Goal: Task Accomplishment & Management: Use online tool/utility

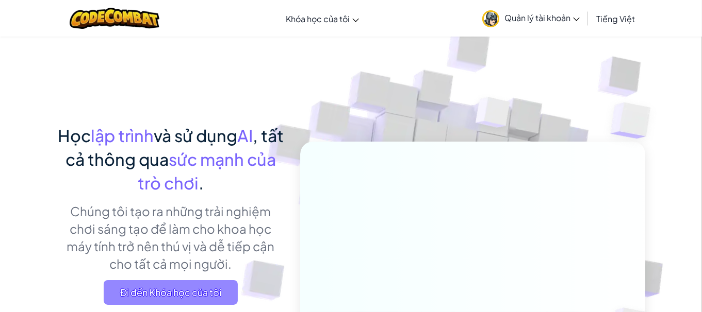
click at [162, 289] on span "Đi đến Khóa học của tôi" at bounding box center [171, 292] width 134 height 25
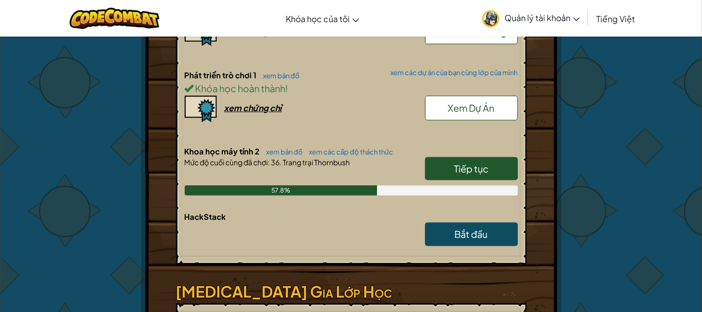
scroll to position [687, 0]
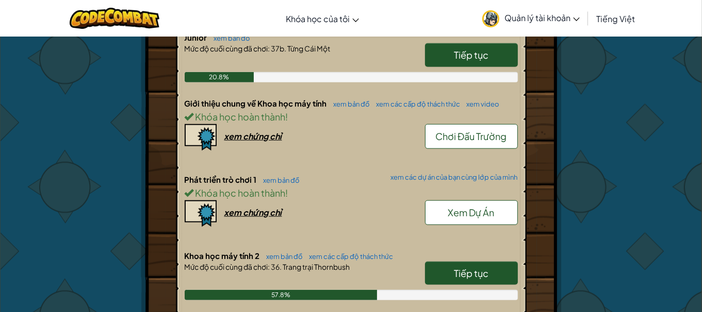
click at [454, 273] on span "Tiếp tục" at bounding box center [471, 274] width 35 height 12
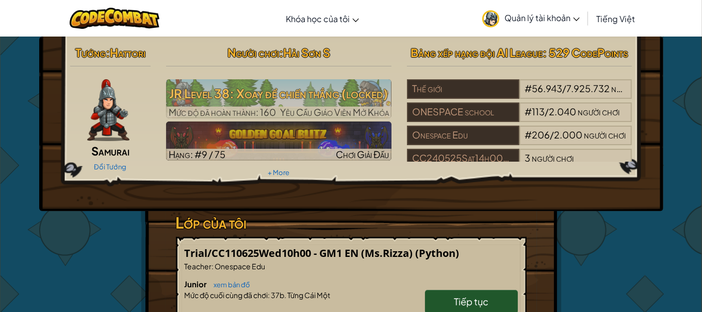
select select "vi"
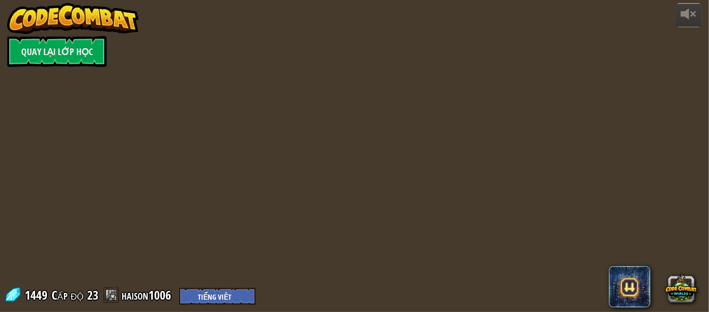
select select "vi"
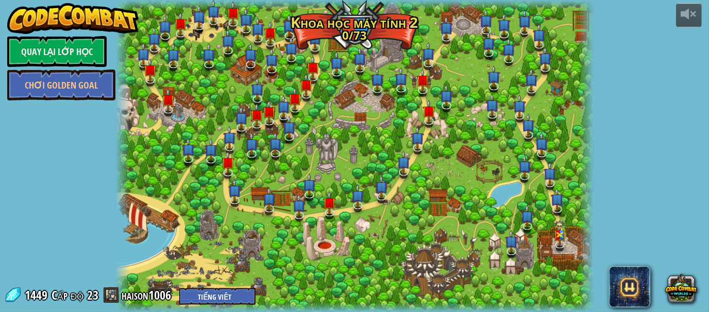
select select "vi"
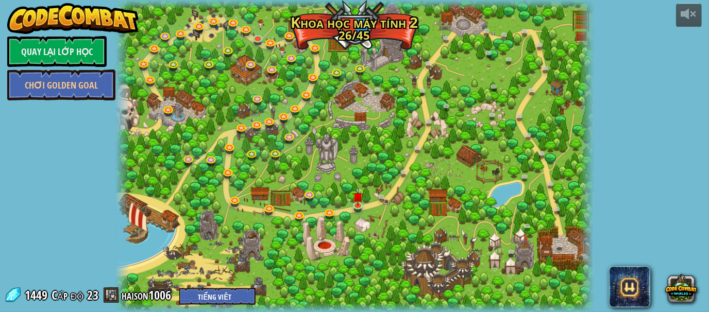
select select "vi"
click at [353, 203] on img at bounding box center [358, 192] width 11 height 25
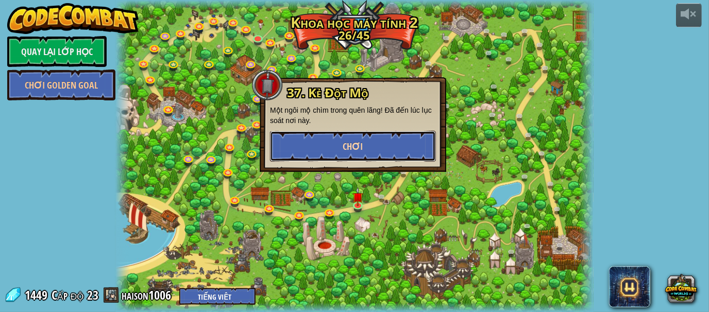
click at [371, 155] on button "Chơi" at bounding box center [353, 146] width 166 height 31
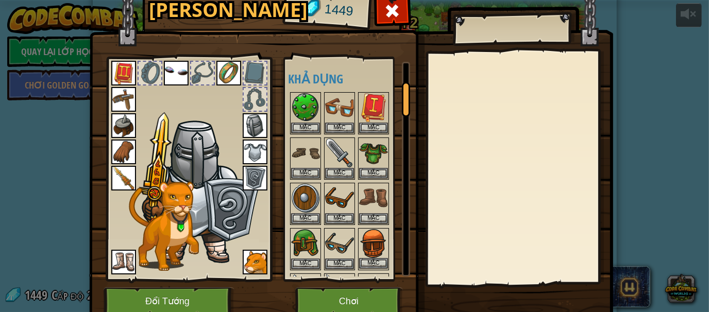
scroll to position [137, 0]
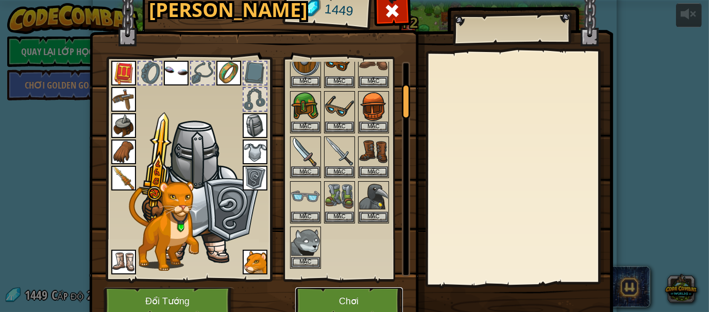
click at [353, 294] on button "Chơi" at bounding box center [349, 302] width 108 height 28
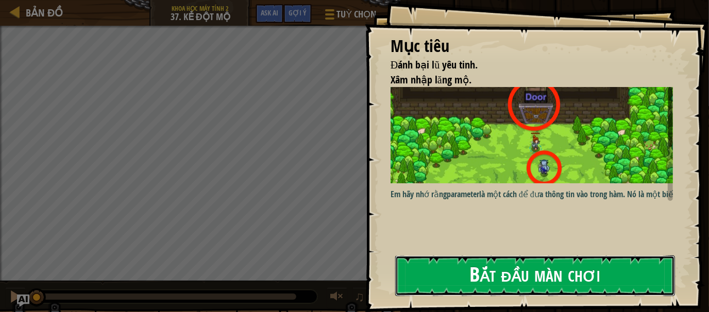
click at [424, 261] on button "Bắt đầu màn chơi" at bounding box center [535, 276] width 280 height 41
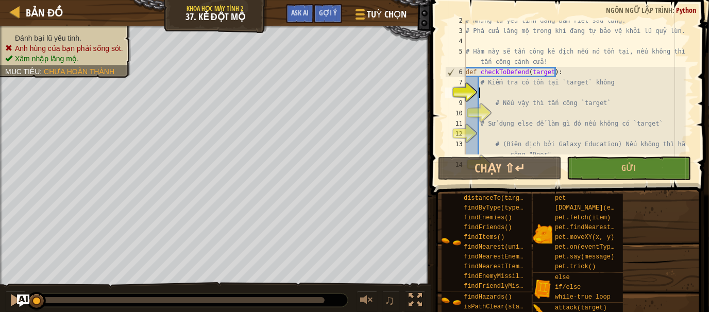
scroll to position [15, 0]
click at [507, 96] on div "# Nhưng lũ yêu tinh đang bám riết sau lưng. # Phá cửa lăng mộ trong khi đang tự…" at bounding box center [575, 97] width 222 height 165
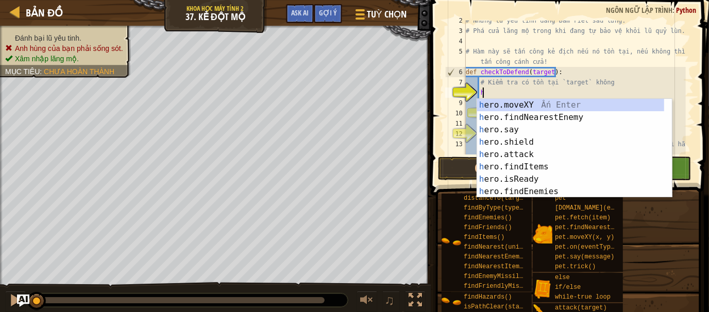
type textarea "he"
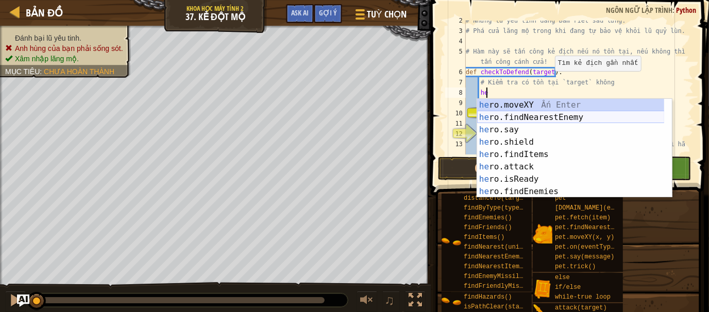
click at [522, 120] on div "he ro.moveXY Ấn Enter he ro.findNearestEnemy Ấn Enter he ro.say Ấn Enter he ro.…" at bounding box center [571, 161] width 188 height 124
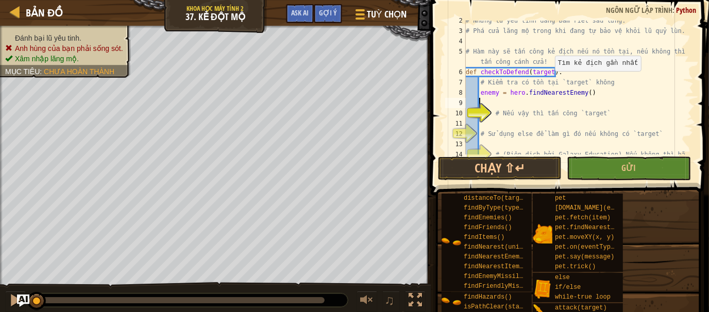
scroll to position [5, 0]
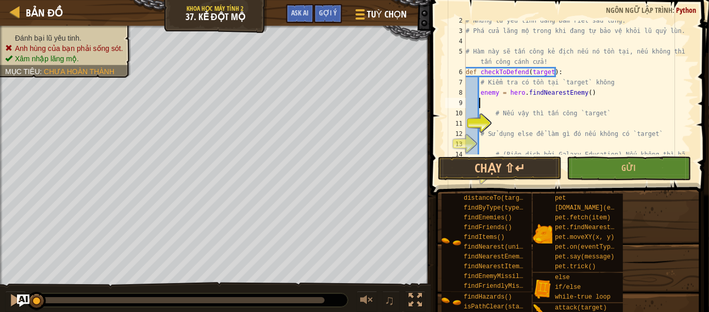
type textarea "i"
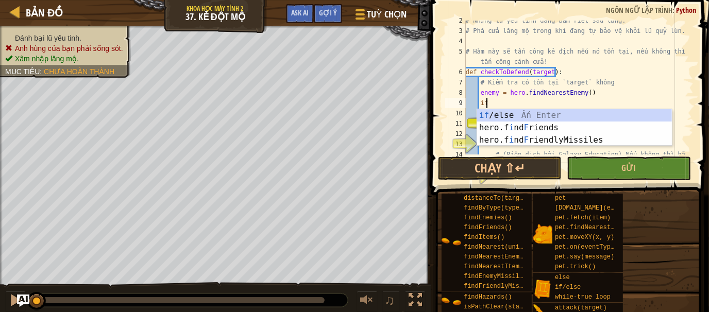
scroll to position [5, 1]
click at [524, 117] on div "if /else Ấn Enter hero.f i nd F riends Ấn Enter hero.f i nd F riendlyMissiles Ấ…" at bounding box center [574, 140] width 195 height 62
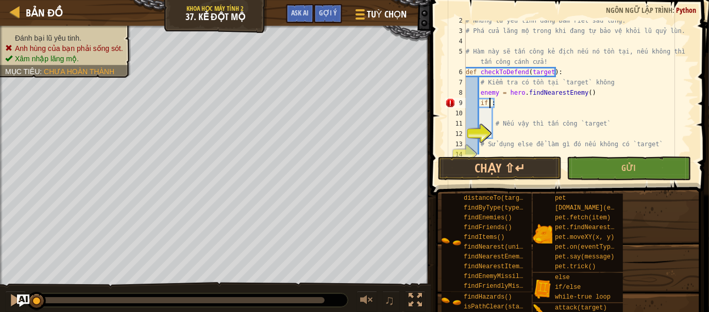
scroll to position [5, 2]
type textarea "if target:"
click at [498, 109] on div "# Nhưng lũ yêu tinh đang bám riết sau lưng. # Phá cửa lăng mộ trong khi đang tự…" at bounding box center [575, 92] width 222 height 155
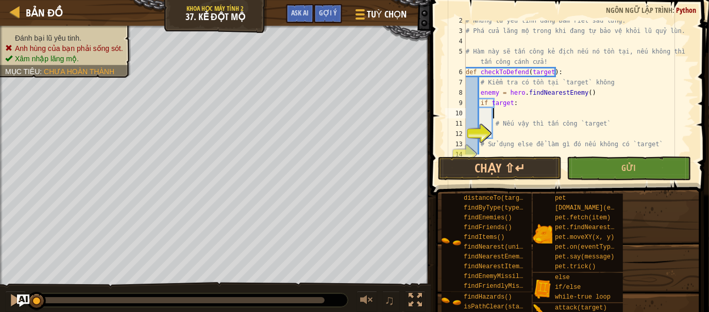
click at [496, 130] on div "# Nhưng lũ yêu tinh đang bám riết sau lưng. # Phá cửa lăng mộ trong khi đang tự…" at bounding box center [575, 92] width 222 height 155
click at [494, 125] on div "# Nhưng lũ yêu tinh đang bám riết sau lưng. # Phá cửa lăng mộ trong khi đang tự…" at bounding box center [575, 92] width 222 height 155
type textarea "# Nếu vậy thì tấn công `target`"
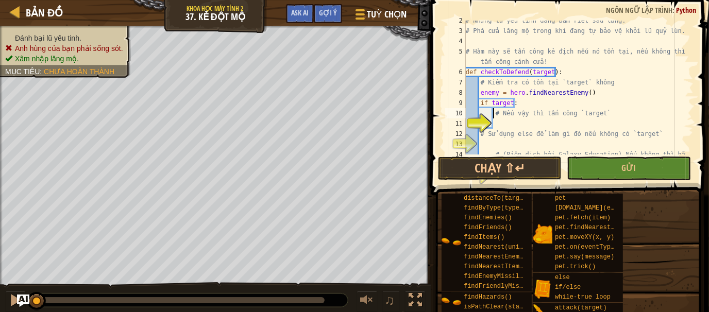
click at [517, 124] on div "# Nhưng lũ yêu tinh đang bám riết sau lưng. # Phá cửa lăng mộ trong khi đang tự…" at bounding box center [575, 97] width 222 height 165
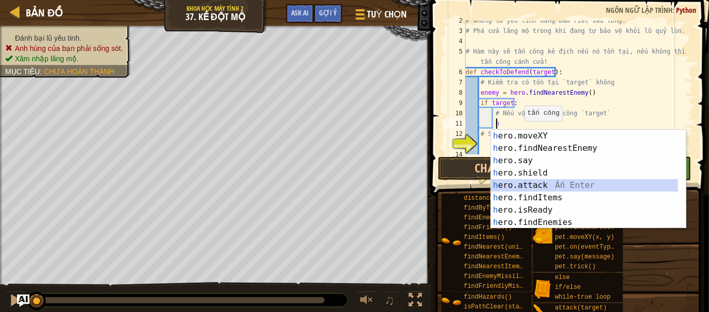
click at [550, 187] on div "h ero.moveXY Ấn Enter h ero.findNearestEnemy Ấn Enter h ero.say Ấn Enter h ero.…" at bounding box center [588, 192] width 195 height 124
type textarea "hero.attack(enemy)"
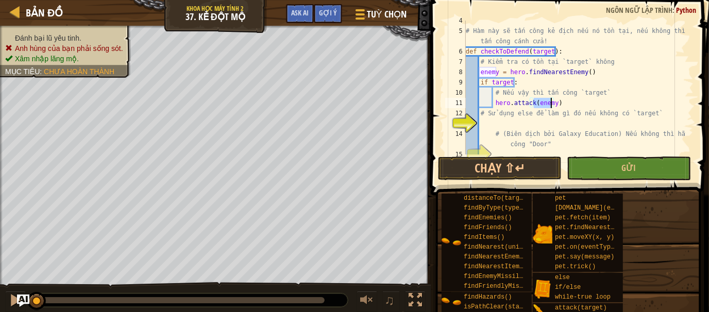
scroll to position [36, 0]
click at [493, 125] on div "# Hàm này sẽ tấn công kẻ địch nếu nó tồn tại, nếu không thì hãy tấn công cánh c…" at bounding box center [575, 92] width 222 height 155
click at [552, 106] on div "# Hàm này sẽ tấn công kẻ địch nếu nó tồn tại, nếu không thì hãy tấn công cánh c…" at bounding box center [575, 92] width 222 height 155
type textarea "hero.attack(target)"
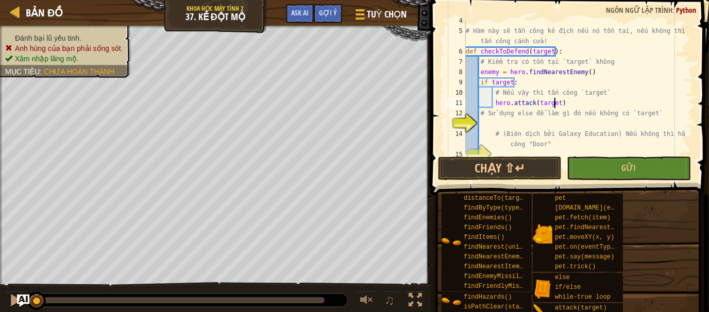
scroll to position [5, 7]
click at [488, 121] on div "# Hàm này sẽ tấn công kẻ địch nếu nó tồn tại, nếu không thì hãy tấn công cánh c…" at bounding box center [575, 92] width 222 height 155
type textarea "e"
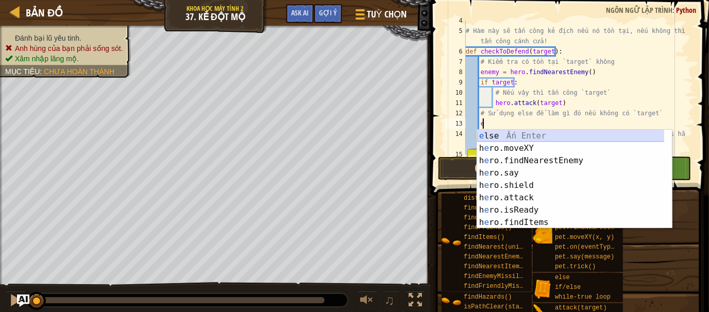
click at [572, 136] on div "e lse Ấn Enter h e ro.moveXY Ấn Enter h e ro.findNearestEnemy Ấn Enter h e ro.s…" at bounding box center [574, 192] width 195 height 124
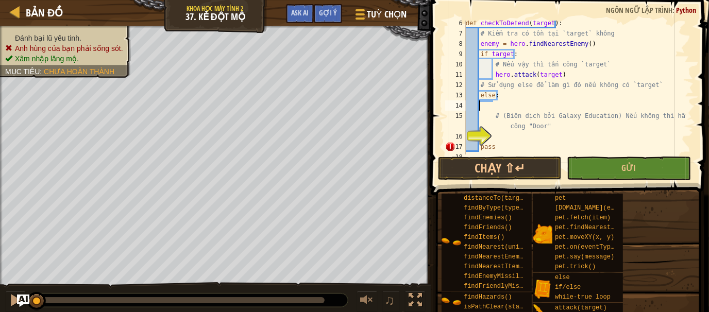
scroll to position [5, 0]
type textarea "else:"
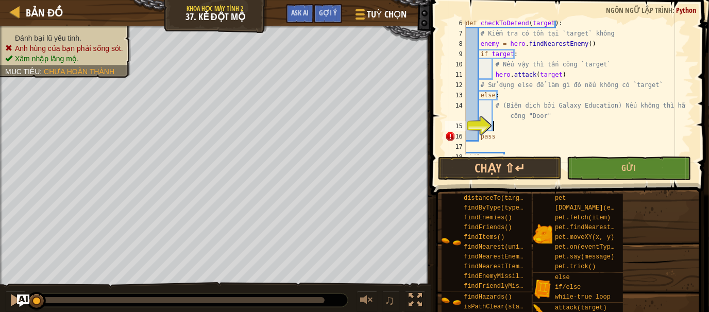
click at [504, 128] on div "def checkToDefend ( target ) : # Kiểm tra có tồn tại `target` không enemy = her…" at bounding box center [575, 95] width 222 height 155
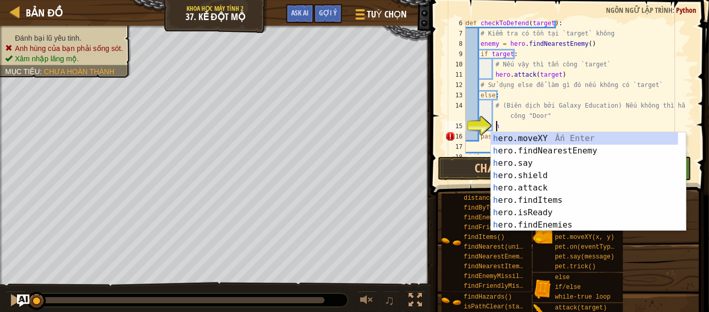
scroll to position [5, 2]
click at [511, 183] on div "h ero.moveXY Ấn Enter h ero.findNearestEnemy Ấn Enter h ero.say Ấn Enter h ero.…" at bounding box center [585, 194] width 188 height 124
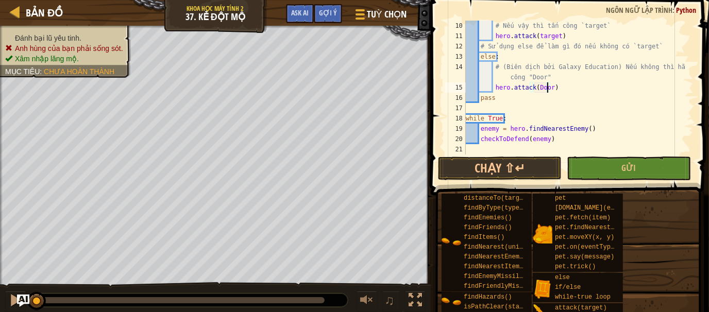
scroll to position [103, 0]
click at [536, 172] on button "Chạy ⇧↵" at bounding box center [500, 169] width 124 height 24
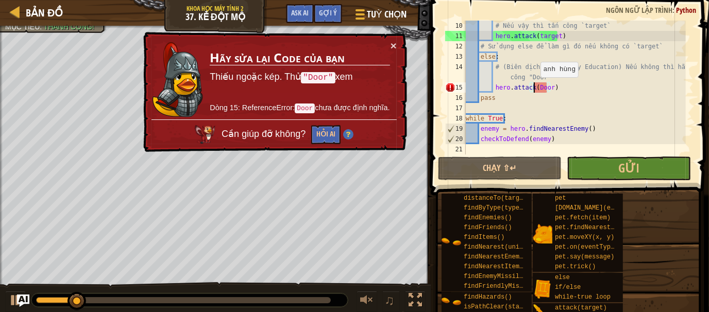
click at [535, 87] on div "# Nếu vậy thì tấn công `target` hero . attack ( target ) # Sử dụng else để làm …" at bounding box center [575, 98] width 222 height 155
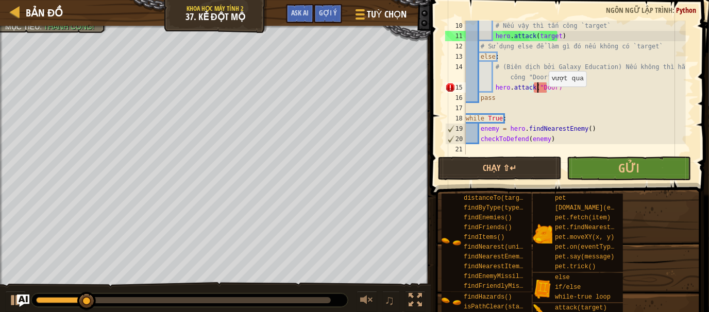
scroll to position [5, 6]
click at [551, 91] on div "# Nếu vậy thì tấn công `target` hero . attack ( target ) # Sử dụng else để làm …" at bounding box center [575, 98] width 222 height 155
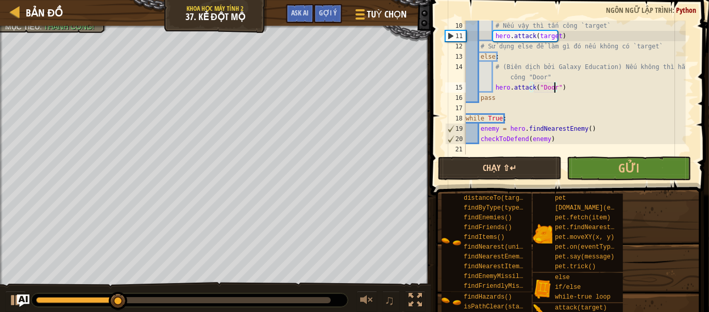
type textarea "hero.attack("Door")"
click at [548, 169] on button "Chạy ⇧↵" at bounding box center [500, 169] width 124 height 24
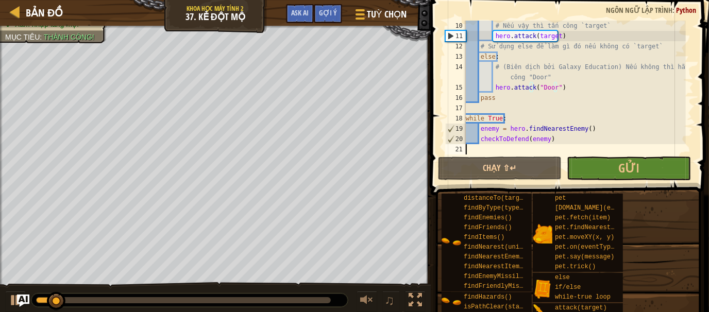
click at [596, 154] on div "# Nếu vậy thì tấn công `target` hero . attack ( target ) # Sử dụng else để làm …" at bounding box center [575, 98] width 222 height 155
click at [602, 169] on button "Gửi" at bounding box center [629, 169] width 124 height 24
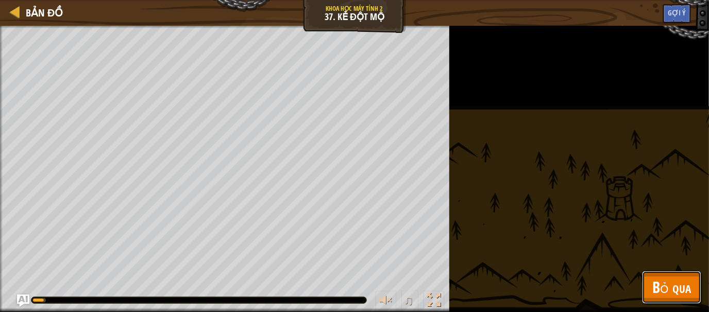
click at [673, 285] on span "Bỏ qua" at bounding box center [672, 287] width 39 height 21
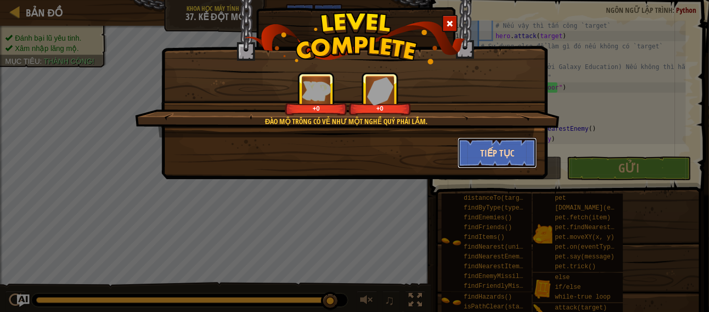
click at [481, 155] on button "Tiếp tục" at bounding box center [498, 153] width 80 height 31
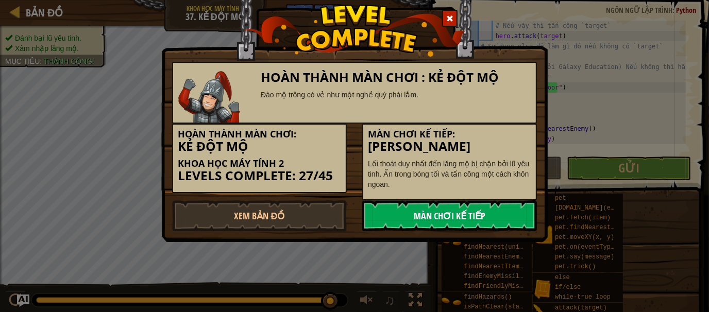
click at [430, 207] on link "Màn chơi kế tiếp" at bounding box center [449, 216] width 175 height 31
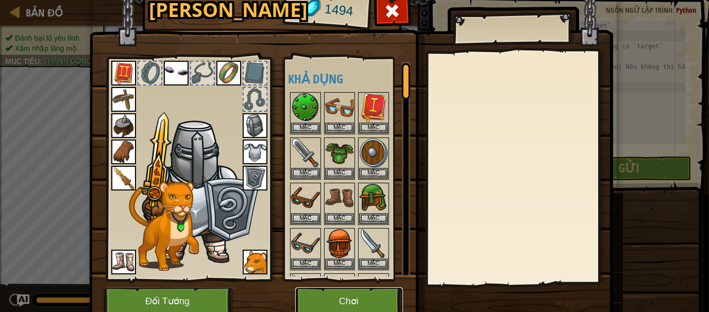
click at [300, 296] on button "Chơi" at bounding box center [349, 302] width 108 height 28
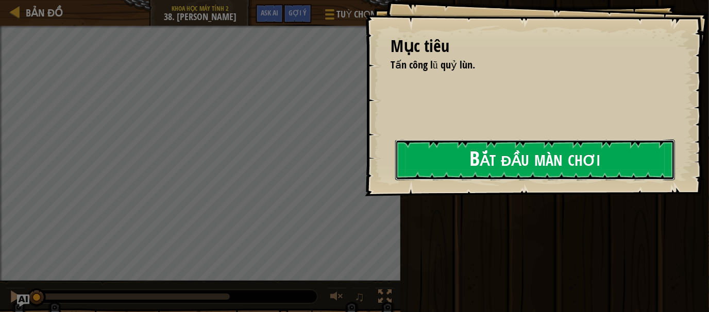
click at [547, 160] on button "Bắt đầu màn chơi" at bounding box center [535, 160] width 280 height 41
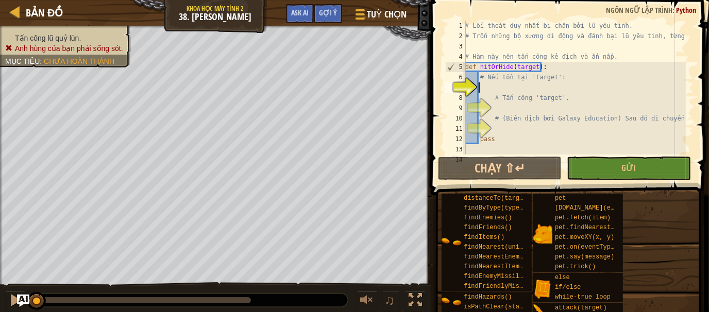
scroll to position [5, 0]
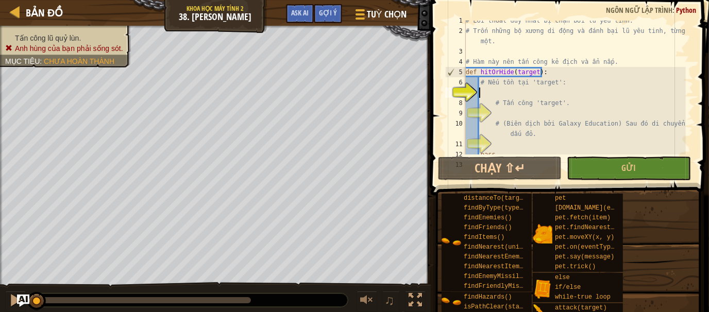
type textarea "h"
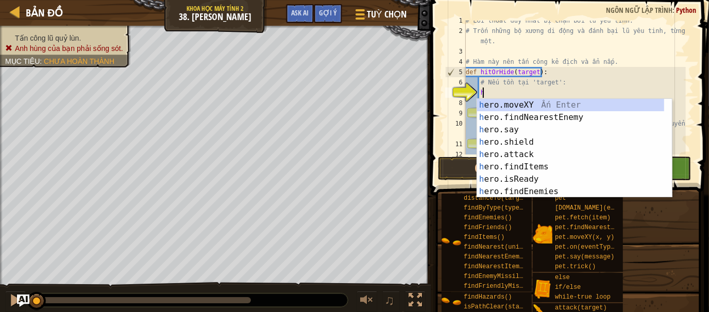
scroll to position [5, 1]
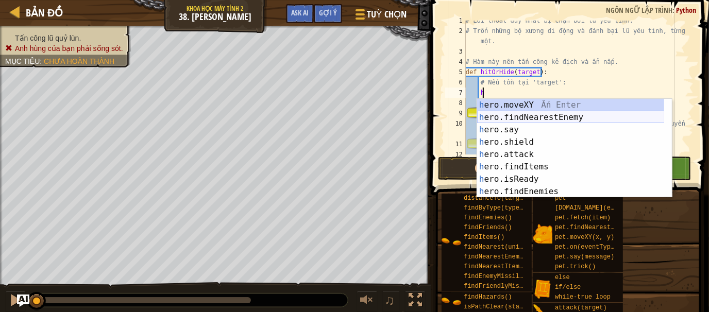
click at [580, 121] on div "h ero.moveXY Ấn Enter h ero.findNearestEnemy Ấn Enter h ero.say Ấn Enter h ero.…" at bounding box center [571, 161] width 188 height 124
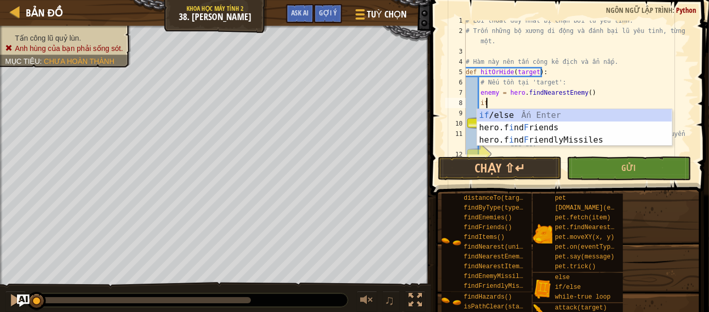
scroll to position [5, 1]
click at [510, 119] on div "if /else Ấn Enter hero.f i nd F riends Ấn Enter hero.f i nd F riendlyMissiles Ấ…" at bounding box center [574, 140] width 195 height 62
type textarea "if enemy:"
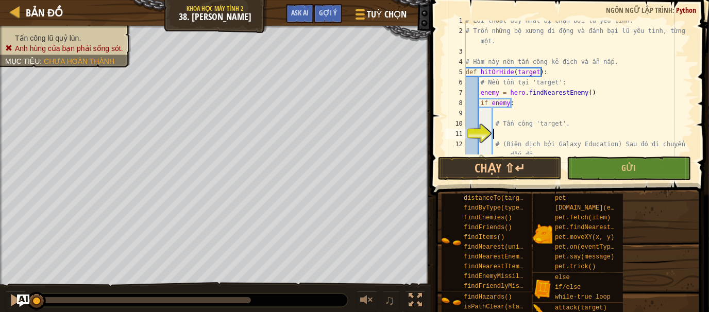
click at [495, 130] on div "# Lối thoát duy nhất bị chặn bởi lũ yêu tinh. # Trốn những bộ xương di động và …" at bounding box center [575, 97] width 222 height 165
type textarea "# Tấn công 'target'."
click at [492, 122] on div "# Lối thoát duy nhất bị chặn bởi lũ yêu tinh. # Trốn những bộ xương di động và …" at bounding box center [575, 97] width 222 height 165
type textarea "# Tấn công 'target'."
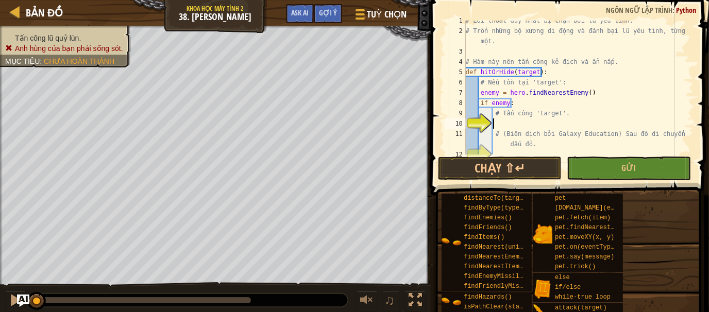
click at [513, 128] on div "# Lối thoát duy nhất bị chặn bởi lũ yêu tinh. # Trốn những bộ xương di động và …" at bounding box center [575, 92] width 222 height 155
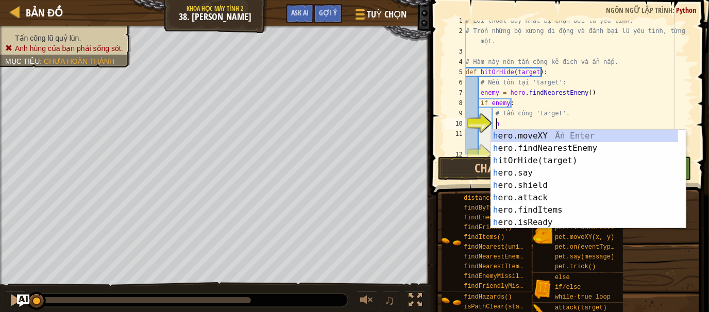
scroll to position [5, 2]
click at [543, 197] on div "h ero.moveXY Ấn Enter h ero.findNearestEnemy Ấn Enter h itOrHide(target) Ấn Ent…" at bounding box center [585, 192] width 188 height 124
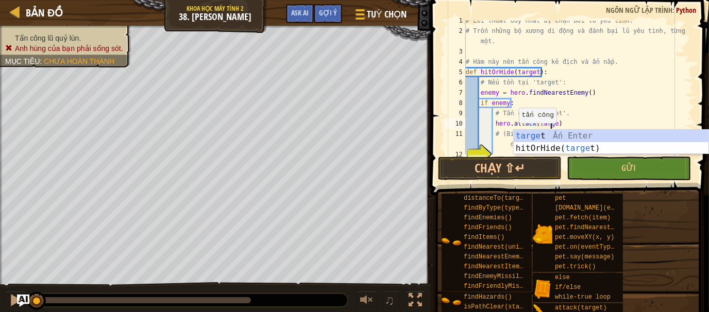
scroll to position [5, 7]
click at [612, 113] on div "# Lối thoát duy nhất bị chặn bởi lũ yêu tinh. # Trốn những bộ xương di động và …" at bounding box center [575, 92] width 222 height 155
type textarea "# Tấn công 'target'."
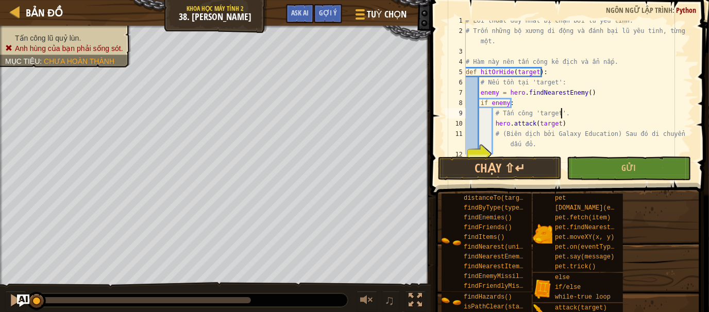
scroll to position [36, 0]
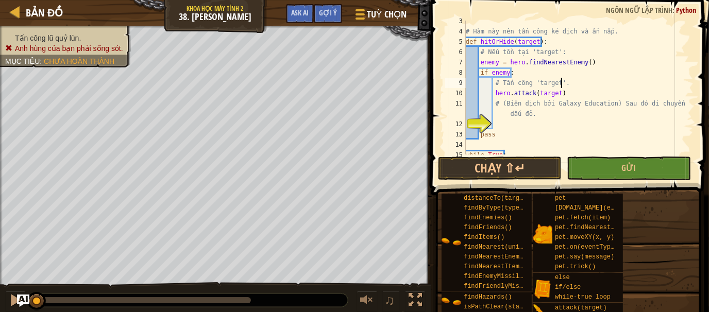
click at [509, 124] on div "# Hàm này nên tấn công kẻ địch và ẩn nấp. def hitOrHide ( target ) : # Nếu tồn …" at bounding box center [575, 93] width 222 height 155
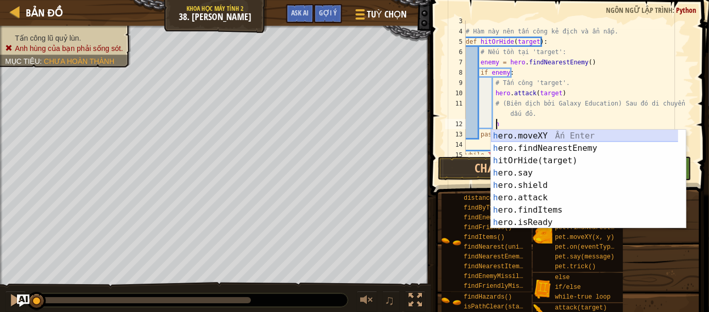
click at [513, 135] on div "h ero.moveXY Ấn Enter h ero.findNearestEnemy Ấn Enter h itOrHide(target) Ấn Ent…" at bounding box center [588, 192] width 195 height 124
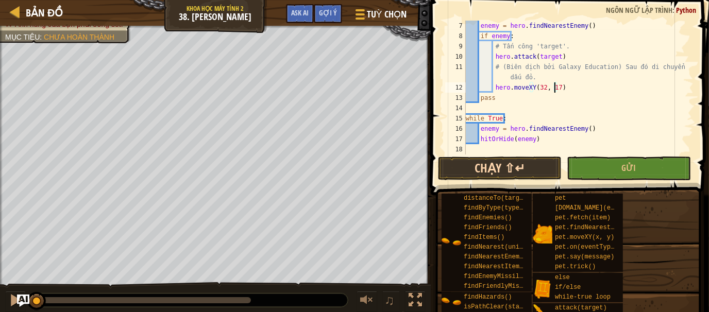
scroll to position [72, 0]
type textarea "hero.moveXY(32, 17)"
click at [513, 177] on button "Chạy ⇧↵" at bounding box center [500, 169] width 124 height 24
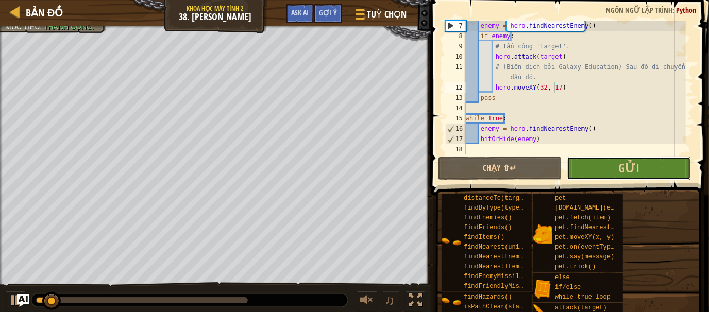
click at [613, 166] on button "Gửi" at bounding box center [629, 169] width 124 height 24
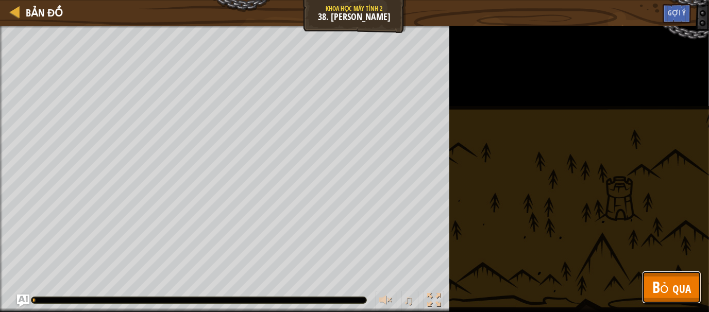
click at [663, 288] on span "Bỏ qua" at bounding box center [672, 287] width 39 height 21
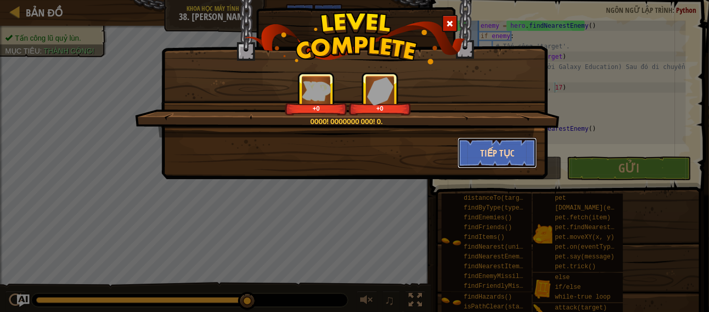
click at [466, 145] on button "Tiếp tục" at bounding box center [498, 153] width 80 height 31
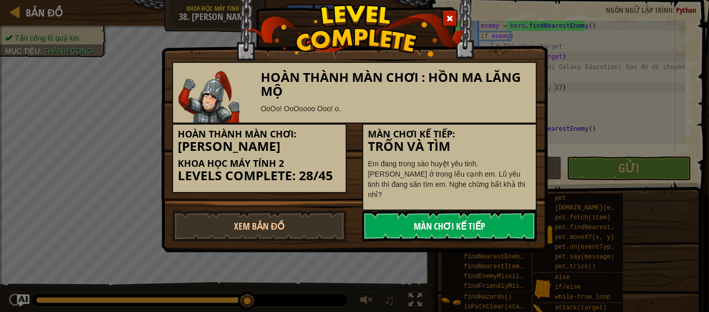
click at [467, 219] on link "Màn chơi kế tiếp" at bounding box center [449, 226] width 175 height 31
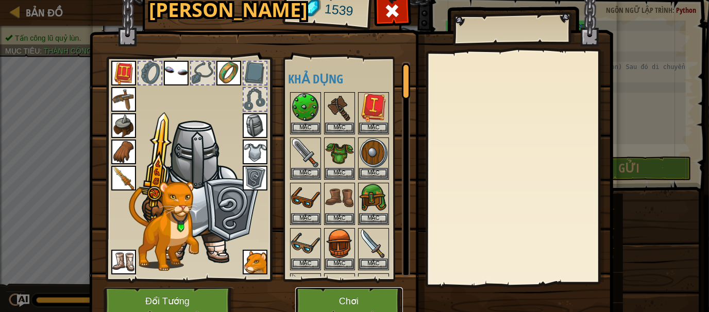
click at [325, 301] on button "Chơi" at bounding box center [349, 302] width 108 height 28
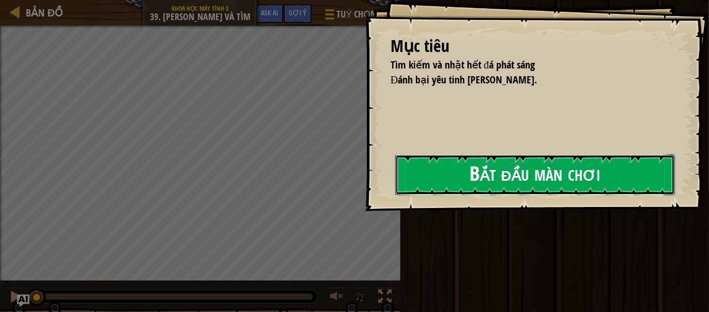
click at [441, 180] on button "Bắt đầu màn chơi" at bounding box center [535, 175] width 280 height 41
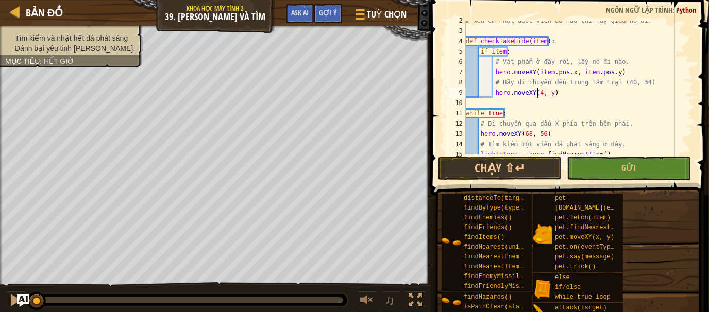
scroll to position [5, 6]
type textarea "hero.moveXY(40, 34)"
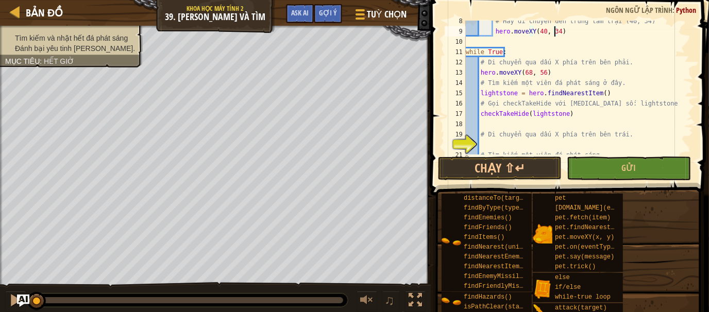
scroll to position [118, 0]
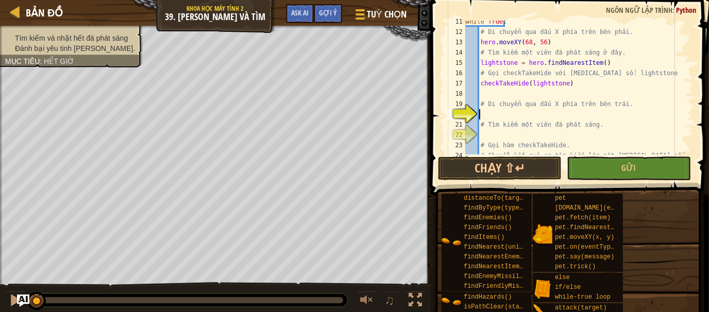
click at [495, 112] on div "while True : # Di chuyển qua dấu X phía trên bên phải. hero . moveXY ( 68 , 56 …" at bounding box center [575, 93] width 222 height 155
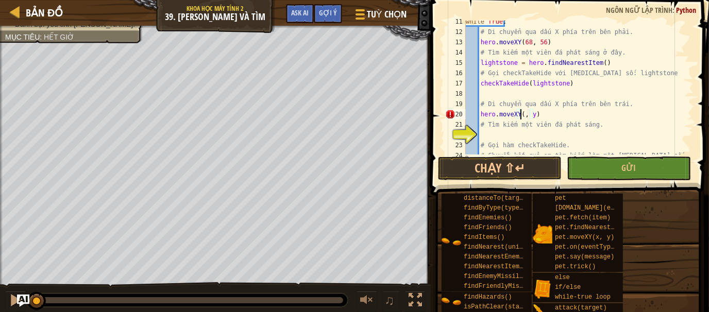
scroll to position [5, 5]
type textarea "hero.moveXY(12, 56)"
click at [498, 137] on div "while True : # Di chuyển qua dấu X phía trên bên phải. hero . moveXY ( 68 , 56 …" at bounding box center [575, 93] width 222 height 155
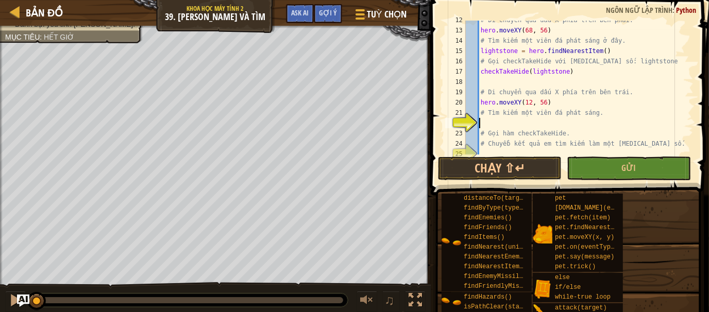
scroll to position [129, 0]
click at [525, 169] on button "Chạy ⇧↵" at bounding box center [500, 169] width 124 height 24
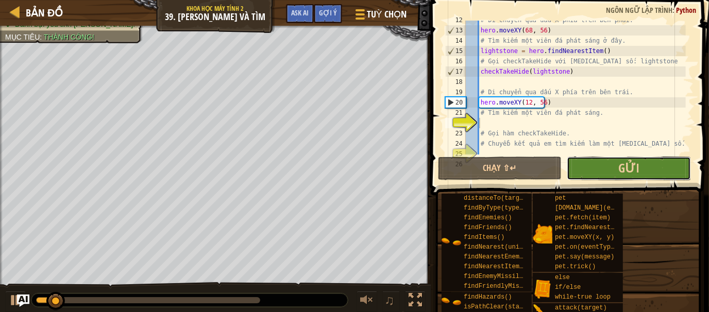
click at [608, 163] on button "Gửi" at bounding box center [629, 169] width 124 height 24
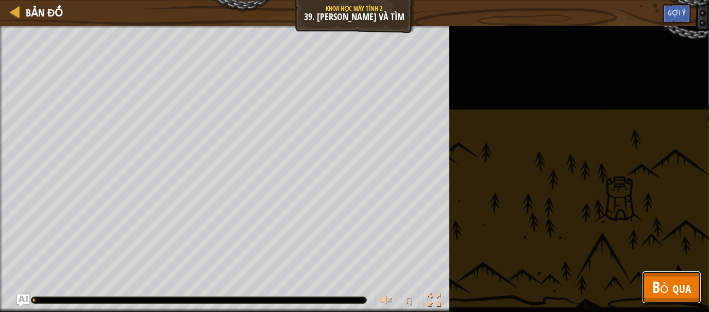
click at [664, 276] on button "Bỏ qua" at bounding box center [671, 287] width 59 height 33
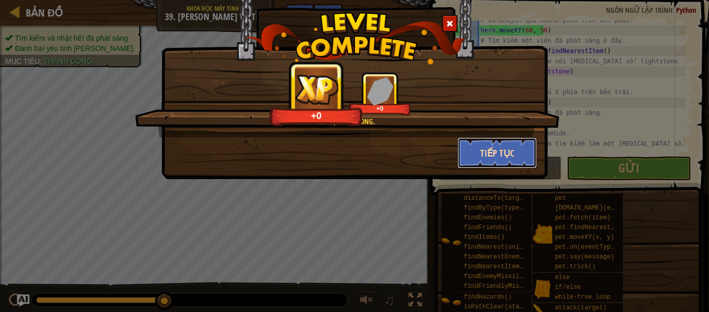
click at [478, 147] on button "Tiếp tục" at bounding box center [498, 153] width 80 height 31
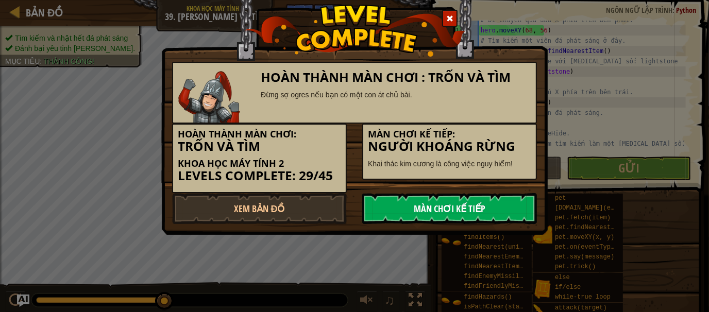
click at [482, 211] on link "Màn chơi kế tiếp" at bounding box center [449, 208] width 175 height 31
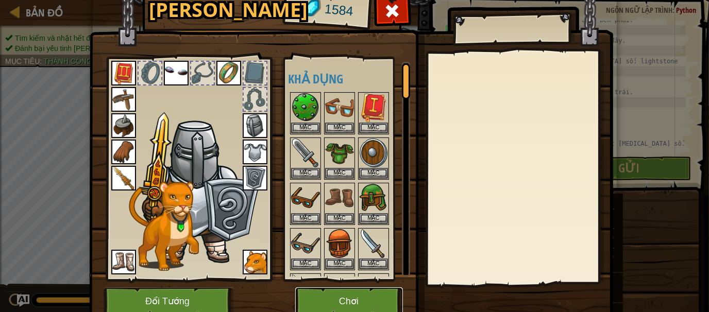
click at [328, 293] on button "Chơi" at bounding box center [349, 302] width 108 height 28
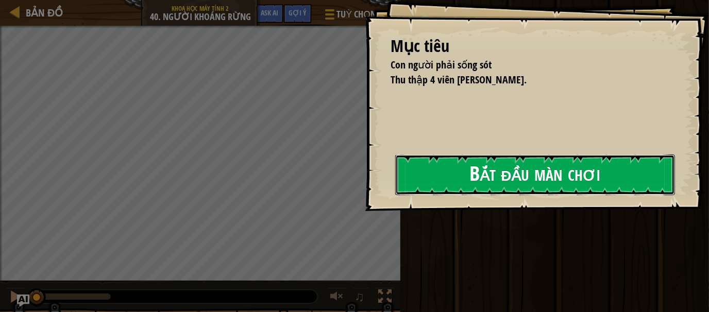
click at [496, 163] on button "Bắt đầu màn chơi" at bounding box center [535, 175] width 280 height 41
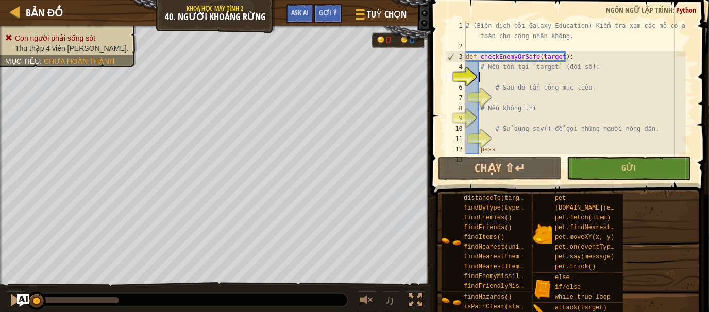
click at [505, 74] on div "# (Biên dịch bởi Galaxy Education) Kiểm tra xem các mỏ có an toàn cho công nhân…" at bounding box center [575, 103] width 222 height 165
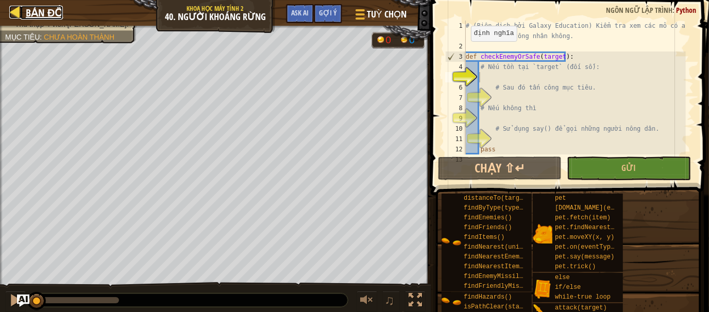
click at [14, 11] on div at bounding box center [15, 12] width 13 height 13
select select "vi"
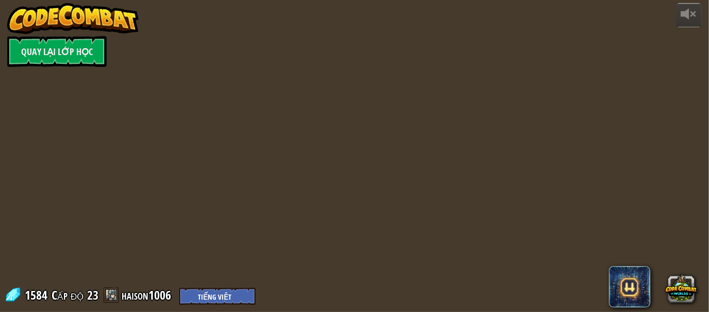
select select "vi"
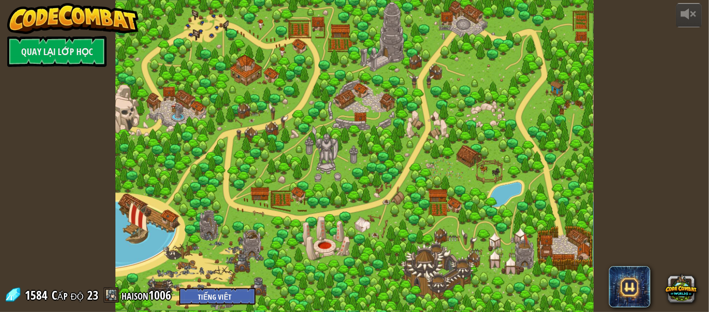
select select "vi"
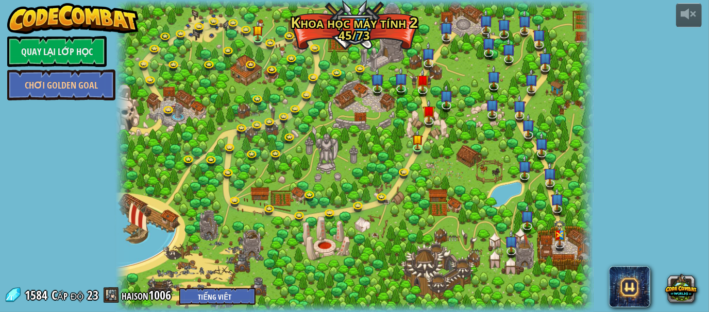
select select "vi"
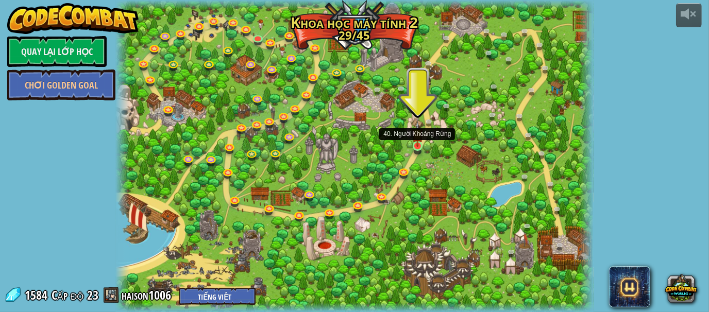
click at [418, 143] on img at bounding box center [417, 134] width 11 height 25
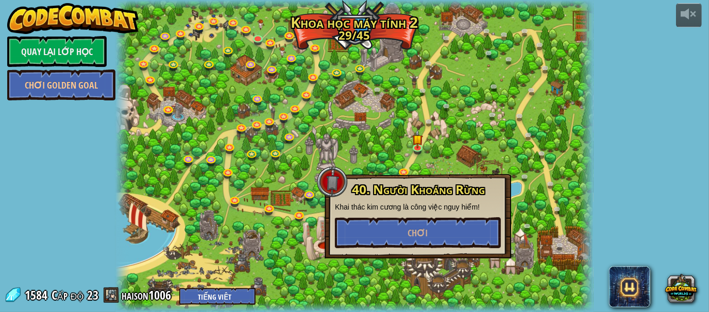
click at [321, 133] on div at bounding box center [354, 156] width 478 height 312
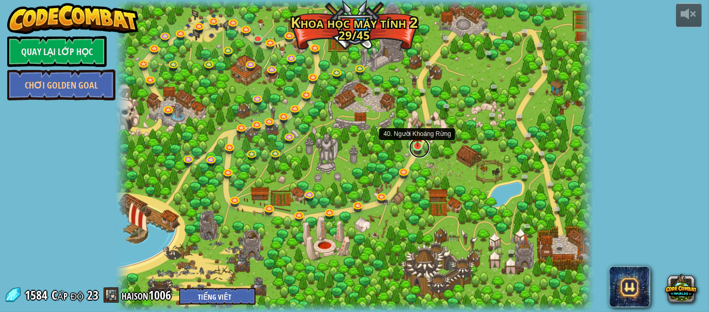
click at [412, 147] on link at bounding box center [419, 148] width 21 height 21
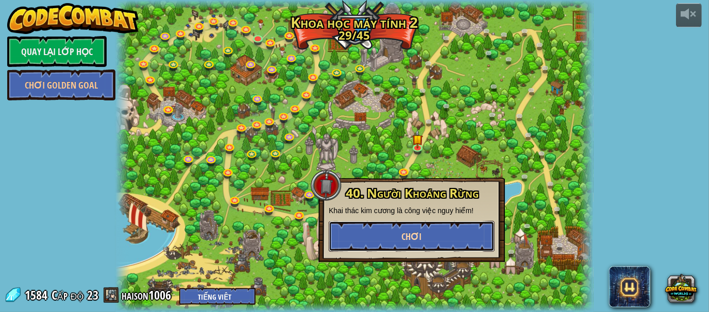
click at [414, 225] on button "Chơi" at bounding box center [412, 236] width 166 height 31
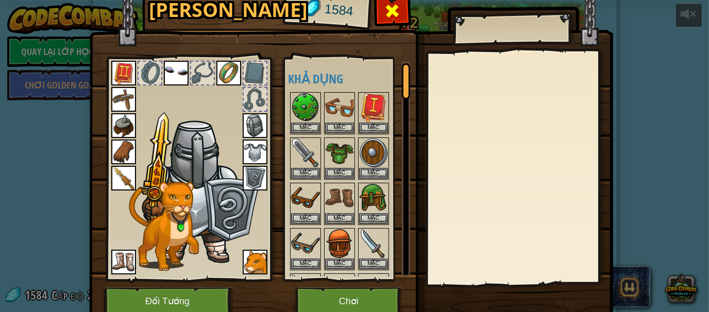
click at [398, 14] on div at bounding box center [392, 13] width 32 height 32
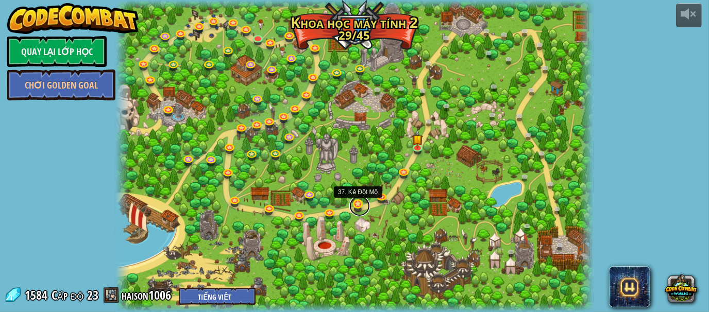
click at [356, 207] on link at bounding box center [360, 206] width 21 height 21
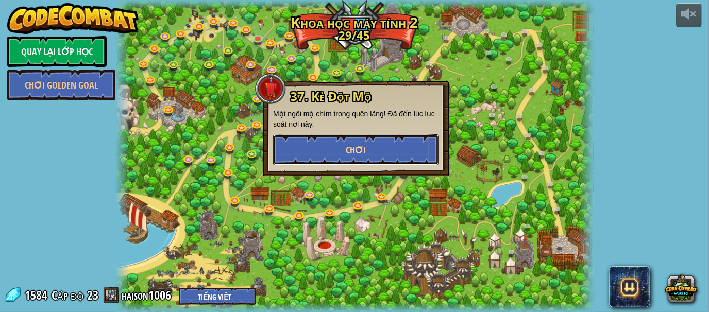
click at [364, 152] on span "Chơi" at bounding box center [356, 150] width 20 height 13
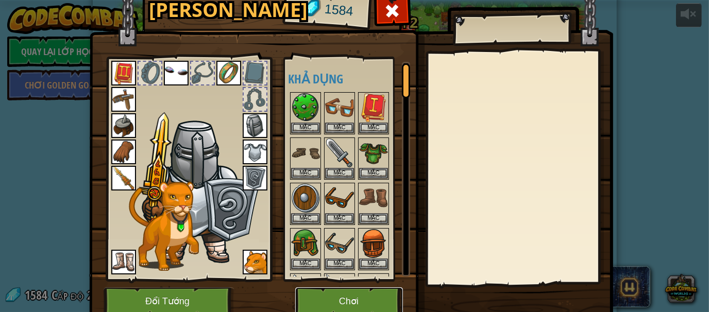
click at [340, 292] on button "Chơi" at bounding box center [349, 302] width 108 height 28
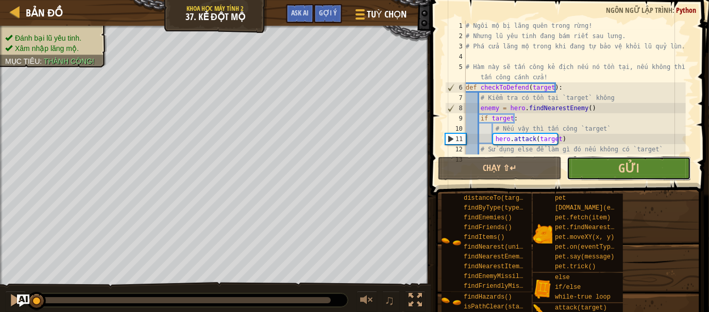
click at [617, 164] on button "Gửi" at bounding box center [629, 169] width 124 height 24
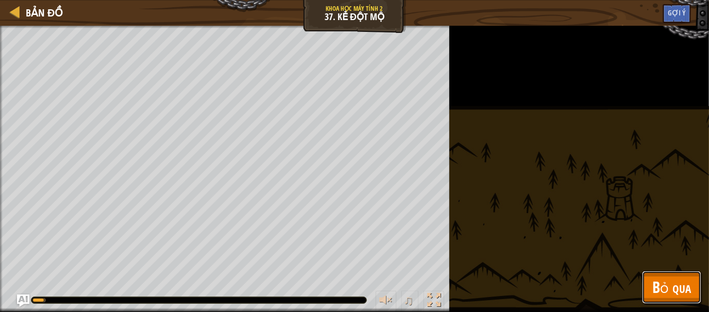
click at [662, 282] on span "Bỏ qua" at bounding box center [672, 287] width 39 height 21
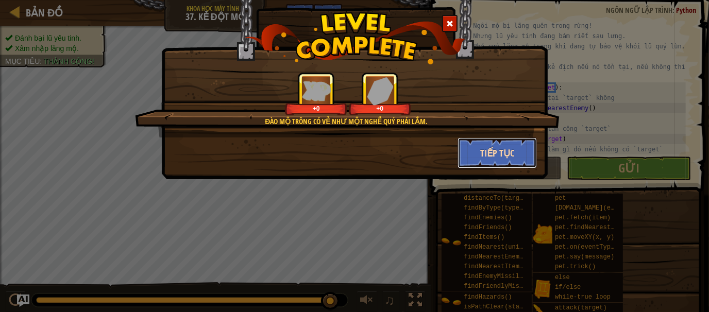
click at [478, 151] on button "Tiếp tục" at bounding box center [498, 153] width 80 height 31
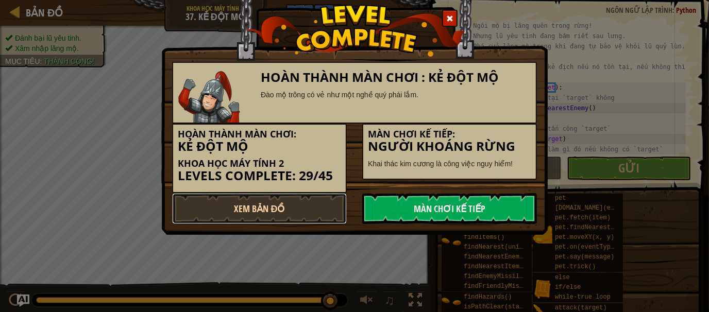
click at [266, 207] on link "Xem Bản Đồ" at bounding box center [259, 208] width 175 height 31
select select "vi"
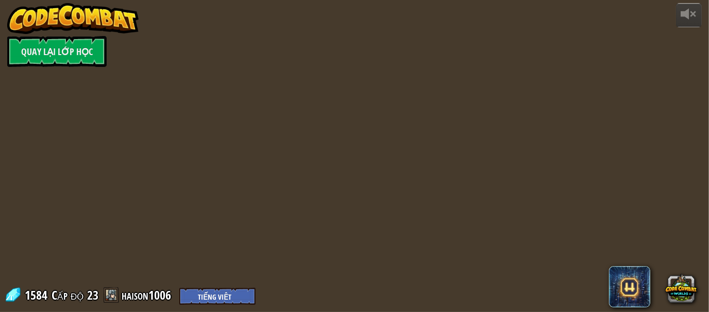
select select "vi"
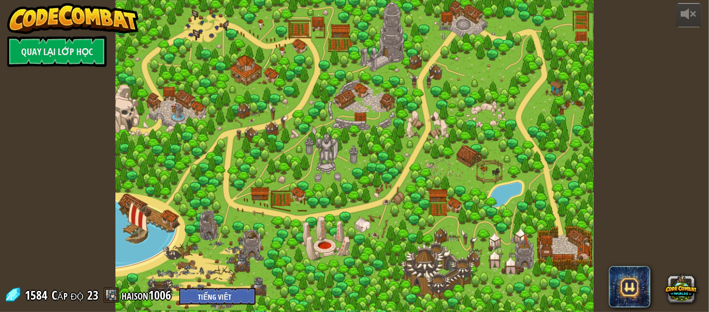
select select "vi"
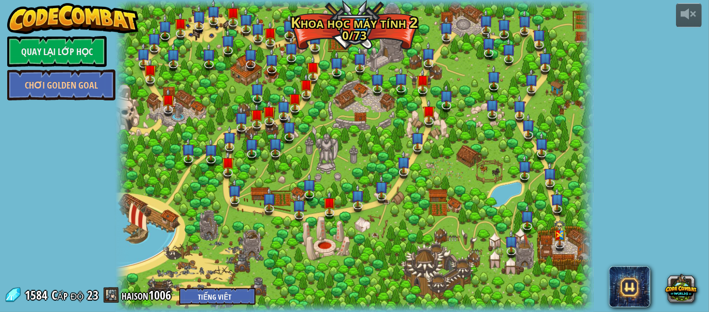
select select "vi"
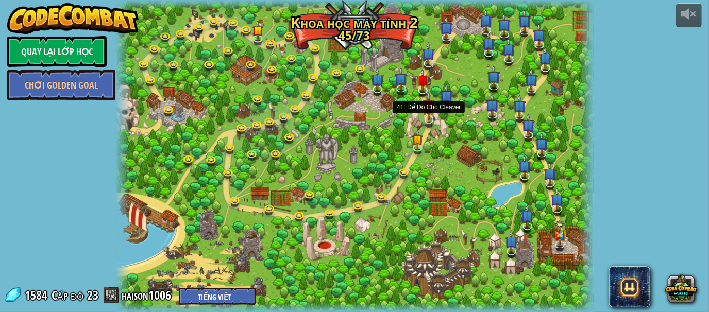
select select "vi"
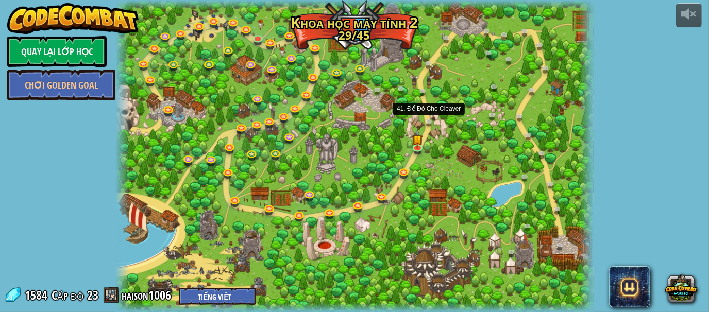
select select "vi"
click at [430, 124] on link at bounding box center [432, 124] width 21 height 21
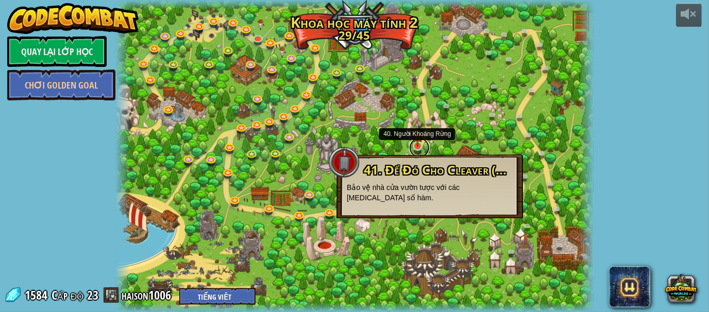
click at [412, 147] on link at bounding box center [419, 148] width 21 height 21
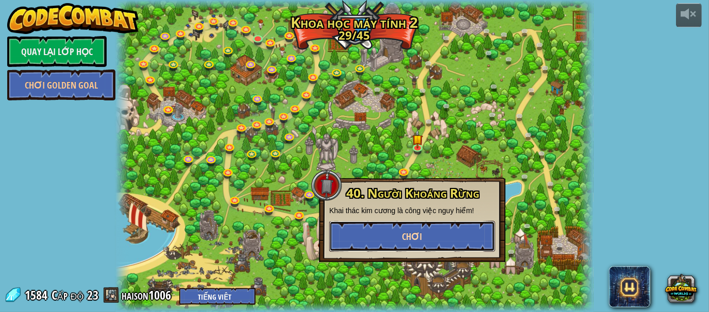
click at [426, 231] on button "Chơi" at bounding box center [412, 236] width 166 height 31
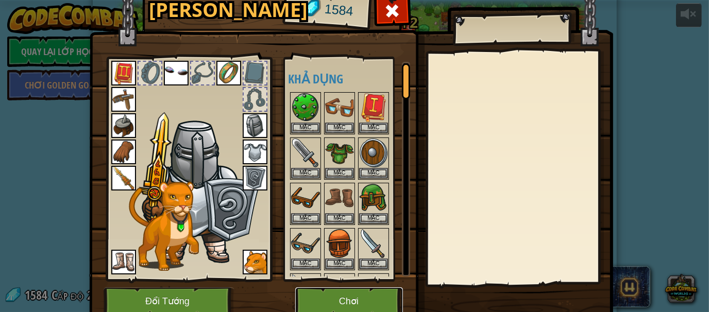
click at [362, 303] on button "Chơi" at bounding box center [349, 302] width 108 height 28
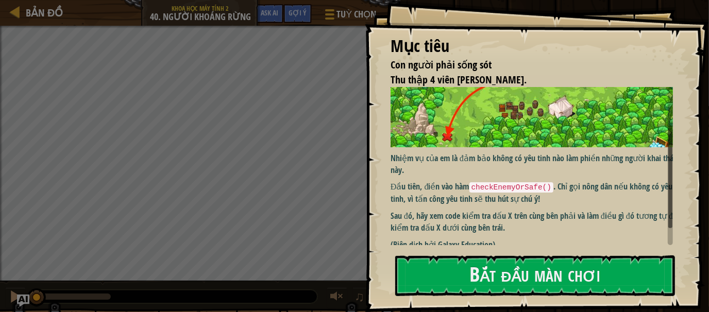
scroll to position [78, 0]
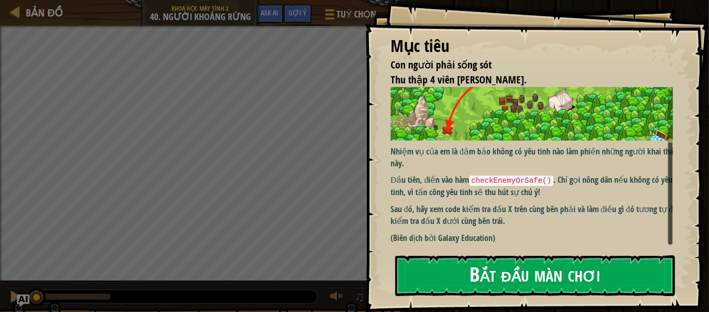
click at [471, 275] on button "Bắt đầu màn chơi" at bounding box center [535, 276] width 280 height 41
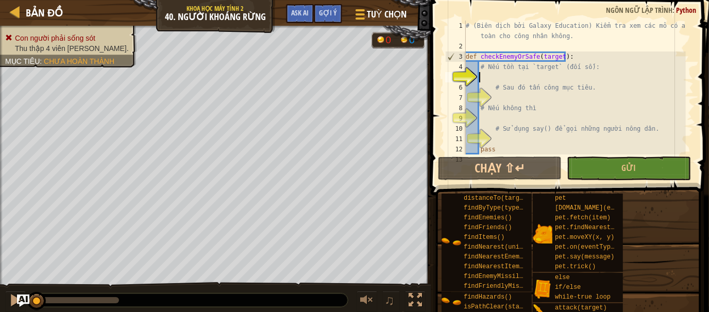
type textarea "h"
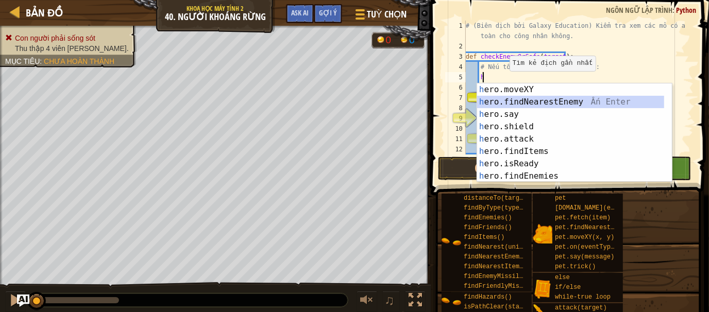
click at [541, 102] on div "h ero.moveXY Ấn Enter h ero.findNearestEnemy Ấn Enter h ero.say Ấn Enter h ero.…" at bounding box center [571, 146] width 188 height 124
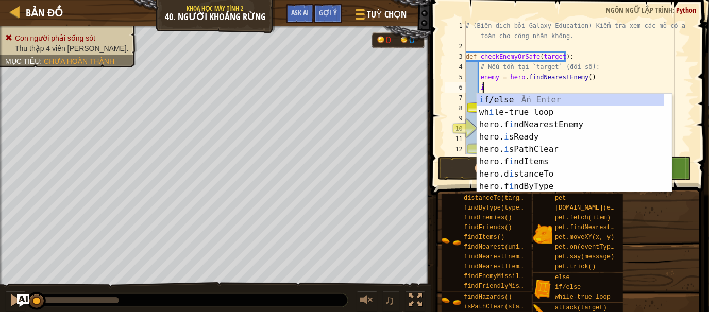
scroll to position [5, 1]
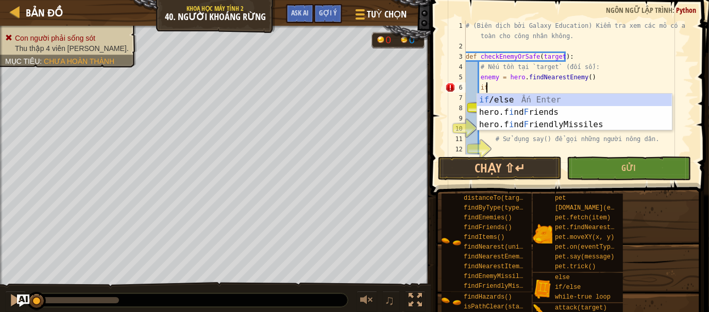
click at [508, 95] on div "if /else Ấn Enter hero.f i nd F riends Ấn Enter hero.f i nd F riendlyMissiles Ấ…" at bounding box center [574, 125] width 195 height 62
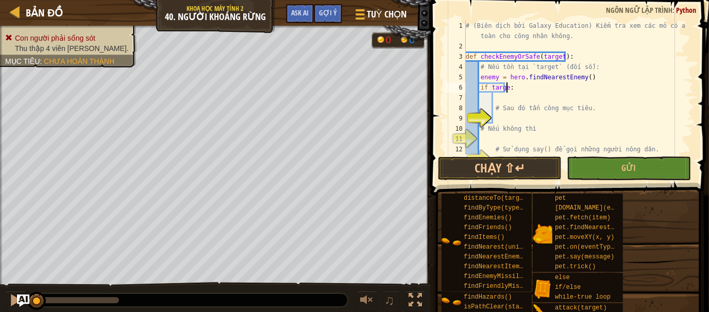
scroll to position [5, 3]
click at [493, 108] on div "# (Biên dịch bởi Galaxy Education) Kiểm tra xem các mỏ có an toàn cho công nhân…" at bounding box center [575, 103] width 222 height 165
type textarea "# Sau đó tấn công mục tiêu."
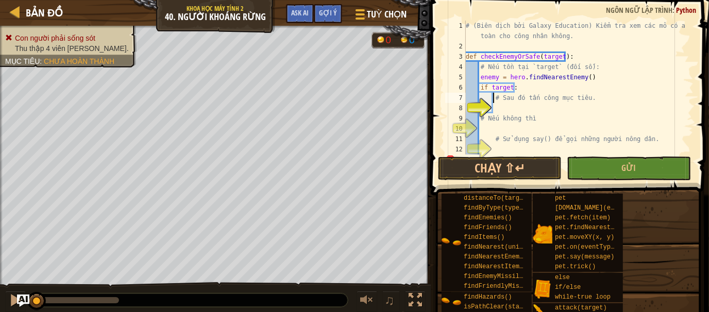
click at [505, 108] on div "# (Biên dịch bởi Galaxy Education) Kiểm tra xem các mỏ có an toàn cho công nhân…" at bounding box center [575, 103] width 222 height 165
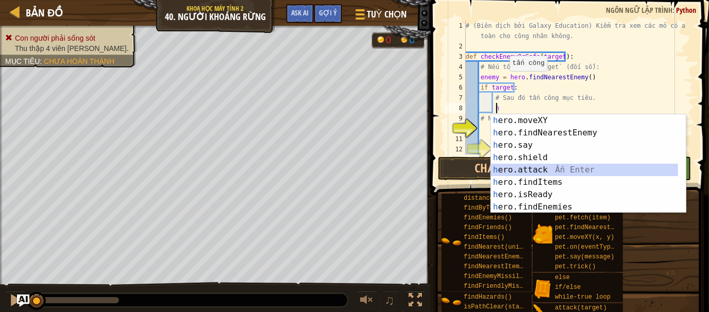
click at [501, 174] on div "h ero.moveXY Ấn Enter h ero.findNearestEnemy Ấn Enter h ero.say Ấn Enter h ero.…" at bounding box center [588, 176] width 195 height 124
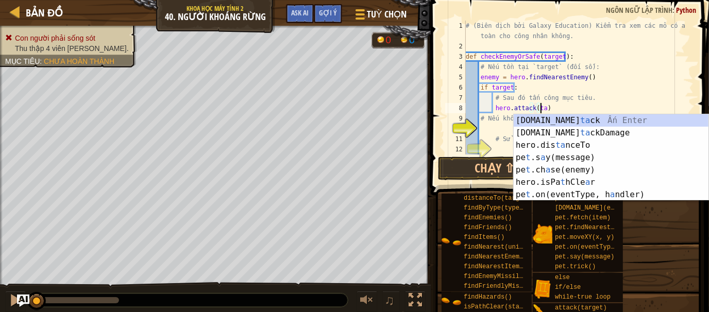
scroll to position [5, 6]
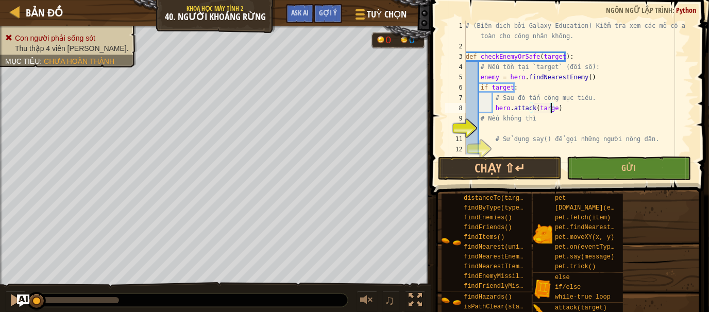
type textarea "hero.attack(target)"
click at [495, 131] on div "# (Biên dịch bởi Galaxy Education) Kiểm tra xem các mỏ có an toàn cho công nhân…" at bounding box center [575, 103] width 222 height 165
type textarea "e"
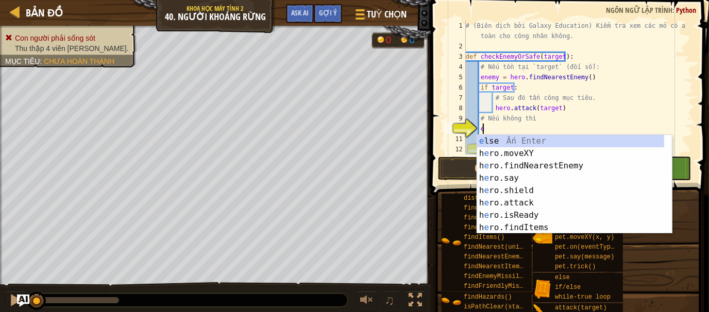
scroll to position [5, 1]
click at [513, 146] on div "e lse Ấn Enter h e ro.moveXY Ấn Enter h e ro.findNearestEnemy Ấn Enter h e ro.s…" at bounding box center [574, 197] width 195 height 124
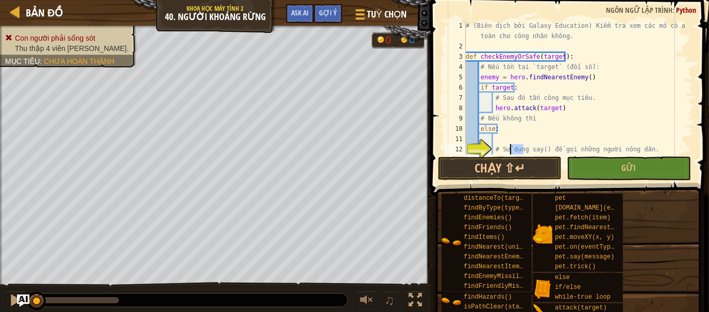
click at [513, 146] on div "# (Biên dịch bởi Galaxy Education) Kiểm tra xem các mỏ có an toàn cho công nhân…" at bounding box center [575, 103] width 222 height 165
type textarea "# Sử dụng say() để gọi những người nông dân."
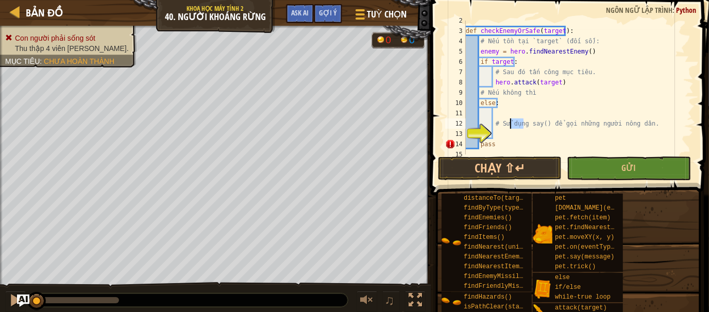
scroll to position [32, 0]
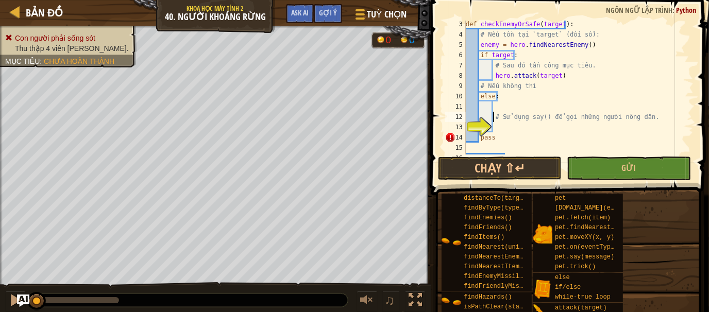
click at [493, 118] on div "def checkEnemyOrSafe ( target ) : # Nếu tồn tại `target` (đối số): enemy = hero…" at bounding box center [575, 96] width 222 height 155
click at [500, 130] on div "def checkEnemyOrSafe ( target ) : # Nếu tồn tại `target` (đối số): enemy = hero…" at bounding box center [575, 96] width 222 height 155
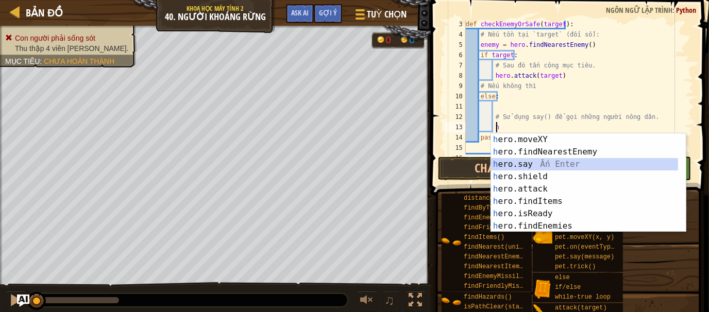
click at [546, 161] on div "h ero.moveXY Ấn Enter h ero.findNearestEnemy Ấn Enter h ero.say Ấn Enter h ero.…" at bounding box center [585, 196] width 188 height 124
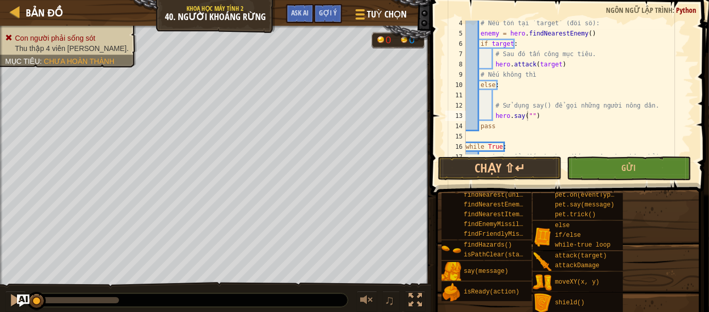
scroll to position [45, 0]
click at [527, 119] on div "# Nếu tồn tại `target` (đối số): enemy = hero . findNearestEnemy ( ) if target …" at bounding box center [575, 93] width 222 height 155
click at [530, 111] on div "# Nếu tồn tại `target` (đối số): enemy = hero . findNearestEnemy ( ) if target …" at bounding box center [575, 93] width 222 height 155
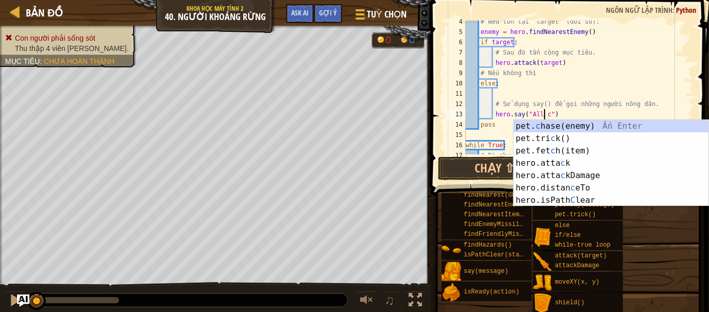
scroll to position [5, 6]
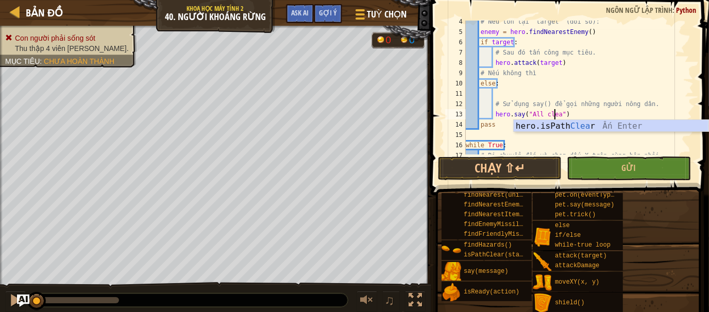
type textarea "hero.say("All clear")"
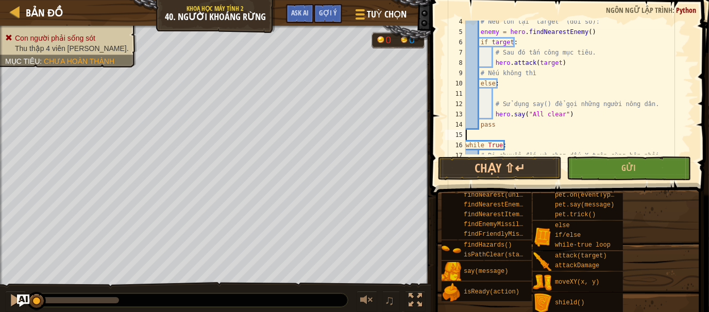
click at [513, 134] on div "# Nếu tồn tại `target` (đối số): enemy = hero . findNearestEnemy ( ) if target …" at bounding box center [575, 93] width 222 height 155
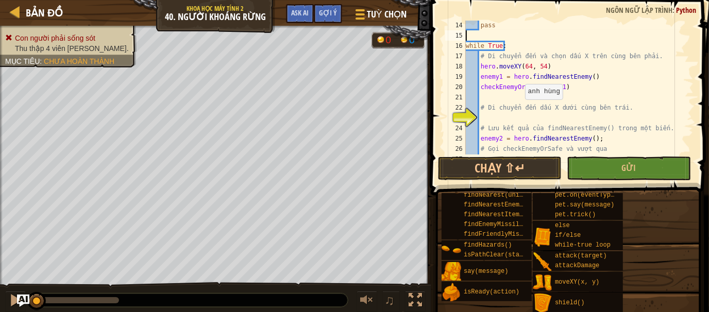
scroll to position [151, 0]
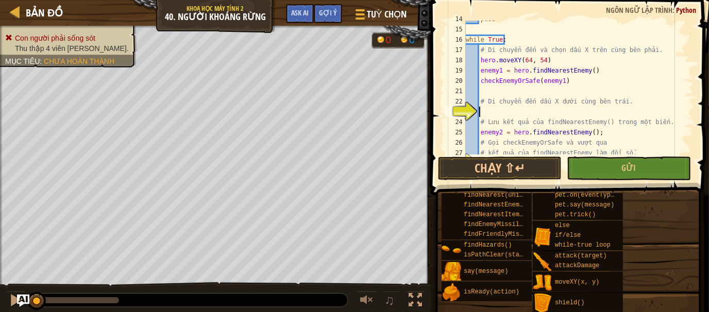
click at [505, 111] on div "pass while True : # Di chuyển đến và chọn dấu X trên cùng bên phải. hero . move…" at bounding box center [575, 91] width 222 height 155
type textarea "hero.moveXY(16, 14)"
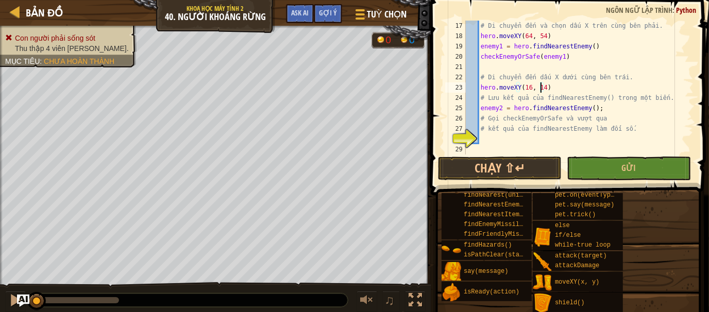
scroll to position [175, 0]
click at [501, 145] on div "# Di chuyển đến và chọn dấu X trên cùng bên phải. hero . moveXY ( 64 , 54 ) ene…" at bounding box center [575, 98] width 222 height 155
click at [507, 134] on div "# Di chuyển đến và chọn dấu X trên cùng bên phải. hero . moveXY ( 64 , 54 ) ene…" at bounding box center [575, 98] width 222 height 155
type textarea "c"
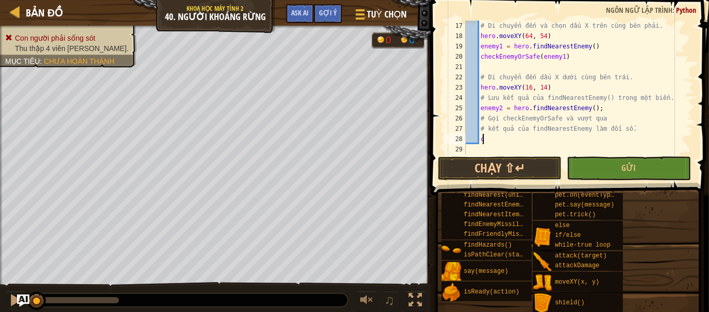
scroll to position [174, 0]
click at [503, 137] on div "while True : # Di chuyển đến và chọn dấu X trên cùng bên phải. hero . moveXY ( …" at bounding box center [575, 88] width 222 height 155
click at [499, 136] on div "# Di chuyển đến và chọn dấu X trên cùng bên phải. hero . moveXY ( 64 , 54 ) ene…" at bounding box center [575, 98] width 222 height 155
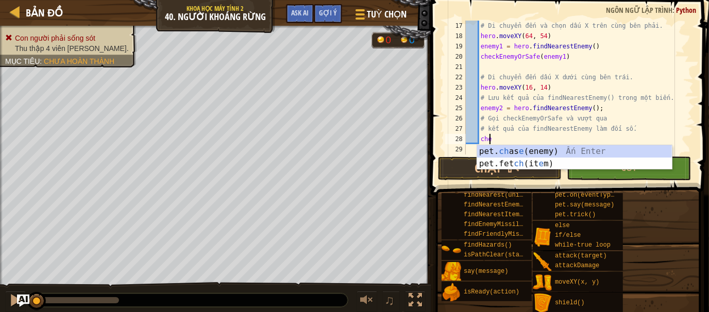
scroll to position [5, 2]
type textarea "c"
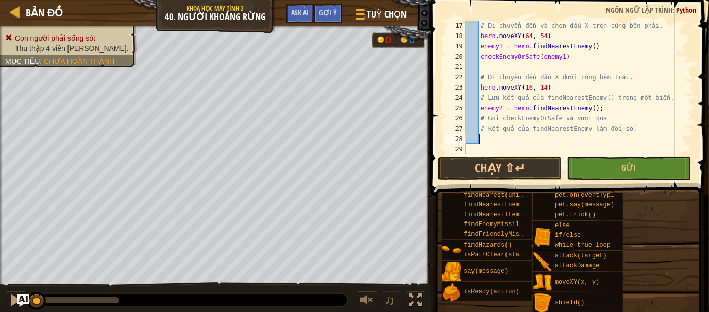
scroll to position [5, 0]
click at [604, 116] on div "# Di chuyển đến và chọn dấu X trên cùng bên phải. hero . moveXY ( 64 , 54 ) ene…" at bounding box center [575, 98] width 222 height 155
type textarea "# Gọi checkEnemyOrSafe và vượt qua"
click at [491, 136] on div "# Di chuyển đến và chọn dấu X trên cùng bên phải. hero . moveXY ( 64 , 54 ) ene…" at bounding box center [575, 98] width 222 height 155
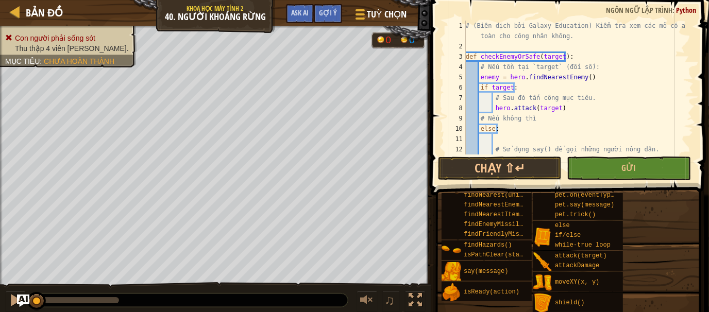
scroll to position [0, 0]
drag, startPoint x: 534, startPoint y: 58, endPoint x: 480, endPoint y: 56, distance: 53.7
click at [480, 56] on div "# (Biên dịch bởi Galaxy Education) Kiểm tra xem các mỏ có an toàn cho công nhân…" at bounding box center [575, 103] width 222 height 165
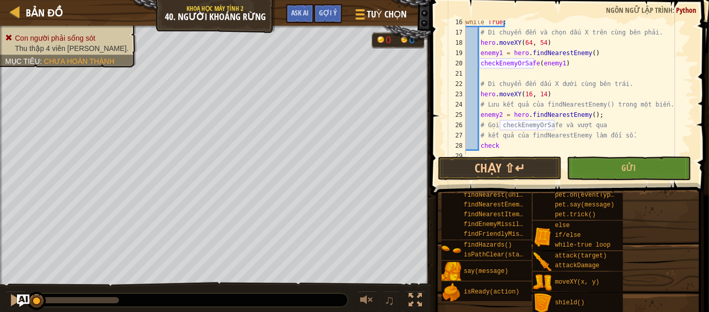
scroll to position [175, 0]
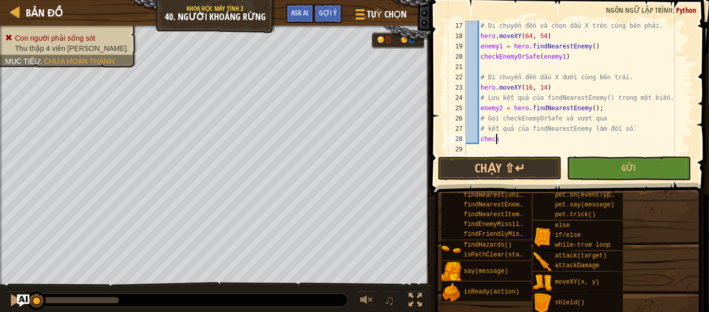
click at [510, 140] on div "# Di chuyển đến và chọn dấu X trên cùng bên phải. hero . moveXY ( 64 , 54 ) ene…" at bounding box center [575, 98] width 222 height 155
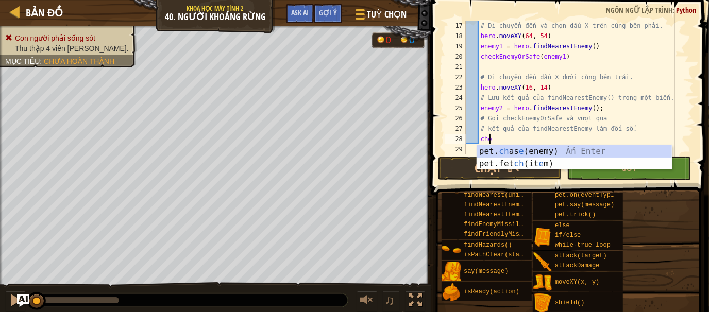
type textarea "c"
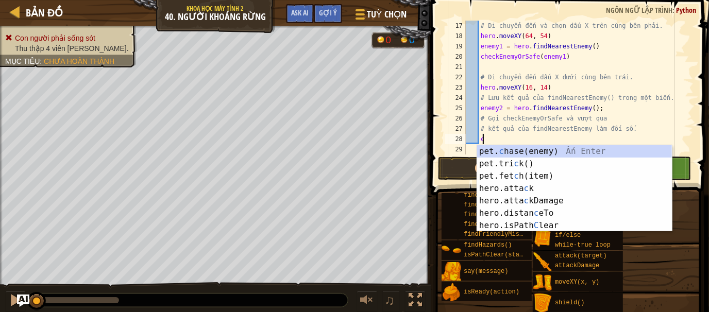
scroll to position [5, 0]
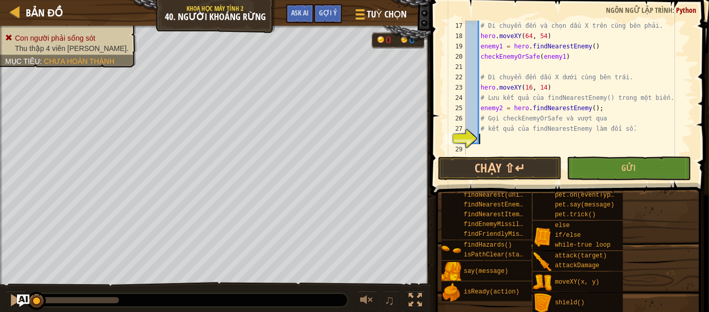
paste textarea "checkEnemyOrSafe"
click at [560, 136] on div "while True : # Di chuyển đến và chọn dấu X trên cùng bên phải. hero . moveXY ( …" at bounding box center [575, 88] width 222 height 155
type textarea "checkEnemyOrSafe(enemy2)"
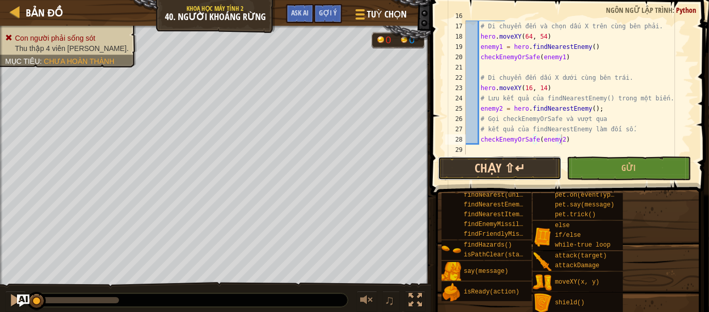
click at [531, 171] on button "Chạy ⇧↵" at bounding box center [500, 169] width 124 height 24
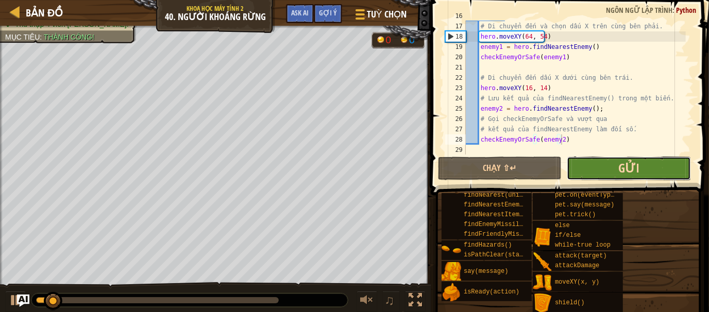
click at [623, 161] on span "Gửi" at bounding box center [629, 168] width 21 height 16
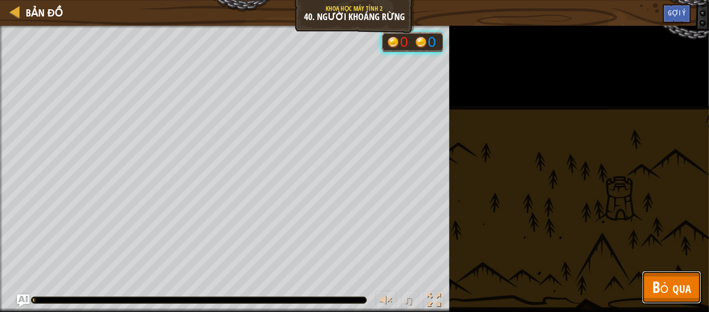
click at [677, 277] on span "Bỏ qua" at bounding box center [672, 287] width 39 height 21
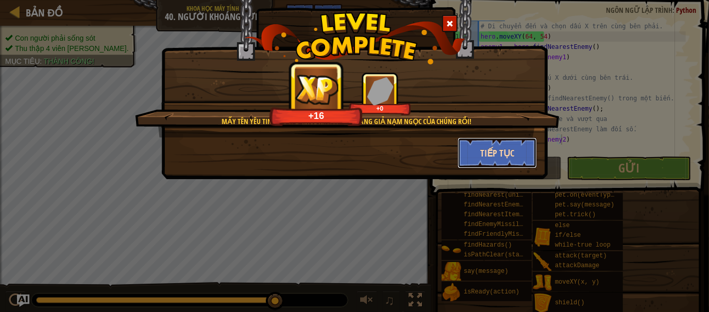
click at [465, 146] on button "Tiếp tục" at bounding box center [498, 153] width 80 height 31
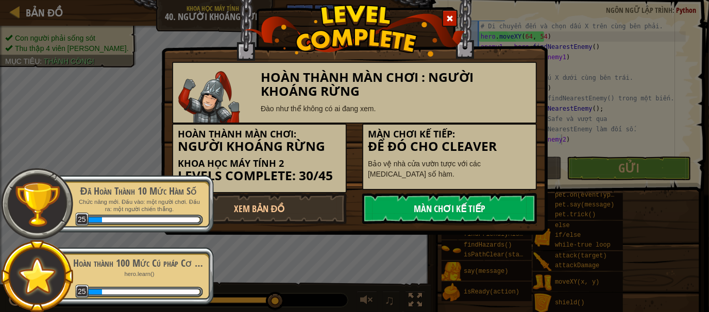
click at [427, 207] on link "Màn chơi kế tiếp" at bounding box center [449, 208] width 175 height 31
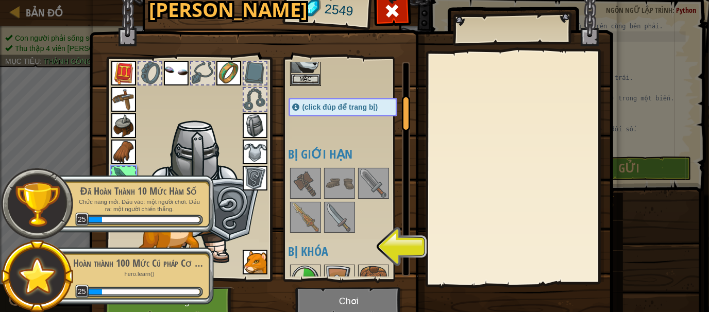
scroll to position [137, 0]
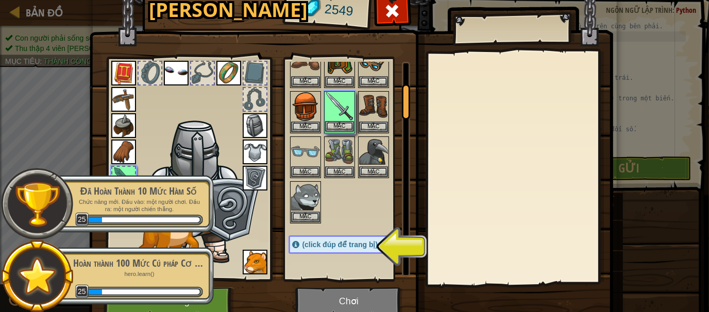
click at [330, 116] on img at bounding box center [339, 106] width 29 height 29
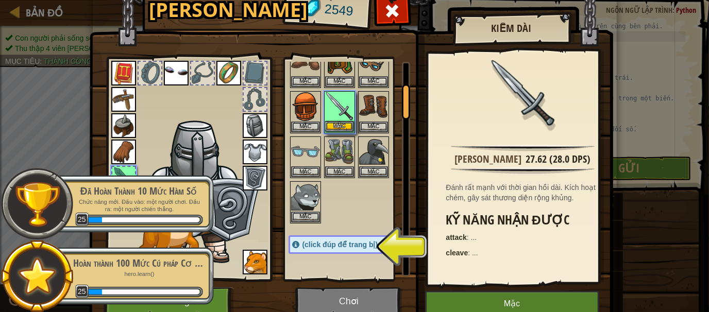
click at [330, 116] on img at bounding box center [339, 106] width 29 height 29
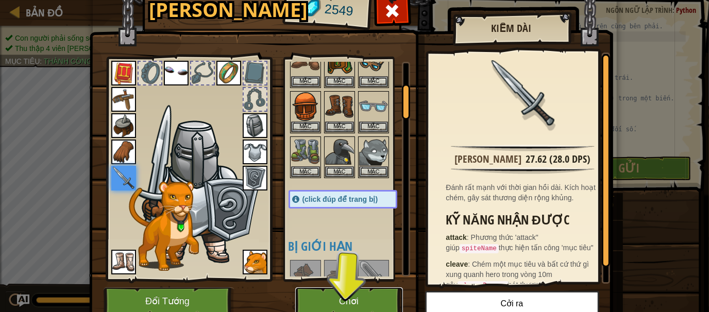
click at [376, 289] on button "Chơi" at bounding box center [349, 302] width 108 height 28
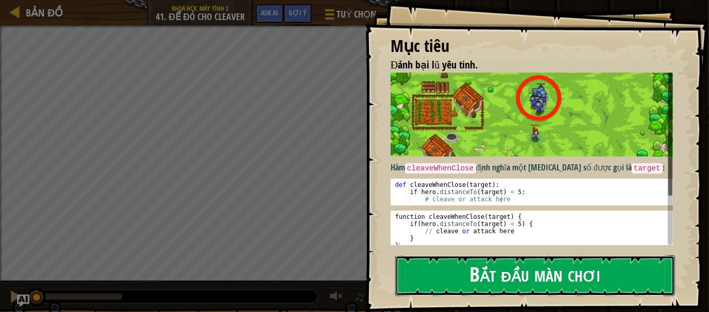
click at [598, 268] on button "Bắt đầu màn chơi" at bounding box center [535, 276] width 280 height 41
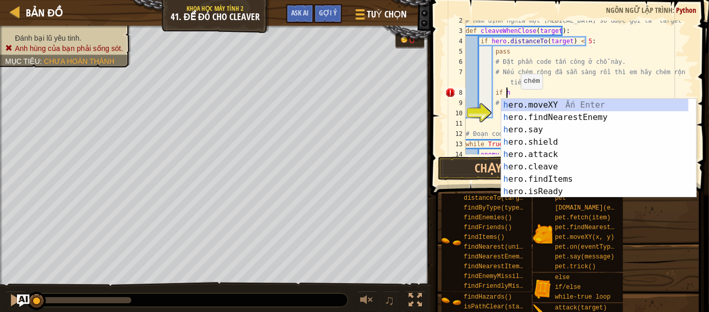
scroll to position [5, 3]
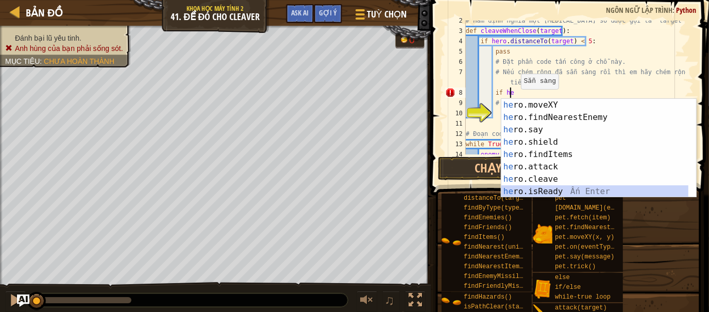
click at [576, 190] on div "he ro.moveXY Ấn Enter he ro.findNearestEnemy Ấn Enter he ro.say Ấn Enter he ro.…" at bounding box center [596, 161] width 188 height 124
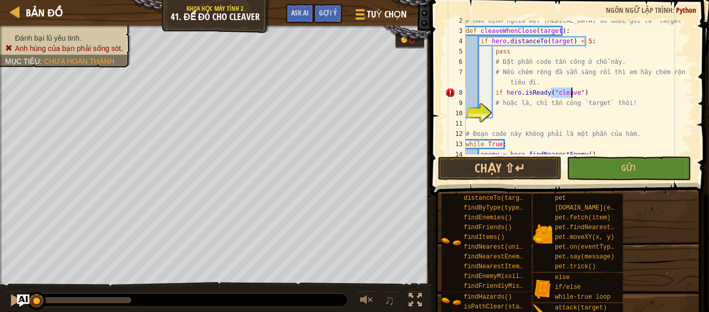
click at [500, 108] on div "# Hàm định nghĩa một tham số được gọi là `target` def cleaveWhenClose ( target …" at bounding box center [575, 92] width 222 height 155
click at [586, 89] on div "# Hàm định nghĩa một tham số được gọi là `target` def cleaveWhenClose ( target …" at bounding box center [575, 92] width 222 height 155
type textarea "if hero.isReady("cleave"):"
click at [591, 92] on div "# Hàm định nghĩa một tham số được gọi là `target` def cleaveWhenClose ( target …" at bounding box center [575, 92] width 222 height 155
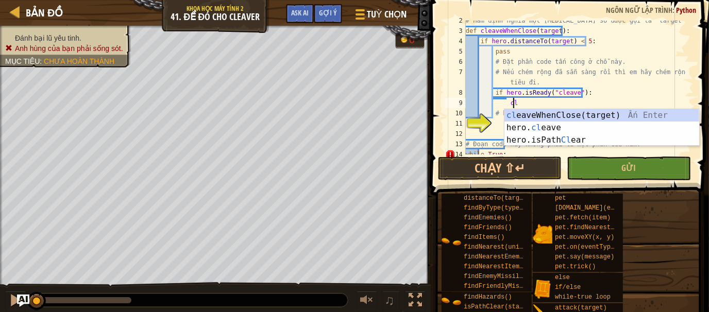
scroll to position [5, 4]
click at [535, 128] on div "clea veWhenClose(target) Ấn Enter hero. clea ve Ấn Enter hero.isPath Clea r Ấn …" at bounding box center [602, 140] width 195 height 62
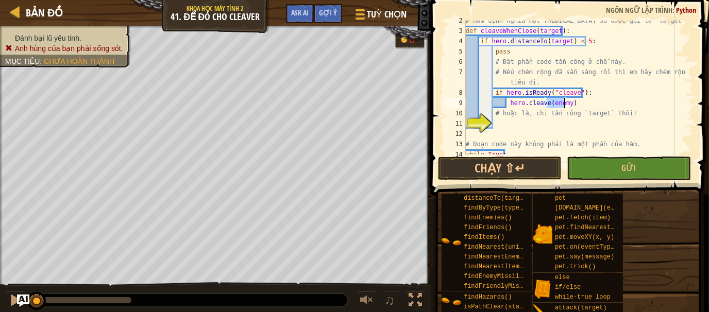
click at [503, 118] on div "# Hàm định nghĩa một tham số được gọi là `target` def cleaveWhenClose ( target …" at bounding box center [575, 92] width 222 height 155
type textarea "# hoặc là, chỉ tấn công `target` thôi!"
click at [509, 124] on div "# Hàm định nghĩa một tham số được gọi là `target` def cleaveWhenClose ( target …" at bounding box center [575, 92] width 222 height 155
type textarea "e"
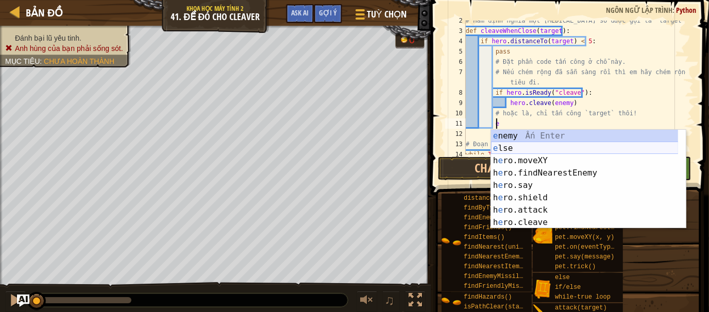
click at [530, 143] on div "e nemy Ấn Enter e lse Ấn Enter h e ro.moveXY Ấn Enter h e ro.findNearestEnemy Ấ…" at bounding box center [585, 192] width 188 height 124
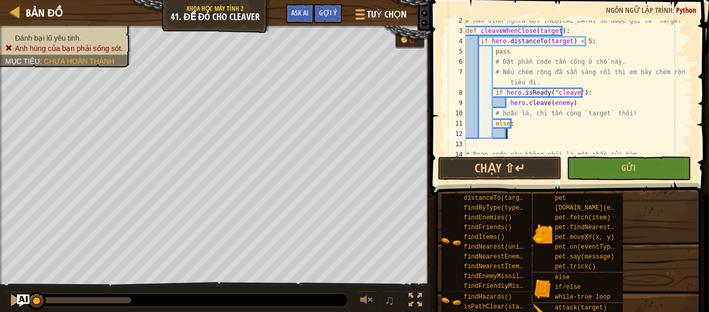
scroll to position [5, 3]
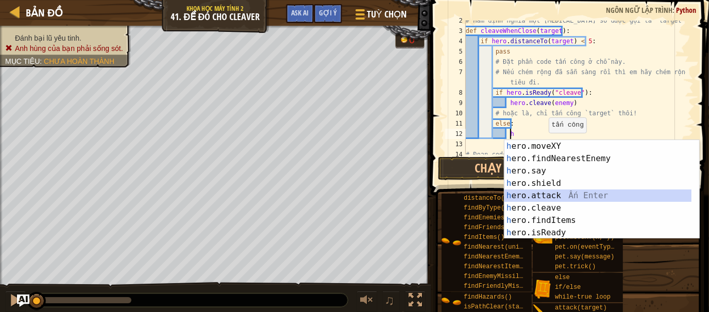
click at [525, 194] on div "h ero.moveXY Ấn Enter h ero.findNearestEnemy Ấn Enter h ero.say Ấn Enter h ero.…" at bounding box center [599, 202] width 188 height 124
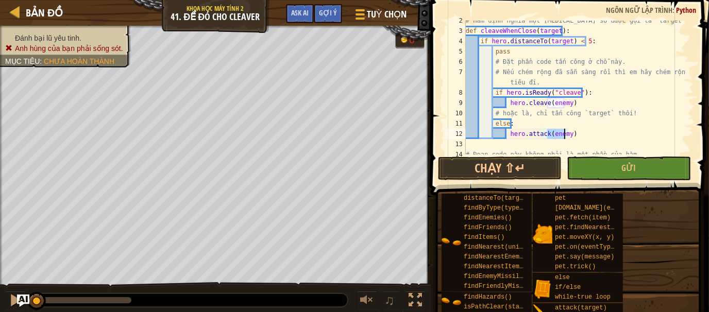
click at [614, 127] on div "# Hàm định nghĩa một tham số được gọi là `target` def cleaveWhenClose ( target …" at bounding box center [575, 92] width 222 height 155
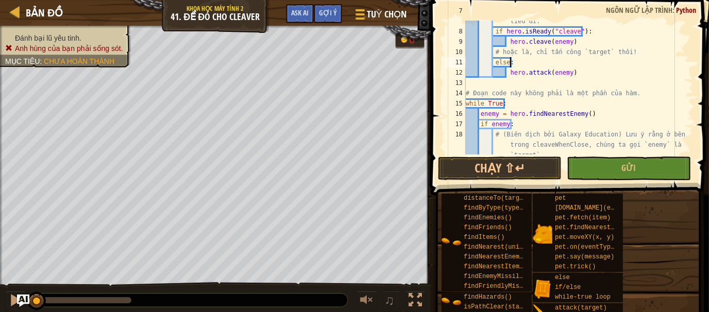
scroll to position [113, 0]
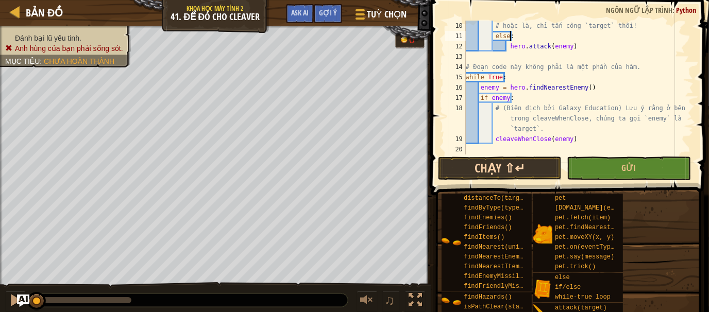
type textarea "else:"
click at [526, 167] on button "Chạy ⇧↵" at bounding box center [500, 169] width 124 height 24
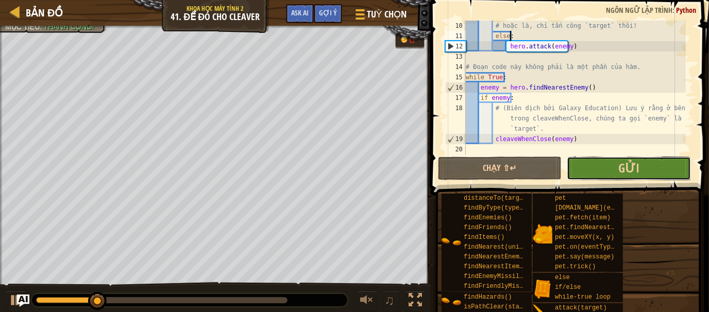
click at [592, 164] on button "Gửi" at bounding box center [629, 169] width 124 height 24
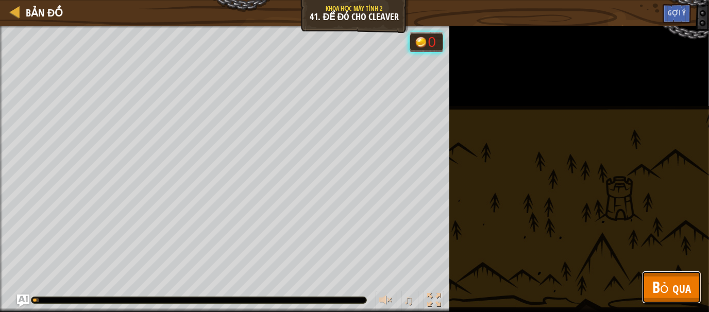
click at [661, 277] on span "Bỏ qua" at bounding box center [672, 287] width 39 height 21
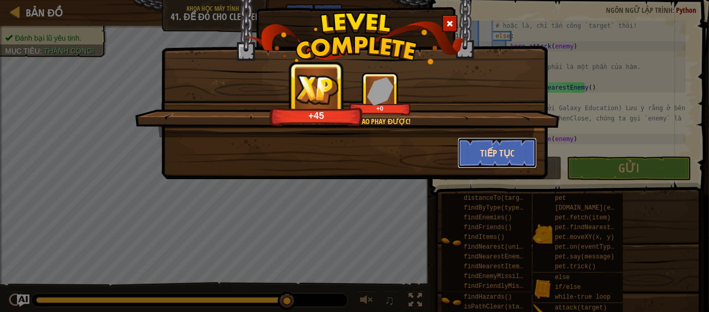
click at [471, 145] on button "Tiếp tục" at bounding box center [498, 153] width 80 height 31
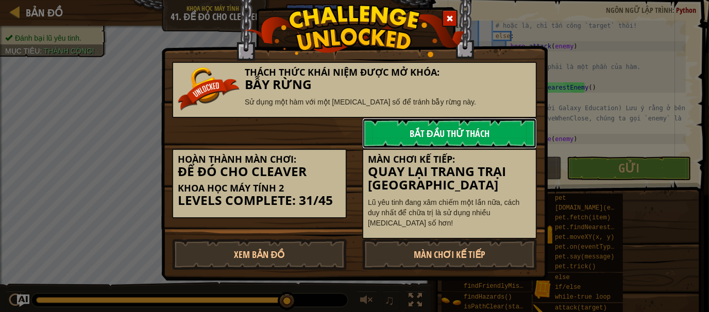
click at [449, 128] on link "Bắt đầu Thử Thách" at bounding box center [449, 133] width 175 height 31
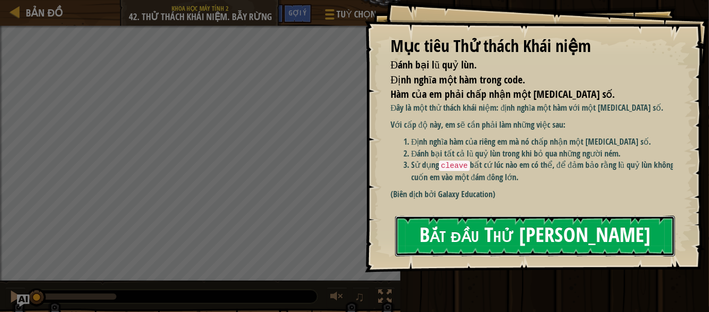
click at [498, 234] on button "Bắt đầu Thử Thách Khái Niệm" at bounding box center [535, 236] width 280 height 41
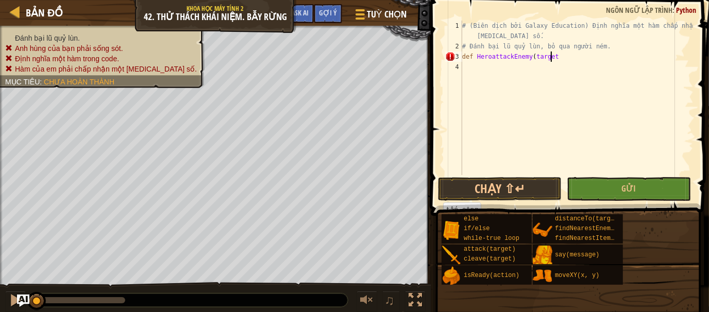
scroll to position [5, 7]
type textarea "def HeroattackEnemy(target):"
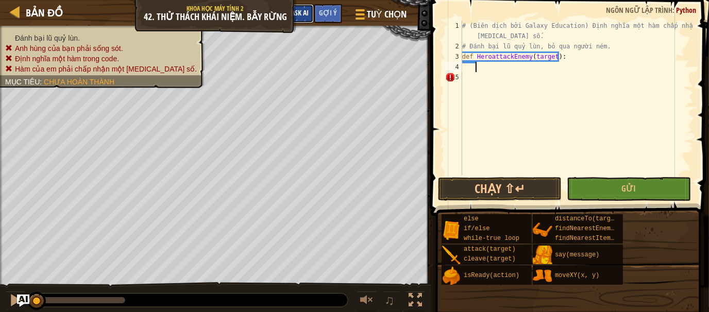
click at [305, 13] on span "Ask AI" at bounding box center [300, 13] width 18 height 10
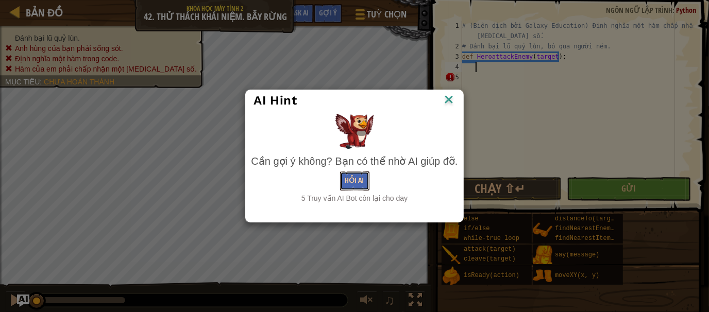
click at [362, 186] on button "Hỏi AI" at bounding box center [354, 181] width 29 height 19
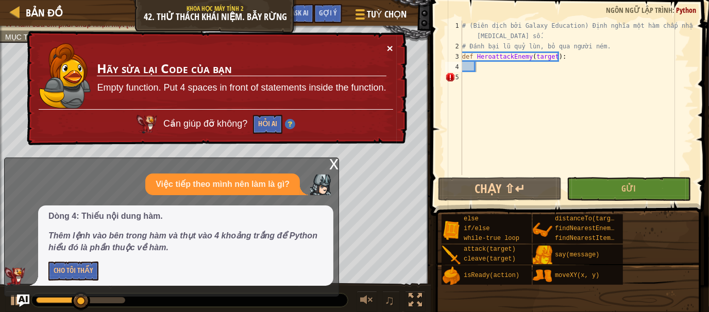
click at [388, 48] on button "×" at bounding box center [390, 48] width 6 height 11
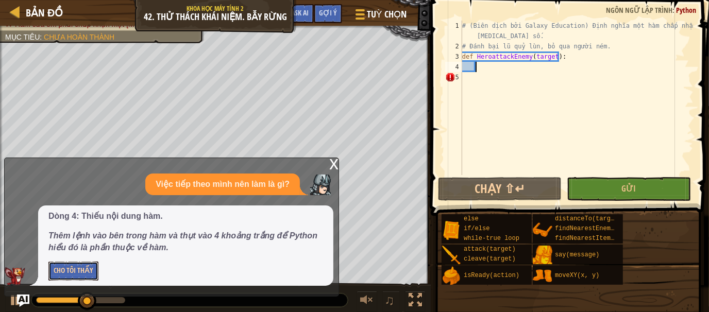
click at [69, 265] on button "Cho Tôi Thấy" at bounding box center [73, 271] width 50 height 19
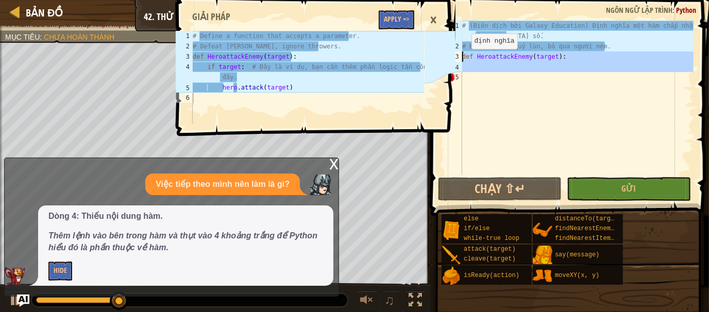
drag, startPoint x: 511, startPoint y: 94, endPoint x: 461, endPoint y: 55, distance: 63.9
click at [461, 55] on div "1 2 3 4 5 # (Biên dịch bởi Galaxy Education) Định nghĩa một hàm chấp nhận một t…" at bounding box center [568, 98] width 251 height 155
type textarea "def HeroattackEnemy(target):"
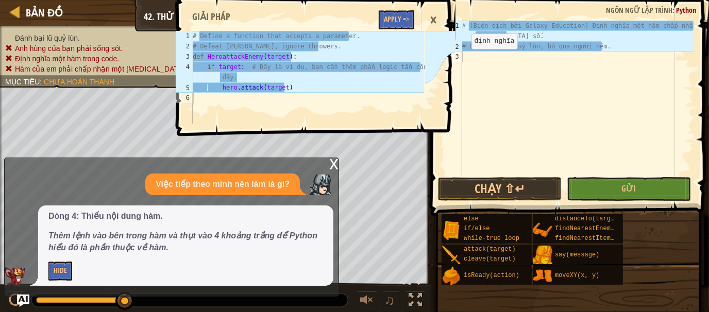
click at [339, 168] on div "1 2 3 4 5 6 # Define a function that accepts a parameter. # Defeat munchkins, i…" at bounding box center [314, 156] width 281 height 312
click at [332, 167] on div "1 2 3 4 5 6 # Define a function that accepts a parameter. # Defeat munchkins, i…" at bounding box center [314, 156] width 281 height 312
click at [432, 19] on div "×" at bounding box center [434, 20] width 18 height 24
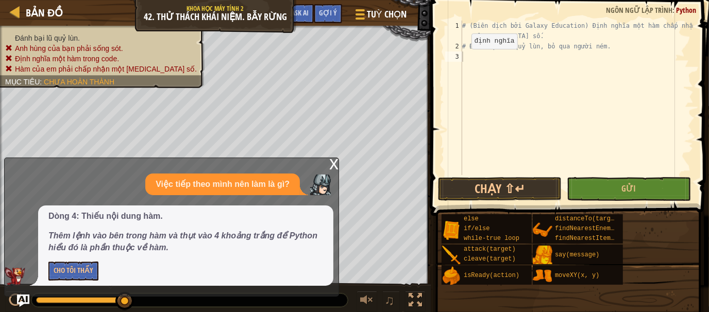
click at [332, 159] on div "x" at bounding box center [333, 163] width 9 height 10
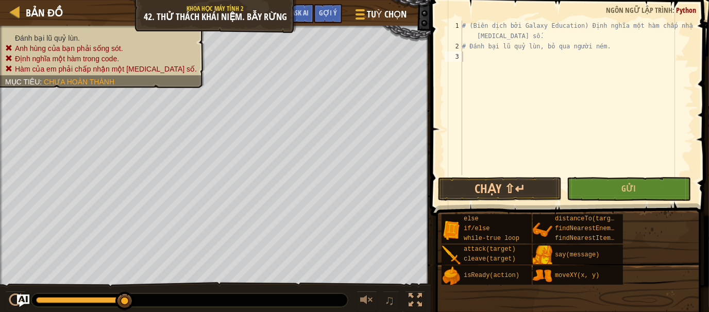
click at [473, 54] on div "# (Biên dịch bởi Galaxy Education) Định nghĩa một hàm chấp nhận một tham số. # …" at bounding box center [577, 114] width 234 height 186
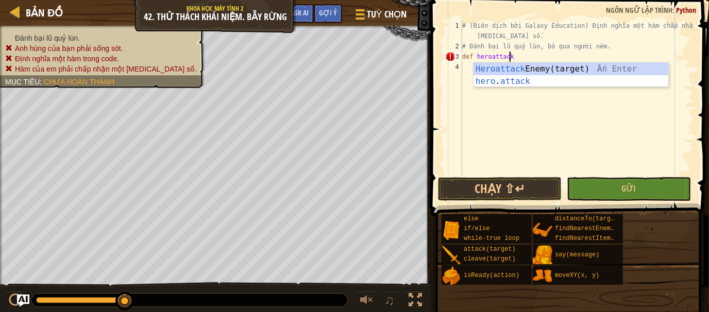
scroll to position [5, 4]
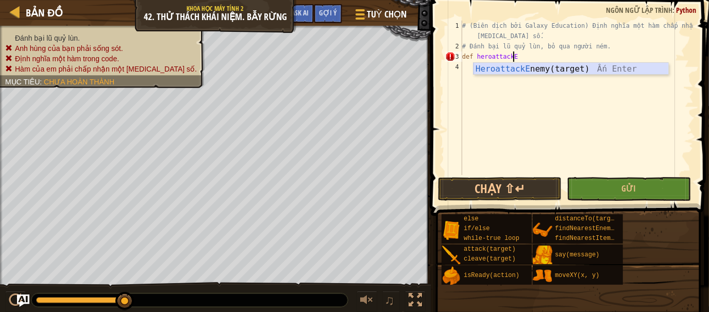
click at [556, 68] on div "HeroattackE nemy(target) Ấn Enter" at bounding box center [571, 81] width 195 height 37
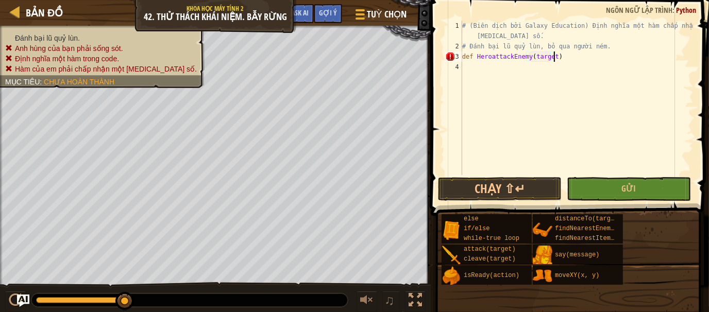
click at [554, 58] on div "# (Biên dịch bởi Galaxy Education) Định nghĩa một hàm chấp nhận một tham số. # …" at bounding box center [577, 114] width 234 height 186
type textarea "def HeroattackEnemy(target):"
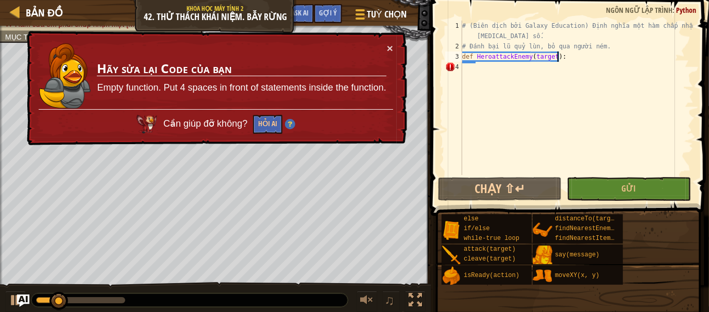
click at [576, 52] on div "# (Biên dịch bởi Galaxy Education) Định nghĩa một hàm chấp nhận một tham số. # …" at bounding box center [577, 114] width 234 height 186
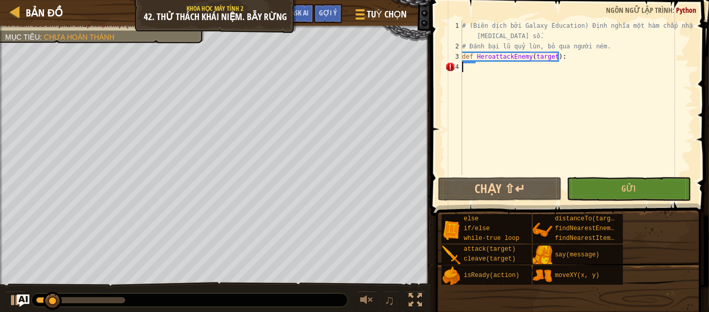
click at [476, 63] on div "# (Biên dịch bởi Galaxy Education) Định nghĩa một hàm chấp nhận một tham số. # …" at bounding box center [577, 114] width 234 height 186
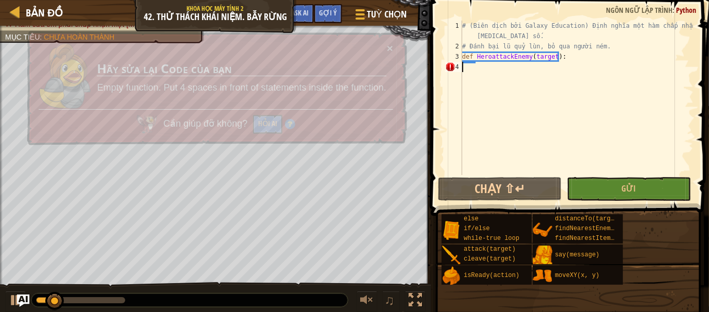
scroll to position [5, 0]
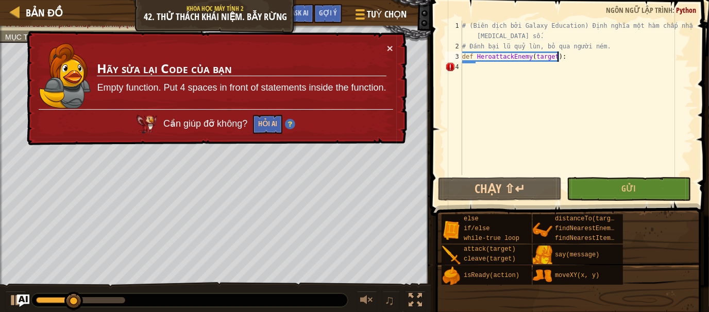
click at [559, 57] on div "# (Biên dịch bởi Galaxy Education) Định nghĩa một hàm chấp nhận một tham số. # …" at bounding box center [577, 114] width 234 height 186
type textarea "def HeroattackEnemy(target):"
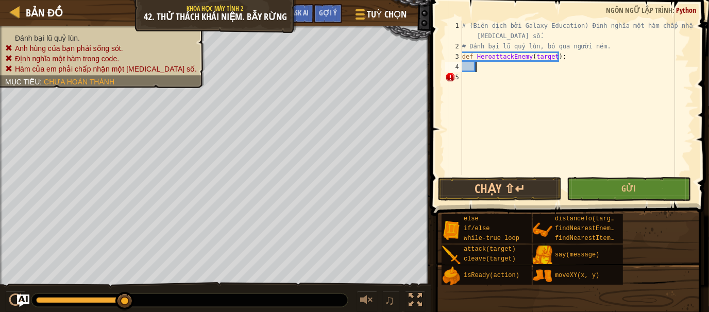
type textarea "H"
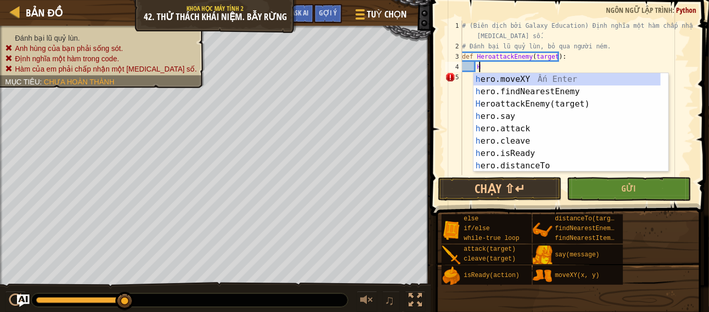
scroll to position [5, 1]
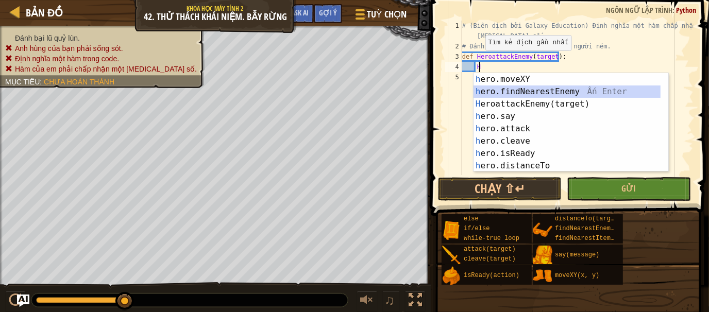
click at [557, 89] on div "h ero.moveXY Ấn Enter h ero.findNearestEnemy Ấn Enter H eroattackEnemy(target) …" at bounding box center [571, 135] width 195 height 124
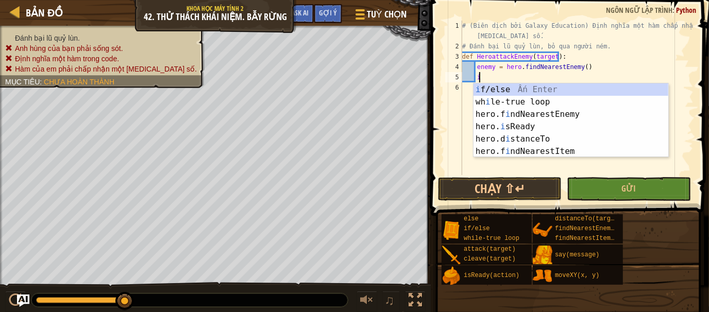
scroll to position [5, 1]
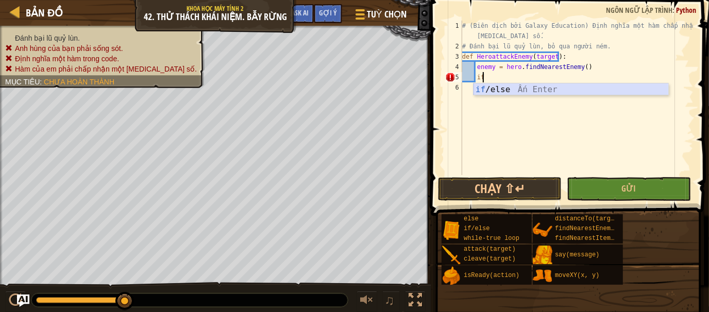
click at [519, 86] on div "if /else Ấn Enter" at bounding box center [571, 102] width 195 height 37
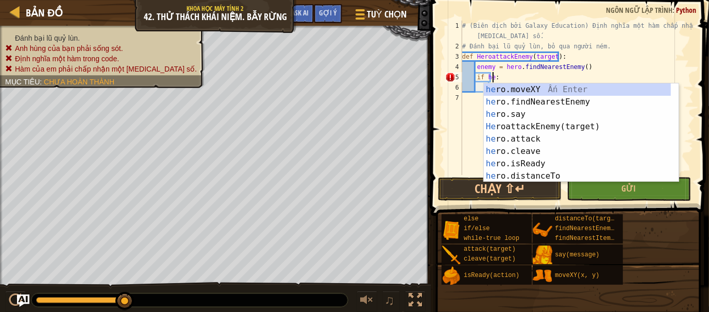
scroll to position [5, 2]
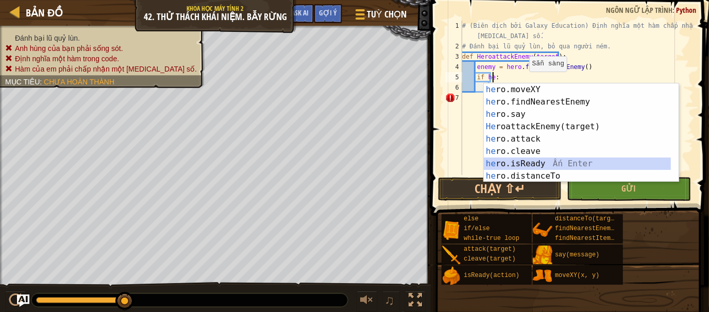
click at [520, 161] on div "he ro.moveXY Ấn Enter he ro.findNearestEnemy Ấn Enter he ro.say Ấn Enter He roa…" at bounding box center [578, 146] width 188 height 124
type textarea "if hero.isReady("cleave"):"
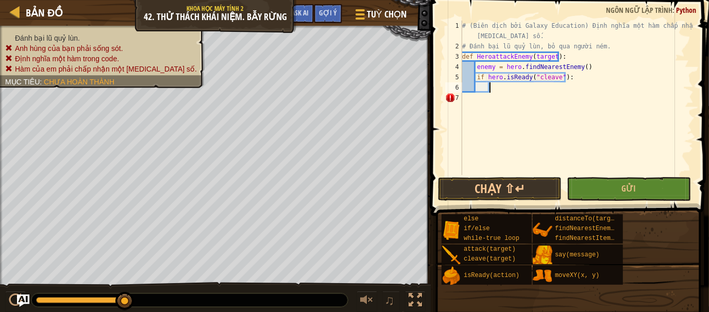
click at [503, 89] on div "# (Biên dịch bởi Galaxy Education) Định nghĩa một hàm chấp nhận một tham số. # …" at bounding box center [577, 114] width 234 height 186
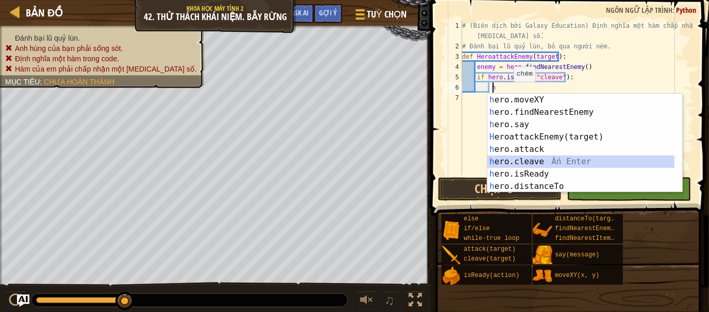
click at [527, 160] on div "h ero.moveXY Ấn Enter h ero.findNearestEnemy Ấn Enter h ero.say Ấn Enter H eroa…" at bounding box center [582, 156] width 188 height 124
type textarea "hero.cleave(enemy)"
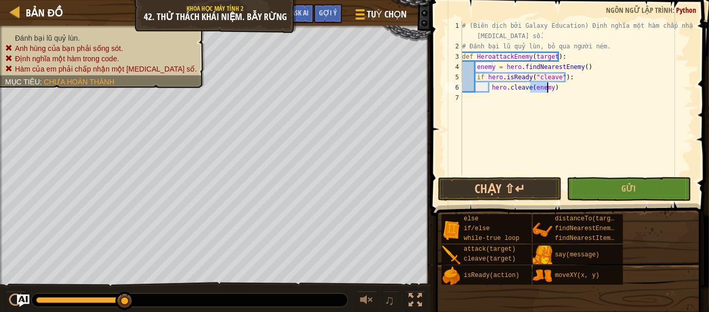
click at [559, 89] on div "# (Biên dịch bởi Galaxy Education) Định nghĩa một hàm chấp nhận một tham số. # …" at bounding box center [577, 114] width 234 height 186
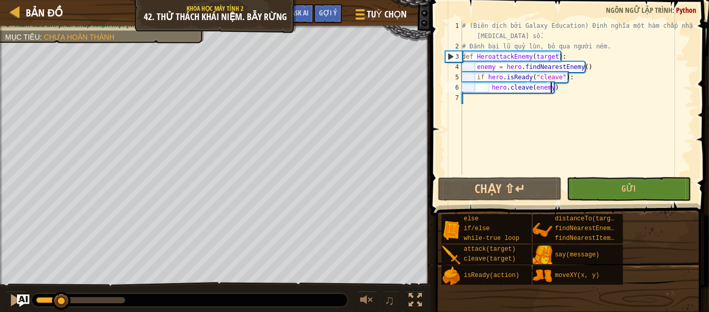
click at [565, 88] on div "# (Biên dịch bởi Galaxy Education) Định nghĩa một hàm chấp nhận một tham số. # …" at bounding box center [577, 114] width 234 height 186
click at [550, 85] on div "# (Biên dịch bởi Galaxy Education) Định nghĩa một hàm chấp nhận một tham số. # …" at bounding box center [577, 114] width 234 height 186
click at [532, 190] on button "Chạy ⇧↵" at bounding box center [500, 189] width 124 height 24
click at [573, 84] on div "# (Biên dịch bởi Galaxy Education) Định nghĩa một hàm chấp nhận một tham số. # …" at bounding box center [577, 114] width 234 height 186
drag, startPoint x: 573, startPoint y: 84, endPoint x: 567, endPoint y: 84, distance: 6.2
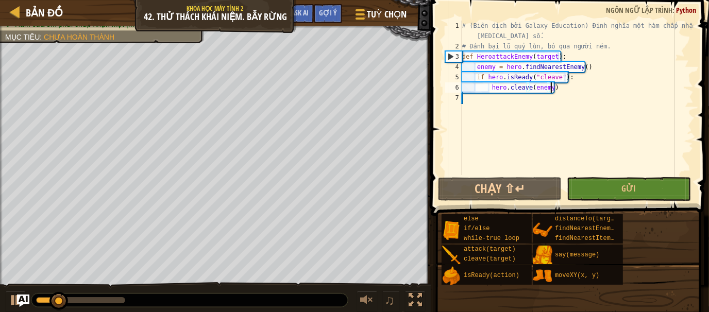
click at [573, 84] on div "# (Biên dịch bởi Galaxy Education) Định nghĩa một hàm chấp nhận một tham số. # …" at bounding box center [577, 114] width 234 height 186
click at [543, 75] on div "# (Biên dịch bởi Galaxy Education) Định nghĩa một hàm chấp nhận một tham số. # …" at bounding box center [577, 114] width 234 height 186
click at [529, 74] on div "# (Biên dịch bởi Galaxy Education) Định nghĩa một hàm chấp nhận một tham số. # …" at bounding box center [577, 114] width 234 height 186
click at [557, 90] on div "# (Biên dịch bởi Galaxy Education) Định nghĩa một hàm chấp nhận một tham số. # …" at bounding box center [577, 114] width 234 height 186
type textarea "hero.cleave(enemy)"
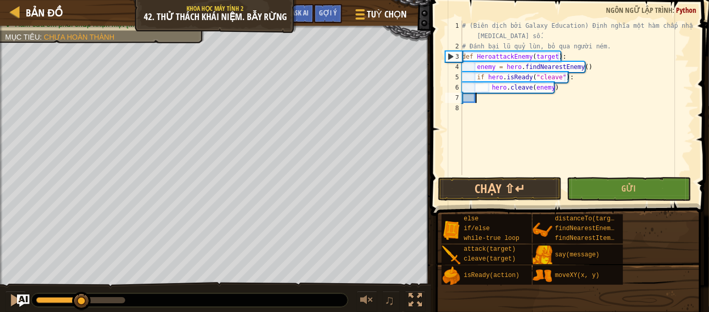
scroll to position [5, 0]
type textarea "e"
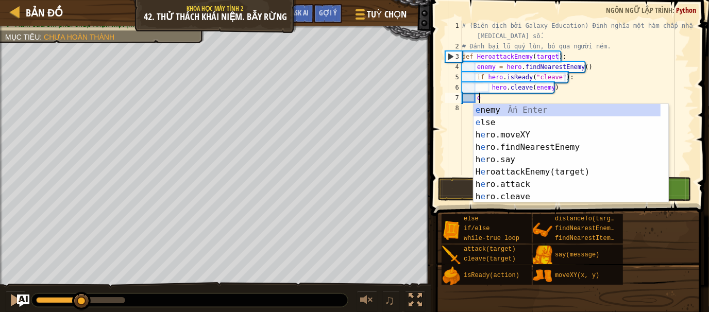
scroll to position [5, 1]
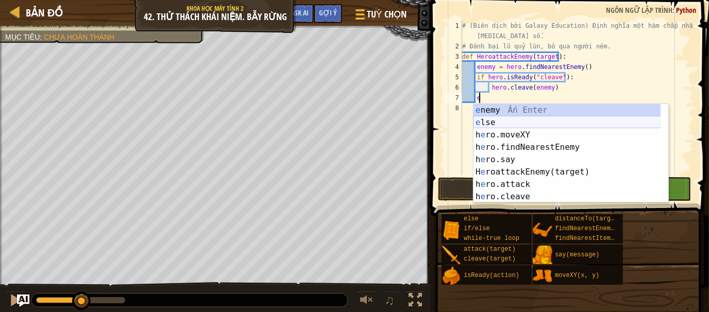
click at [511, 121] on div "e nemy Ấn Enter e lse Ấn Enter h e ro.moveXY Ấn Enter h e ro.findNearestEnemy Ấ…" at bounding box center [568, 166] width 188 height 124
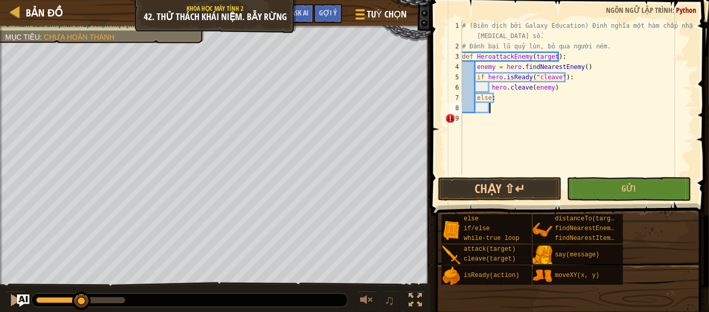
scroll to position [5, 2]
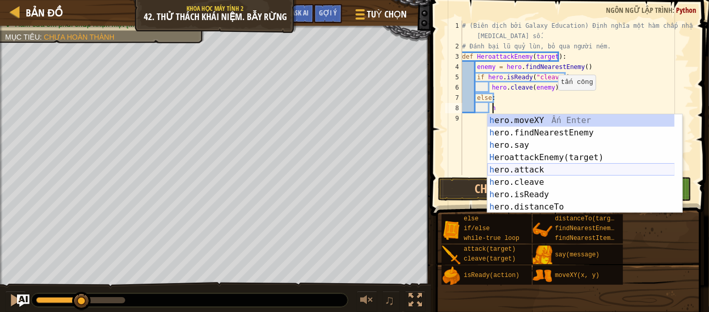
click at [528, 167] on div "h ero.moveXY Ấn Enter h ero.findNearestEnemy Ấn Enter h ero.say Ấn Enter H eroa…" at bounding box center [582, 176] width 188 height 124
type textarea "hero.attack(enemy)"
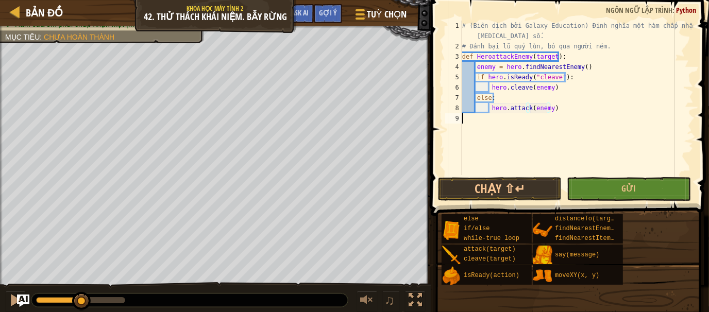
click at [563, 114] on div "# (Biên dịch bởi Galaxy Education) Định nghĩa một hàm chấp nhận một tham số. # …" at bounding box center [577, 114] width 234 height 186
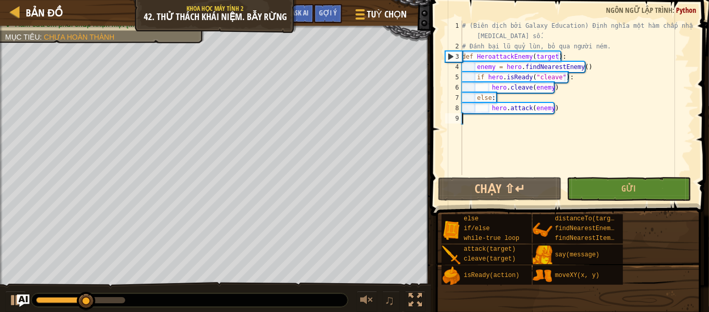
click at [492, 125] on div "# (Biên dịch bởi Galaxy Education) Định nghĩa một hàm chấp nhận một tham số. # …" at bounding box center [577, 114] width 234 height 186
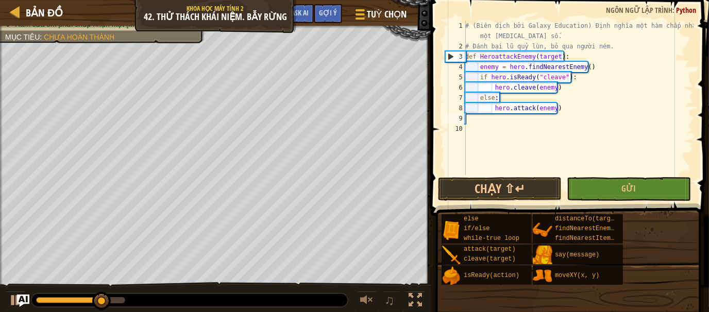
click at [493, 122] on div "# (Biên dịch bởi Galaxy Education) Định nghĩa một hàm chấp nhận một tham số. # …" at bounding box center [578, 114] width 230 height 186
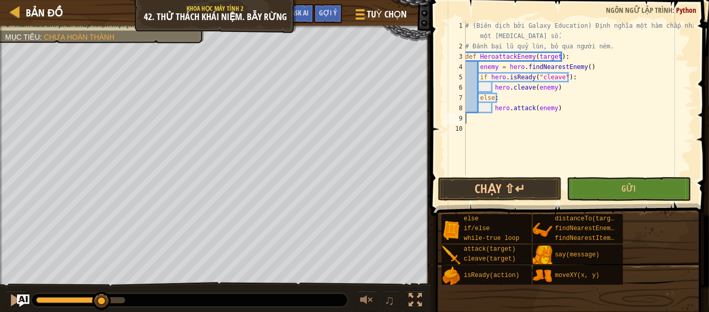
click at [475, 126] on div "# (Biên dịch bởi Galaxy Education) Định nghĩa một hàm chấp nhận một tham số. # …" at bounding box center [578, 114] width 230 height 186
click at [552, 88] on div "# (Biên dịch bởi Galaxy Education) Định nghĩa một hàm chấp nhận một tham số. # …" at bounding box center [578, 114] width 230 height 186
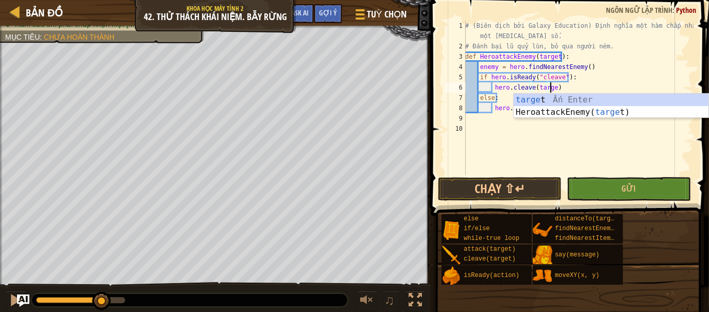
type textarea "hero.cleave(target)"
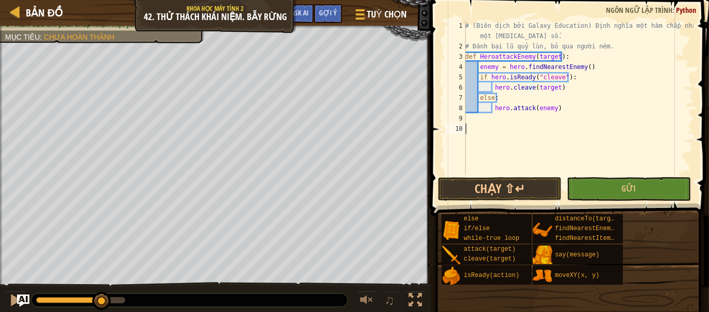
click at [563, 124] on div "# (Biên dịch bởi Galaxy Education) Định nghĩa một hàm chấp nhận một tham số. # …" at bounding box center [578, 114] width 230 height 186
click at [551, 109] on div "# (Biên dịch bởi Galaxy Education) Định nghĩa một hàm chấp nhận một tham số. # …" at bounding box center [578, 114] width 230 height 186
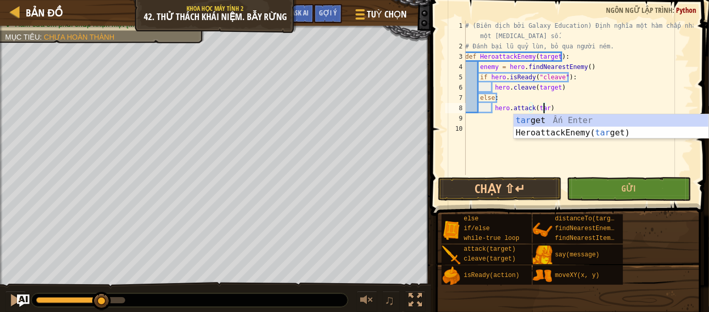
scroll to position [5, 6]
type textarea "hero.attack(target)"
click at [467, 126] on div "# (Biên dịch bởi Galaxy Education) Định nghĩa một hàm chấp nhận một tham số. # …" at bounding box center [578, 114] width 230 height 186
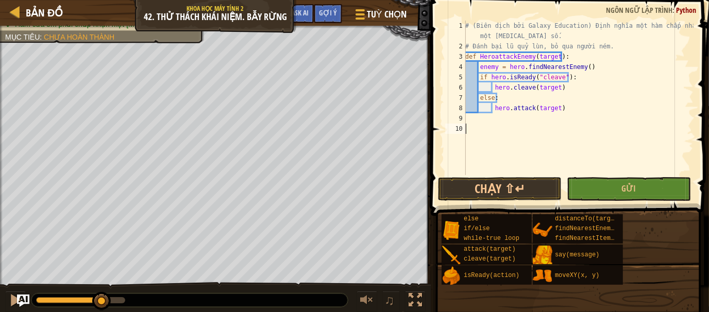
scroll to position [5, 0]
type textarea "w"
click at [487, 137] on div "w hile-true loop Ấn Enter" at bounding box center [560, 153] width 195 height 37
type textarea "h"
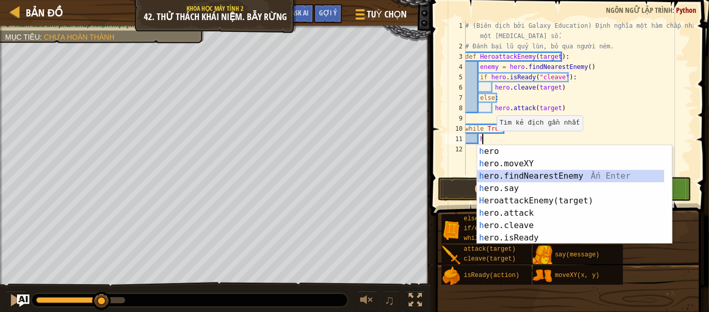
click at [522, 174] on div "h ero Ấn Enter h ero.moveXY Ấn Enter h ero.findNearestEnemy Ấn Enter h ero.say …" at bounding box center [574, 207] width 195 height 124
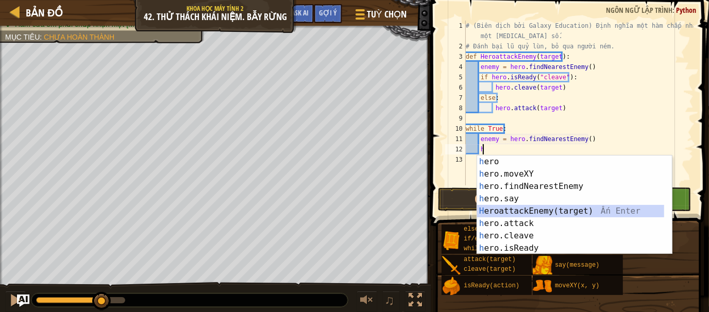
click at [538, 211] on div "h ero Ấn Enter h ero.moveXY Ấn Enter h ero.findNearestEnemy Ấn Enter h ero.say …" at bounding box center [571, 218] width 188 height 124
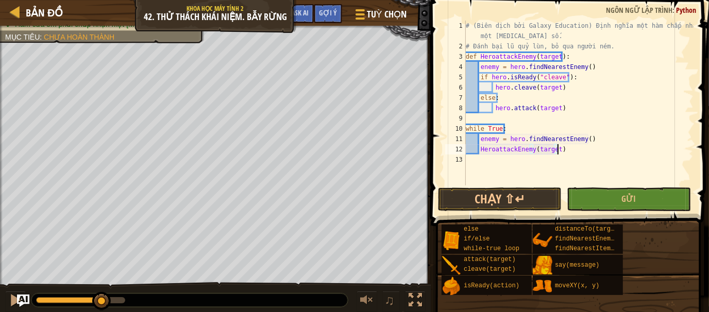
click at [562, 151] on div "# (Biên dịch bởi Galaxy Education) Định nghĩa một hàm chấp nhận một tham số. # …" at bounding box center [579, 119] width 230 height 196
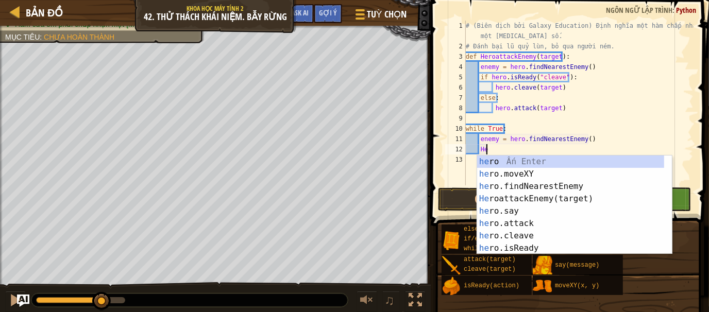
type textarea "H"
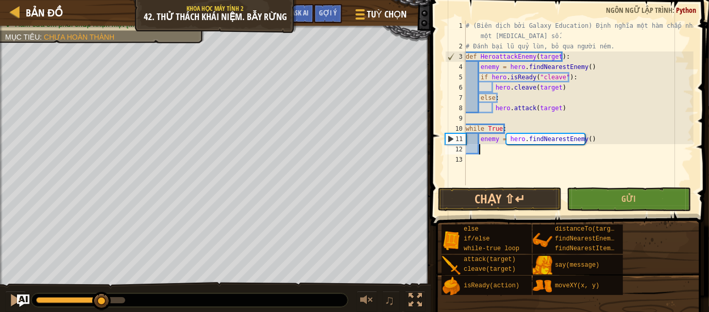
click at [495, 149] on div "# (Biên dịch bởi Galaxy Education) Định nghĩa một hàm chấp nhận một tham số. # …" at bounding box center [579, 119] width 230 height 196
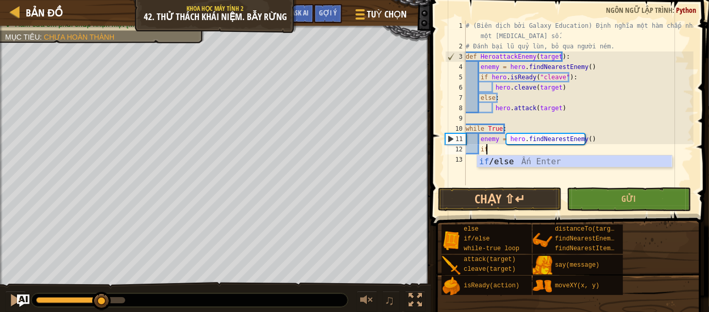
scroll to position [5, 1]
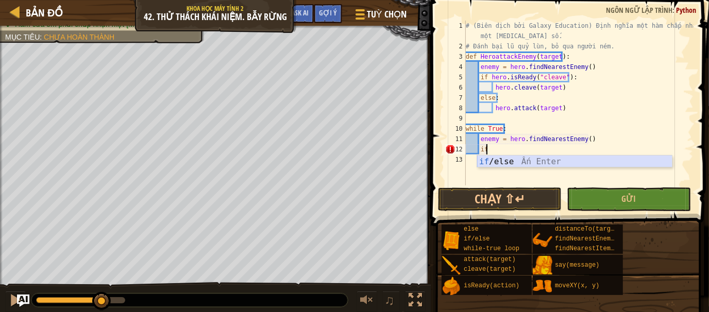
click at [501, 159] on div "if /else Ấn Enter" at bounding box center [574, 174] width 195 height 37
type textarea "if enemy:"
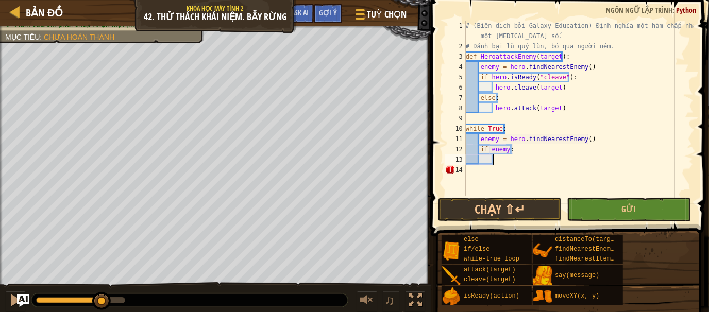
click at [509, 163] on div "# (Biên dịch bởi Galaxy Education) Định nghĩa một hàm chấp nhận một tham số. # …" at bounding box center [579, 124] width 230 height 206
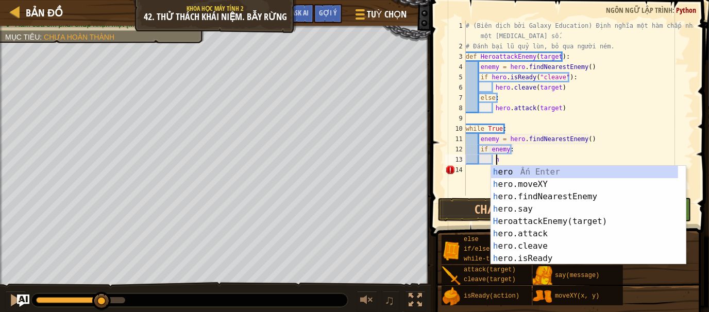
scroll to position [5, 2]
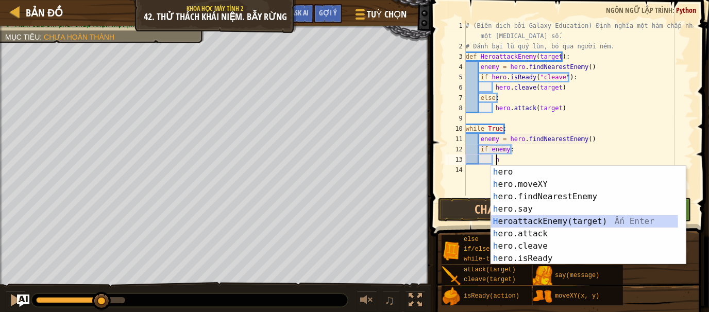
click at [544, 223] on div "h ero Ấn Enter h ero.moveXY Ấn Enter h ero.findNearestEnemy Ấn Enter h ero.say …" at bounding box center [588, 228] width 195 height 124
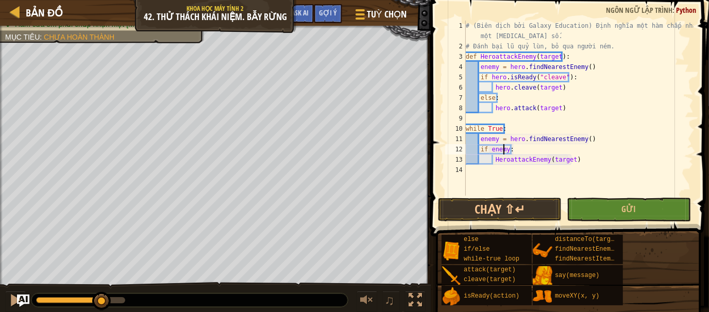
click at [505, 149] on div "# (Biên dịch bởi Galaxy Education) Định nghĩa một hàm chấp nhận một tham số. # …" at bounding box center [579, 124] width 230 height 206
click at [566, 160] on div "# (Biên dịch bởi Galaxy Education) Định nghĩa một hàm chấp nhận một tham số. # …" at bounding box center [579, 124] width 230 height 206
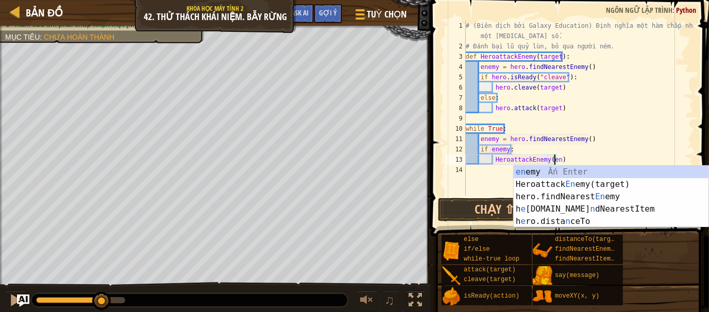
scroll to position [5, 7]
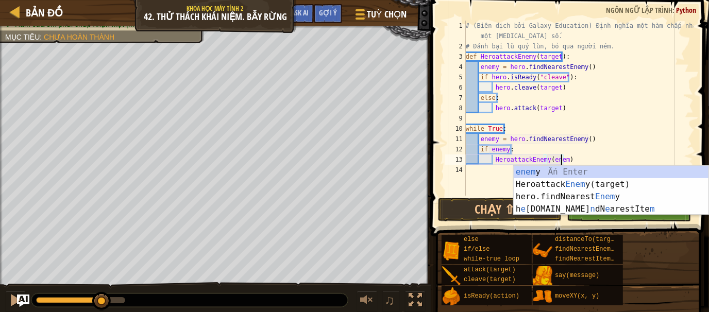
type textarea "HeroattackEnemy(enemy)"
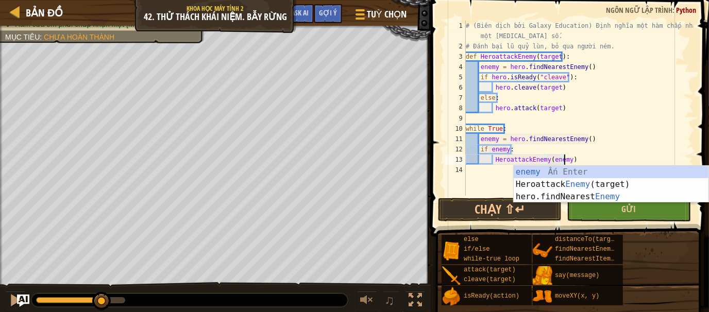
scroll to position [5, 8]
click at [576, 167] on div "enemy Ấn Enter Heroattack Enemy (target) Ấn Enter hero.findNearest Enemy Ấn Ent…" at bounding box center [611, 197] width 195 height 62
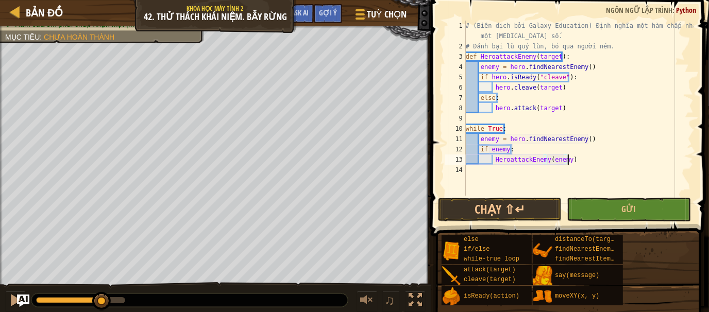
click at [577, 160] on div "# (Biên dịch bởi Galaxy Education) Định nghĩa một hàm chấp nhận một tham số. # …" at bounding box center [579, 124] width 230 height 206
click at [481, 176] on div "# (Biên dịch bởi Galaxy Education) Định nghĩa một hàm chấp nhận một tham số. # …" at bounding box center [579, 124] width 230 height 206
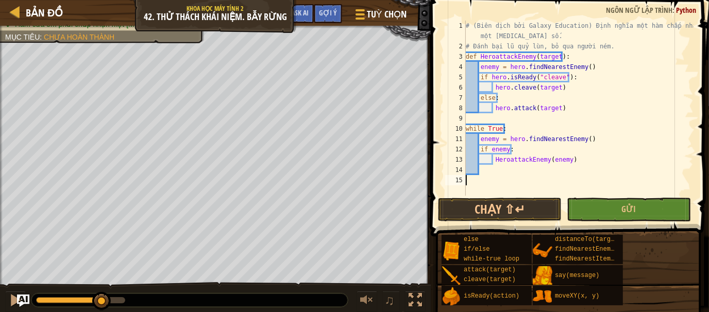
drag, startPoint x: 481, startPoint y: 176, endPoint x: 473, endPoint y: 173, distance: 8.6
click at [480, 175] on div "# (Biên dịch bởi Galaxy Education) Định nghĩa một hàm chấp nhận một tham số. # …" at bounding box center [579, 124] width 230 height 206
click at [473, 173] on div "# (Biên dịch bởi Galaxy Education) Định nghĩa một hàm chấp nhận một tham số. # …" at bounding box center [579, 108] width 230 height 175
click at [486, 172] on div "# (Biên dịch bởi Galaxy Education) Định nghĩa một hàm chấp nhận một tham số. # …" at bounding box center [579, 124] width 230 height 206
click at [491, 213] on button "Chạy ⇧↵" at bounding box center [500, 210] width 124 height 24
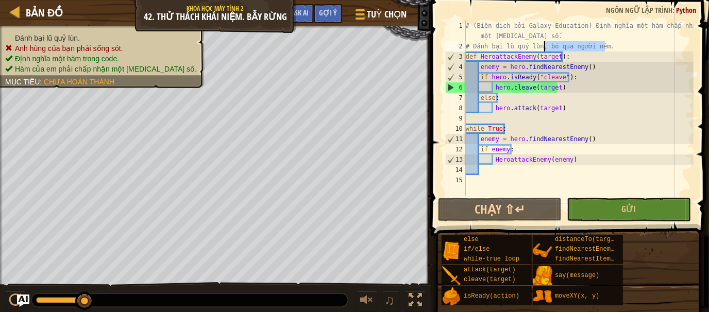
drag, startPoint x: 605, startPoint y: 45, endPoint x: 545, endPoint y: 47, distance: 59.9
click at [545, 47] on div "# (Biên dịch bởi Galaxy Education) Định nghĩa một hàm chấp nhận một tham số. # …" at bounding box center [579, 124] width 230 height 206
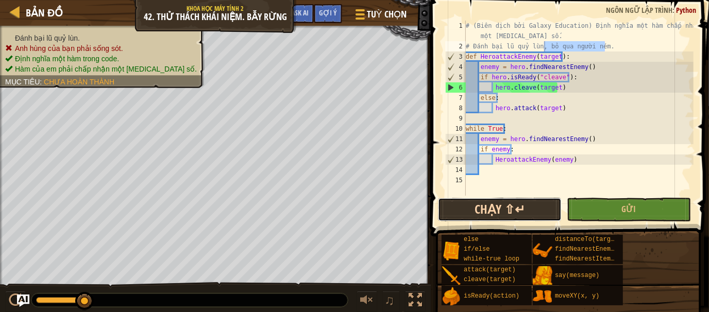
click at [514, 205] on button "Chạy ⇧↵" at bounding box center [500, 210] width 124 height 24
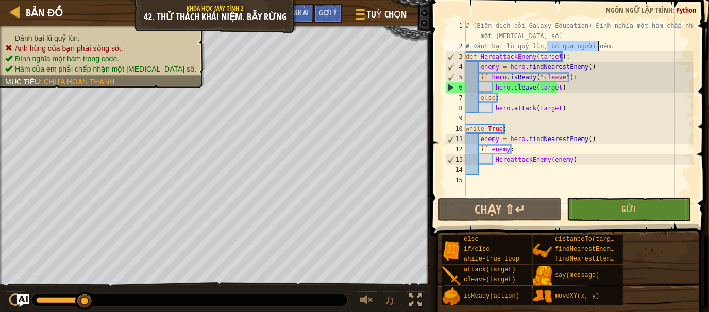
drag, startPoint x: 546, startPoint y: 46, endPoint x: 600, endPoint y: 47, distance: 53.1
click at [600, 47] on div "# (Biên dịch bởi Galaxy Education) Định nghĩa một hàm chấp nhận một tham số. # …" at bounding box center [579, 124] width 230 height 206
click at [559, 88] on div "# (Biên dịch bởi Galaxy Education) Định nghĩa một hàm chấp nhận một tham số. # …" at bounding box center [579, 124] width 230 height 206
click at [484, 198] on button "Chạy ⇧↵" at bounding box center [500, 210] width 124 height 24
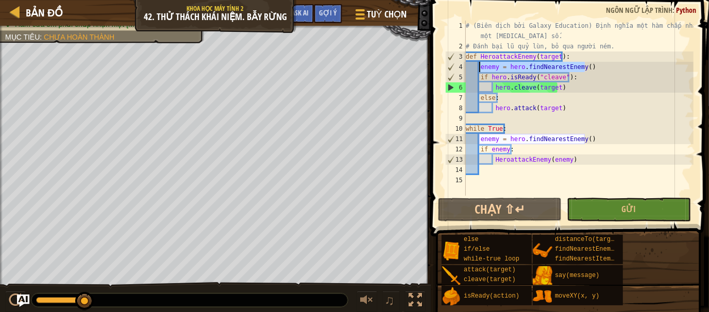
drag, startPoint x: 591, startPoint y: 67, endPoint x: 480, endPoint y: 67, distance: 110.3
click at [480, 67] on div "# (Biên dịch bởi Galaxy Education) Định nghĩa một hàm chấp nhận một tham số. # …" at bounding box center [579, 124] width 230 height 206
type textarea "enemy = hero.findNearestEnemy()"
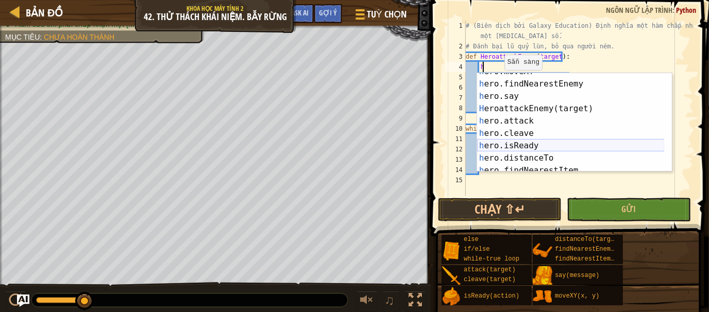
scroll to position [37, 0]
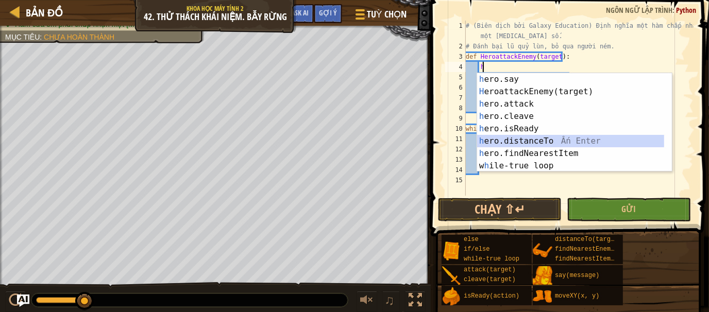
click at [582, 144] on div "h ero.say Ấn Enter H eroattackEnemy(target) Ấn Enter h ero.attack Ấn Enter h er…" at bounding box center [571, 135] width 188 height 124
type textarea "distance = hero.distanceTo(target)"
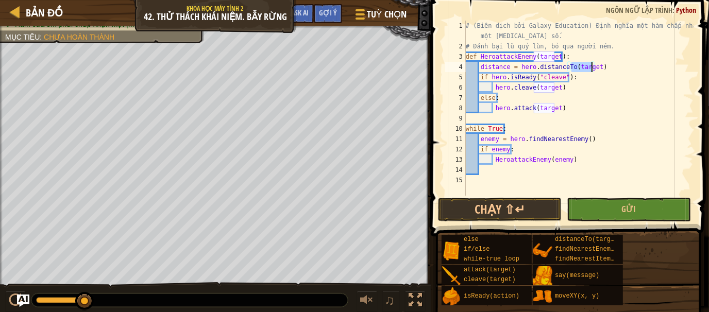
click at [600, 66] on div "# (Biên dịch bởi Galaxy Education) Định nghĩa một hàm chấp nhận một tham số. # …" at bounding box center [579, 124] width 230 height 206
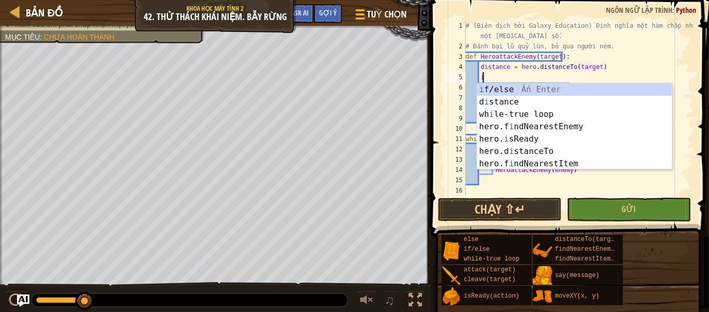
scroll to position [5, 1]
click at [538, 92] on div "i f/else Ấn Enter d i stance Ấn Enter wh i le-true loop Ấn Enter hero.f i ndNea…" at bounding box center [574, 139] width 195 height 111
type textarea "if enemy:"
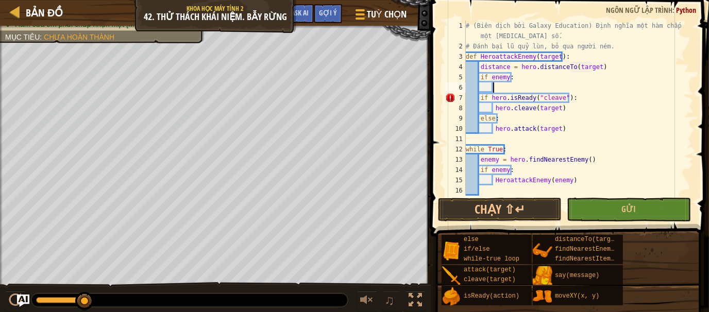
click at [493, 87] on div "# (Biên dịch bởi Galaxy Education) Định nghĩa một hàm chấp nhận một tham số. # …" at bounding box center [575, 124] width 222 height 206
drag, startPoint x: 504, startPoint y: 78, endPoint x: 540, endPoint y: 114, distance: 50.7
click at [540, 114] on div "# (Biên dịch bởi Galaxy Education) Định nghĩa một hàm chấp nhận một tham số. # …" at bounding box center [575, 124] width 222 height 206
type textarea "i"
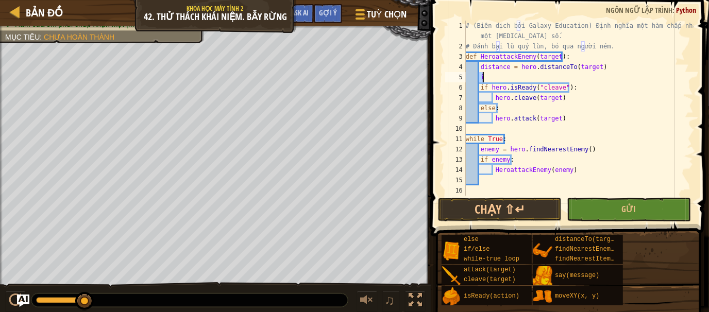
scroll to position [5, 0]
click at [605, 63] on div "# (Biên dịch bởi Galaxy Education) Định nghĩa một hàm chấp nhận một tham số. # …" at bounding box center [579, 124] width 230 height 206
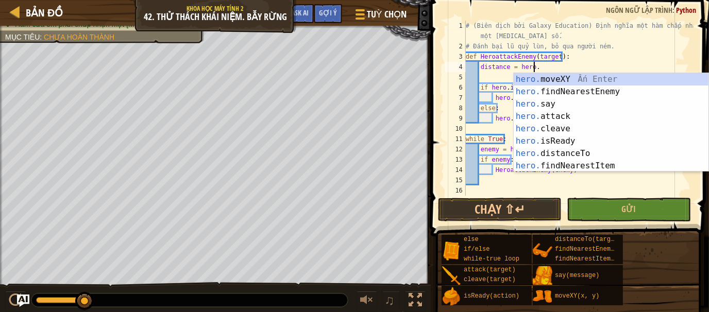
scroll to position [0, 0]
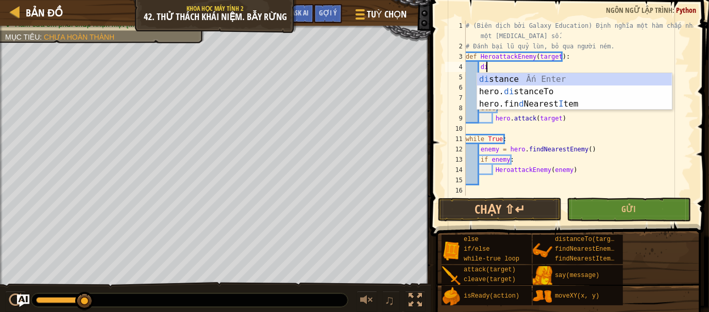
type textarea "d"
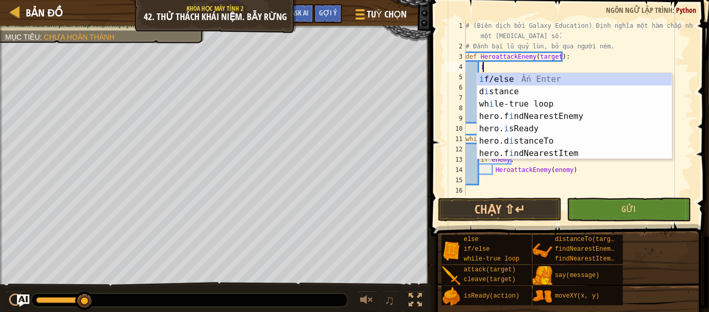
scroll to position [5, 1]
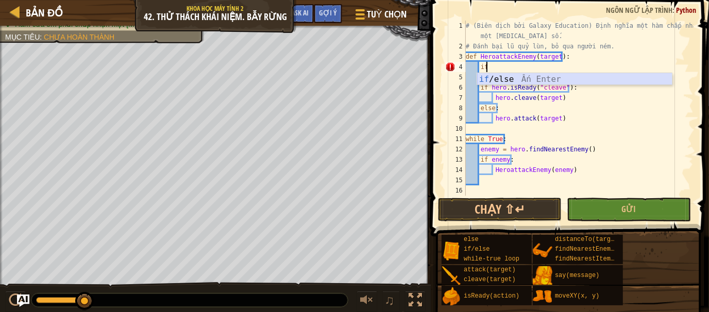
click at [587, 78] on div "if /else Ấn Enter" at bounding box center [574, 91] width 195 height 37
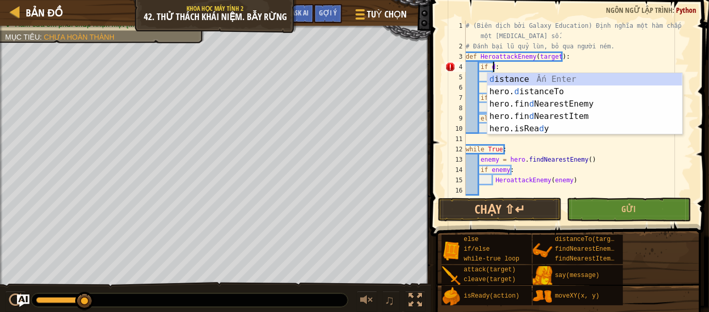
scroll to position [5, 2]
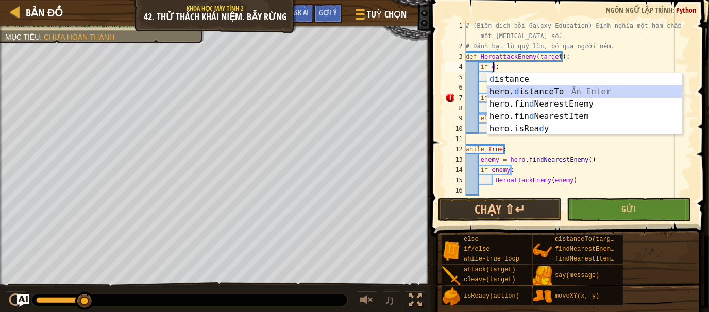
click at [562, 96] on div "d istance Ấn Enter hero. d istanceTo Ấn Enter hero.fin d NearestEnemy Ấn Enter …" at bounding box center [585, 116] width 195 height 87
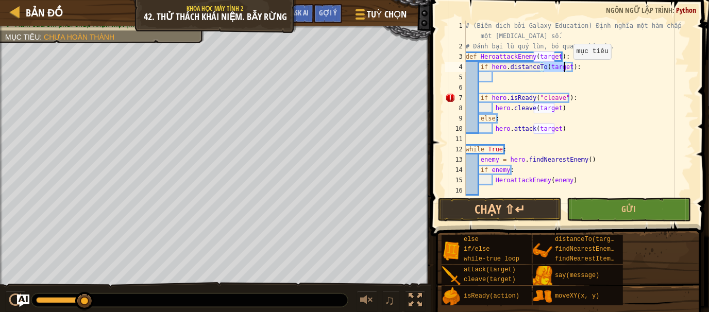
click at [568, 70] on div "# (Biên dịch bởi Galaxy Education) Định nghĩa một hàm chấp nhận một tham số. # …" at bounding box center [575, 124] width 222 height 206
type textarea "if hero.distanceTo(target)<5:"
click at [509, 77] on div "# (Biên dịch bởi Galaxy Education) Định nghĩa một hàm chấp nhận một tham số. # …" at bounding box center [575, 124] width 222 height 206
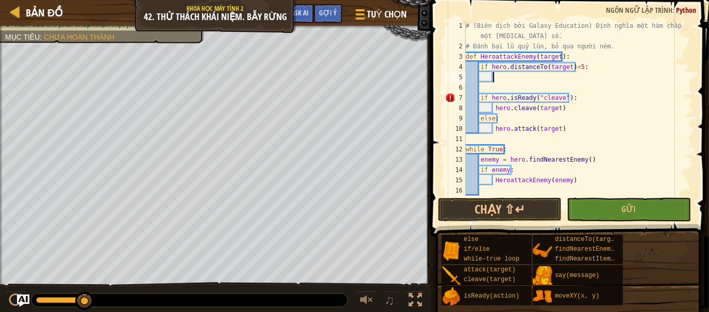
click at [480, 96] on div "# (Biên dịch bởi Galaxy Education) Định nghĩa một hàm chấp nhận một tham số. # …" at bounding box center [575, 124] width 222 height 206
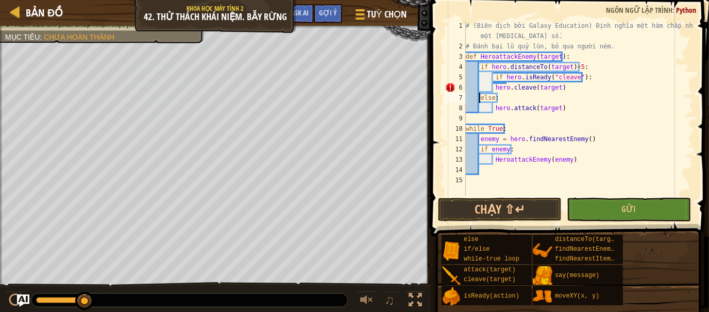
click at [479, 98] on div "# (Biên dịch bởi Galaxy Education) Định nghĩa một hàm chấp nhận một tham số. # …" at bounding box center [579, 124] width 230 height 206
click at [558, 89] on div "# (Biên dịch bởi Galaxy Education) Định nghĩa một hàm chấp nhận một tham số. # …" at bounding box center [579, 124] width 230 height 206
type textarea "hero.cleave(target)"
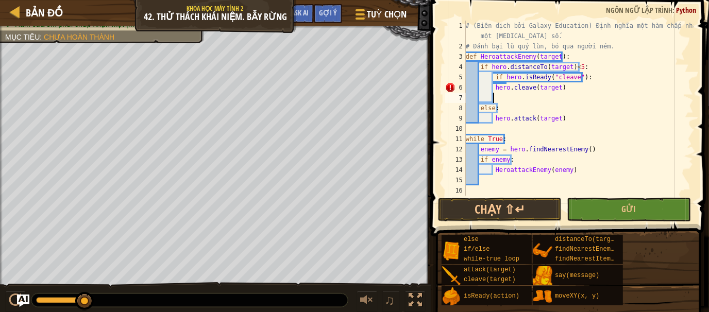
click at [478, 107] on div "# (Biên dịch bởi Galaxy Education) Định nghĩa một hàm chấp nhận một tham số. # …" at bounding box center [579, 124] width 230 height 206
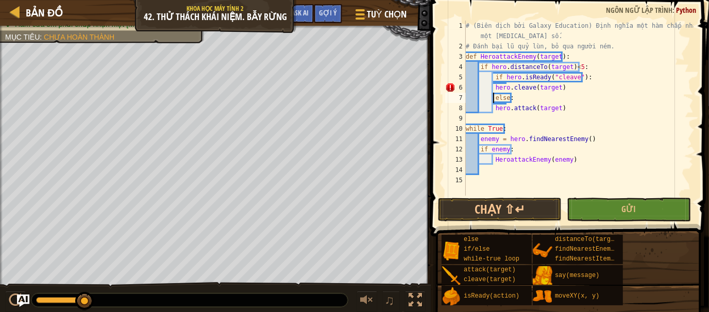
click at [590, 78] on div "# (Biên dịch bởi Galaxy Education) Định nghĩa một hàm chấp nhận một tham số. # …" at bounding box center [579, 124] width 230 height 206
type textarea "if hero.isReady("cleave"):"
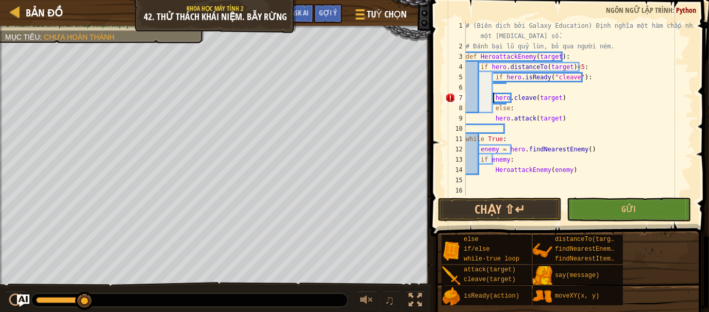
click at [494, 98] on div "# (Biên dịch bởi Galaxy Education) Định nghĩa một hàm chấp nhận một tham số. # …" at bounding box center [579, 124] width 230 height 206
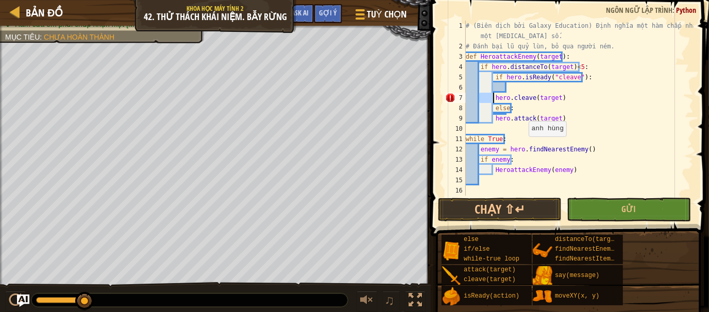
type textarea "if hero.isReady("cleave"):"
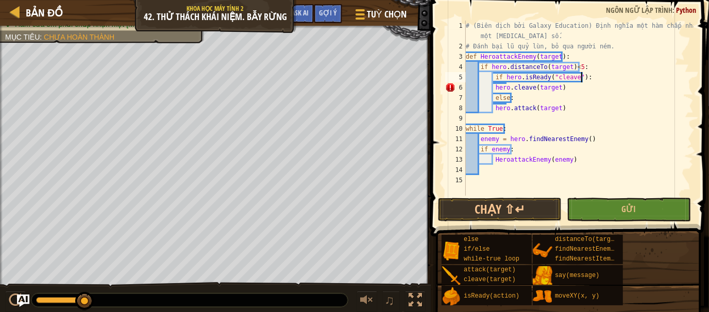
click at [588, 75] on div "# (Biên dịch bởi Galaxy Education) Định nghĩa một hàm chấp nhận một tham số. # …" at bounding box center [579, 124] width 230 height 206
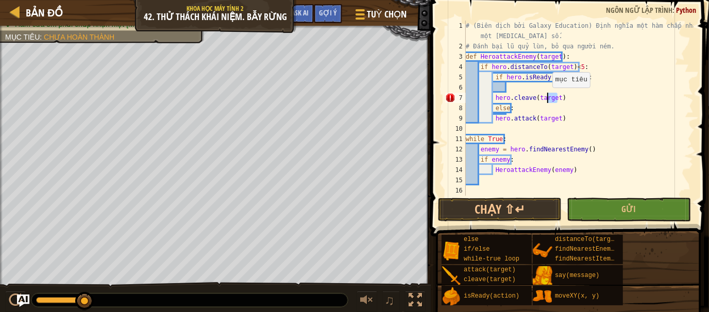
drag, startPoint x: 562, startPoint y: 97, endPoint x: 547, endPoint y: 97, distance: 15.5
click at [547, 97] on div "# (Biên dịch bởi Galaxy Education) Định nghĩa một hàm chấp nhận một tham số. # …" at bounding box center [579, 124] width 230 height 206
type textarea "hero.cleave(target)"
click at [558, 98] on div "# (Biên dịch bởi Galaxy Education) Định nghĩa một hàm chấp nhận một tham số. # …" at bounding box center [579, 108] width 230 height 175
drag, startPoint x: 558, startPoint y: 98, endPoint x: 496, endPoint y: 97, distance: 61.9
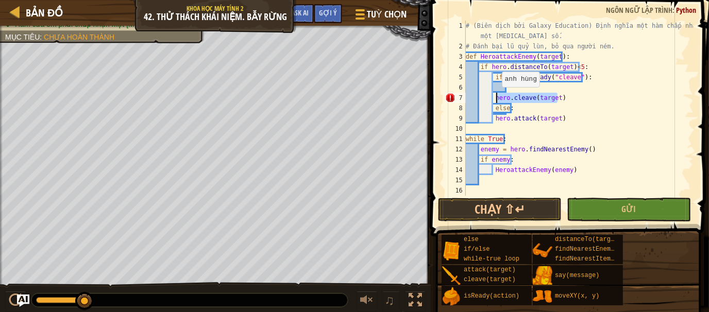
click at [496, 97] on div "# (Biên dịch bởi Galaxy Education) Định nghĩa một hàm chấp nhận một tham số. # …" at bounding box center [579, 124] width 230 height 206
click at [495, 97] on div "# (Biên dịch bởi Galaxy Education) Định nghĩa một hàm chấp nhận một tham số. # …" at bounding box center [579, 124] width 230 height 206
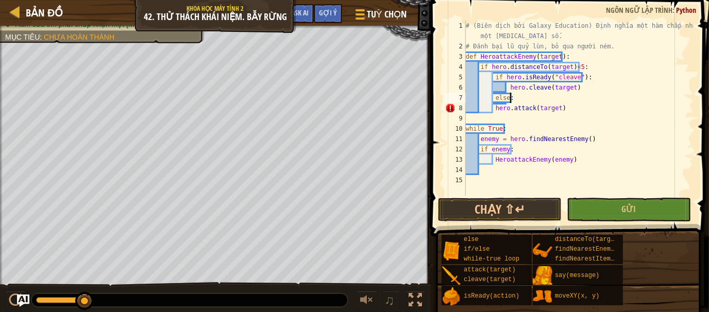
click at [521, 97] on div "# (Biên dịch bởi Galaxy Education) Định nghĩa một hàm chấp nhận một tham số. # …" at bounding box center [579, 124] width 230 height 206
type textarea "else:"
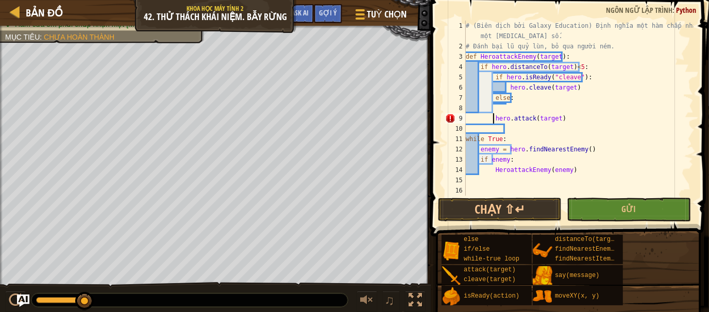
click at [493, 119] on div "# (Biên dịch bởi Galaxy Education) Định nghĩa một hàm chấp nhận một tham số. # …" at bounding box center [579, 124] width 230 height 206
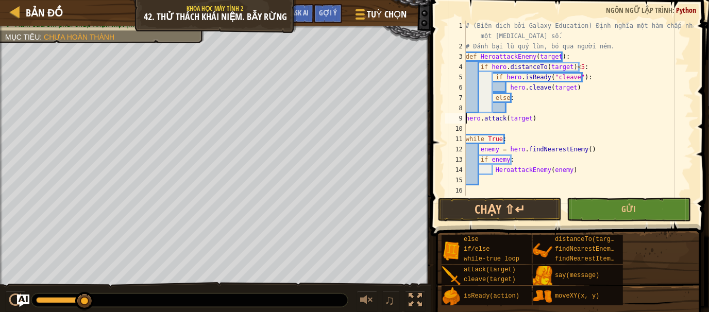
type textarea "hero.attack(target)"
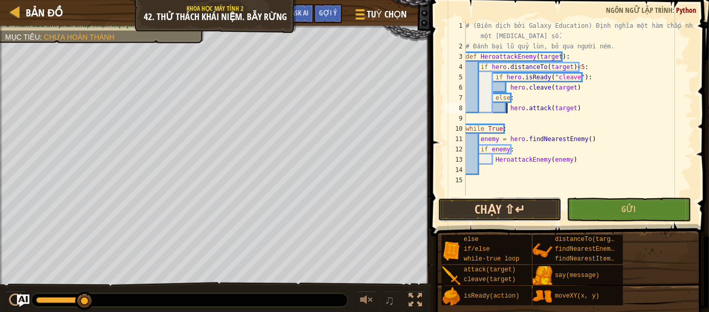
drag, startPoint x: 497, startPoint y: 199, endPoint x: 500, endPoint y: 209, distance: 10.1
click at [500, 209] on button "Chạy ⇧↵" at bounding box center [500, 210] width 124 height 24
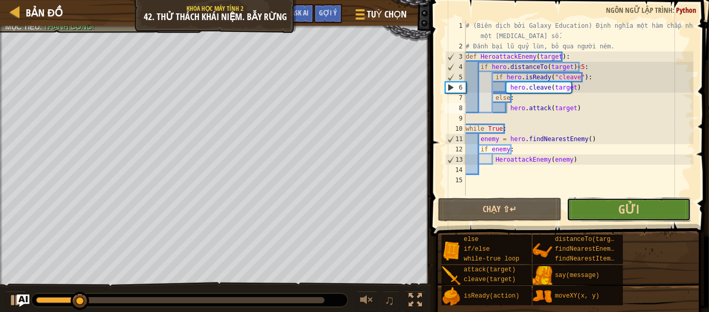
click at [610, 207] on button "Gửi" at bounding box center [629, 210] width 124 height 24
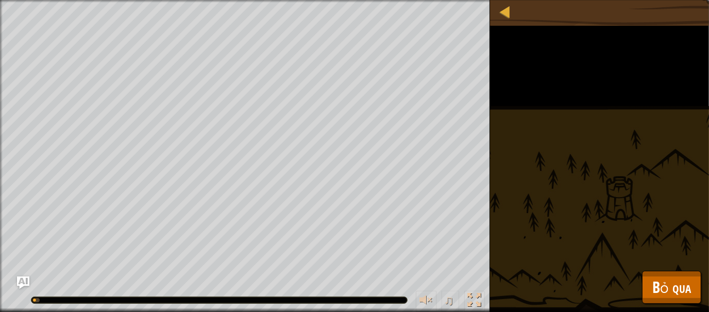
drag, startPoint x: 628, startPoint y: 272, endPoint x: 635, endPoint y: 278, distance: 9.2
click at [629, 274] on div "Đánh bại lũ quỷ lùn. Định nghĩa một hàm trong code. Hàm của em phải chấp nhận m…" at bounding box center [354, 156] width 709 height 312
click at [652, 283] on button "Bỏ qua" at bounding box center [671, 287] width 59 height 33
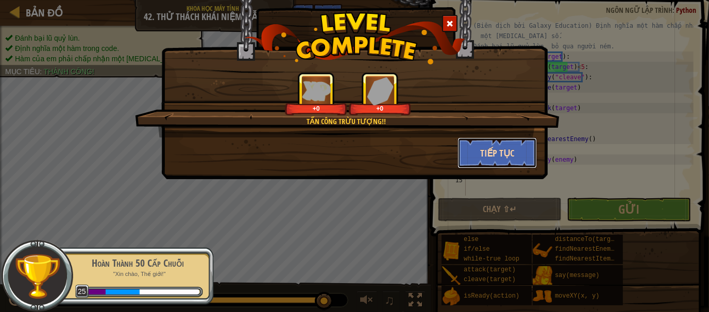
click at [503, 145] on button "Tiếp tục" at bounding box center [498, 153] width 80 height 31
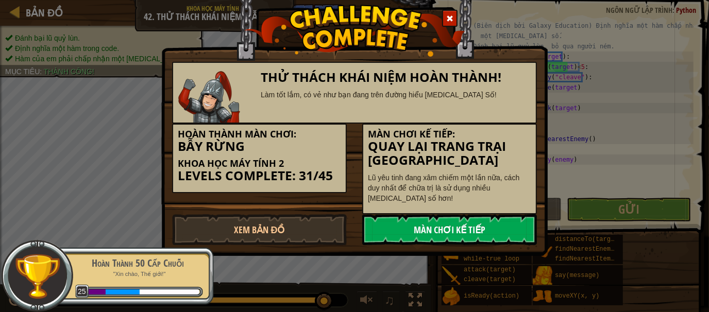
click at [454, 229] on link "Màn chơi kế tiếp" at bounding box center [449, 229] width 175 height 31
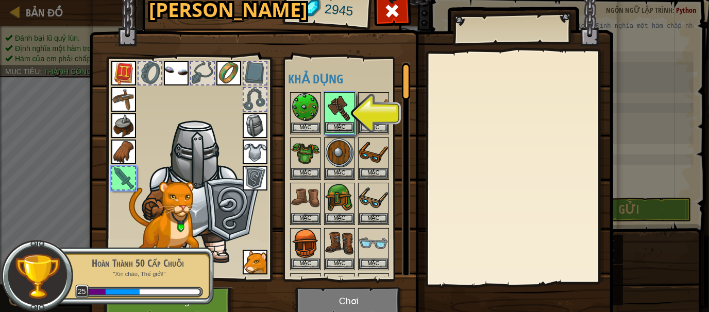
click at [325, 102] on img at bounding box center [339, 107] width 29 height 29
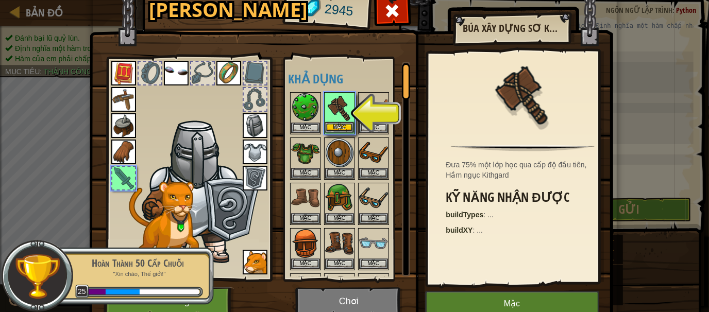
click at [325, 102] on img at bounding box center [339, 107] width 29 height 29
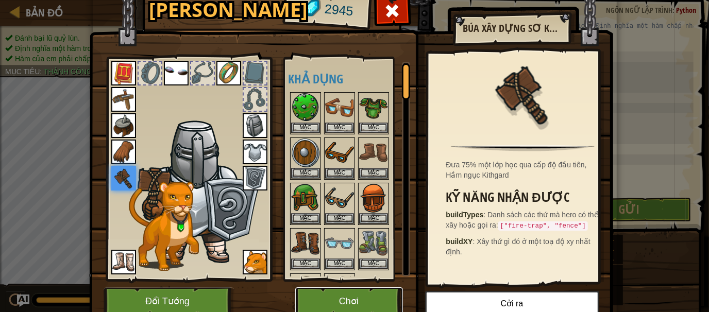
click at [324, 294] on button "Chơi" at bounding box center [349, 302] width 108 height 28
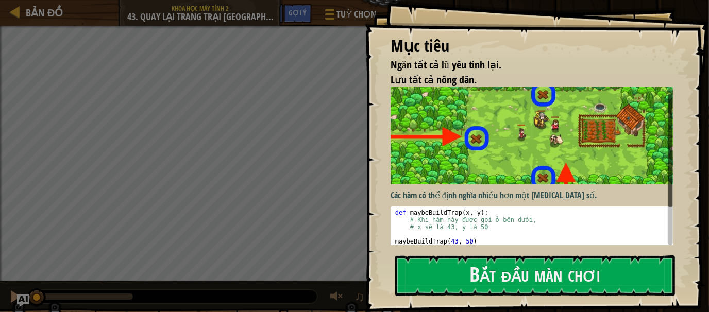
scroll to position [55, 0]
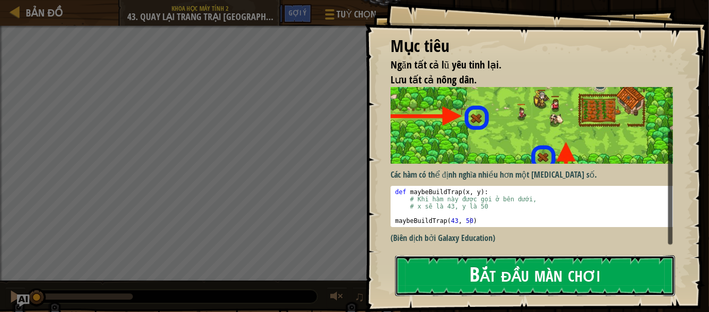
click at [479, 268] on button "Bắt đầu màn chơi" at bounding box center [535, 276] width 280 height 41
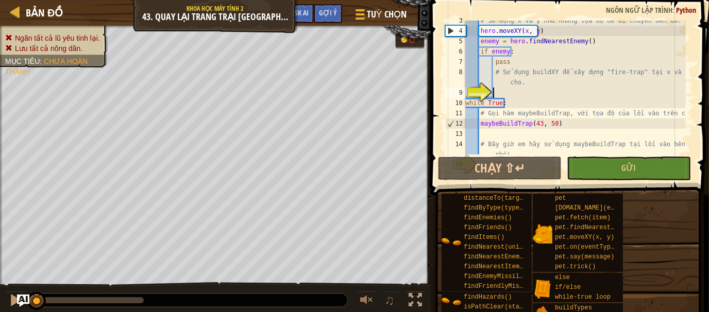
scroll to position [5, 2]
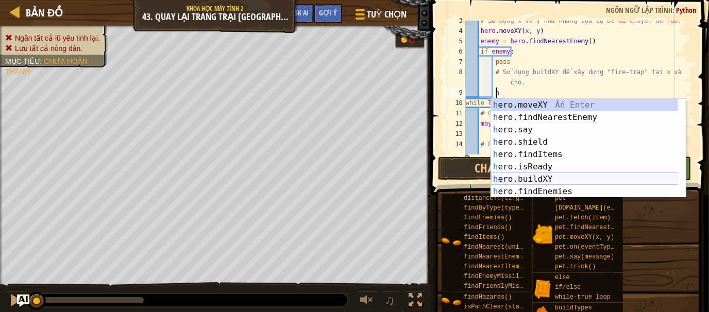
click at [543, 181] on div "h ero.moveXY Ấn Enter h ero.findNearestEnemy Ấn Enter h ero.say Ấn Enter h ero.…" at bounding box center [585, 161] width 188 height 124
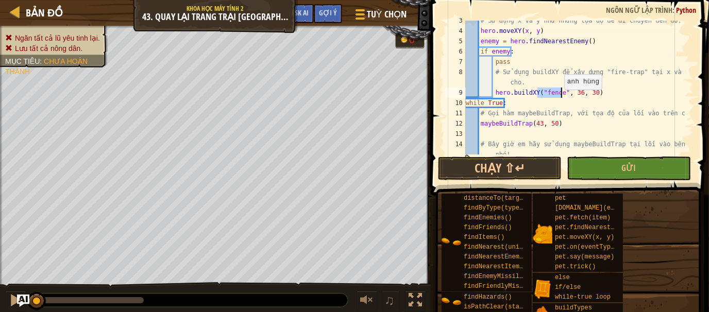
click at [559, 95] on div "# Sử dụng x và y như những tọa độ để di chuyển đến đó. hero . moveXY ( x , y ) …" at bounding box center [575, 88] width 222 height 134
type textarea "hero.buildXY("fire-trap", 43, 50)"
click at [460, 167] on button "Chạy ⇧↵" at bounding box center [500, 169] width 124 height 24
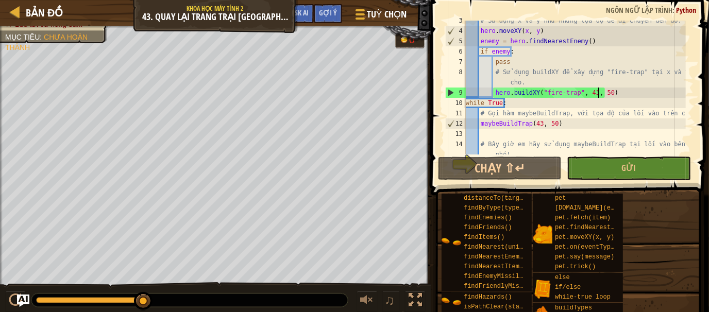
click at [614, 92] on div "# Sử dụng x và y như những tọa độ để di chuyển đến đó. hero . moveXY ( x , y ) …" at bounding box center [575, 97] width 222 height 165
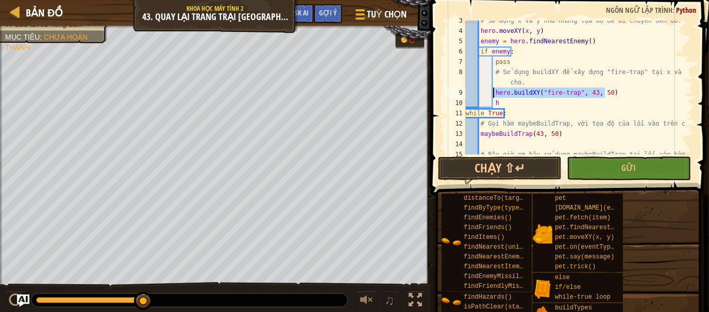
drag, startPoint x: 613, startPoint y: 93, endPoint x: 492, endPoint y: 91, distance: 121.2
click at [492, 91] on div "# Sử dụng x và y như những tọa độ để di chuyển đến đó. hero . moveXY ( x , y ) …" at bounding box center [575, 97] width 222 height 165
click at [505, 102] on div "# Sử dụng x và y như những tọa độ để di chuyển đến đó. hero . moveXY ( x , y ) …" at bounding box center [575, 97] width 222 height 165
type textarea "h"
paste textarea "hero.buildXY("fire-trap", 43, 50)"
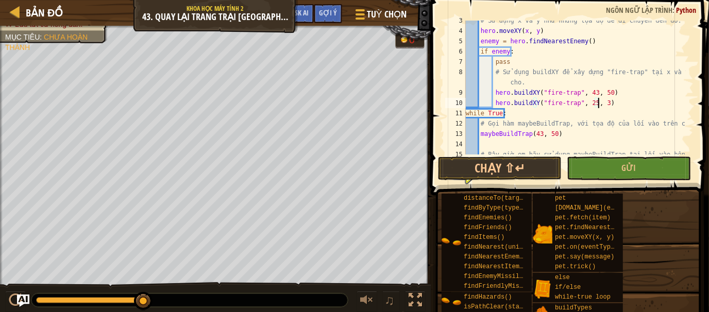
scroll to position [5, 10]
type textarea "hero.buildXY("fire-trap", 25, 33)"
click at [612, 103] on div "# Sử dụng x và y như những tọa độ để di chuyển đến đó. hero . moveXY ( x , y ) …" at bounding box center [575, 97] width 222 height 165
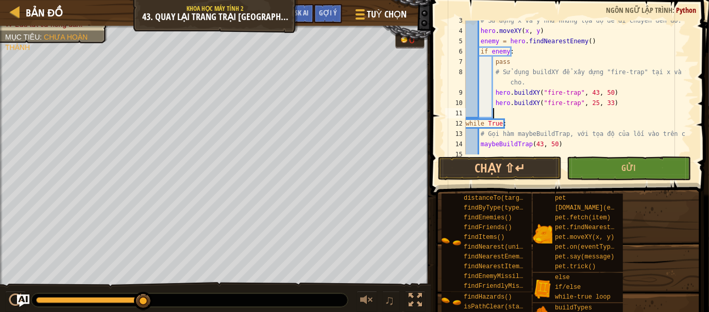
paste textarea "hero.buildXY("fire-trap", 43, 50)"
click at [602, 116] on div "# Sử dụng x và y như những tọa độ để di chuyển đến đó. hero . moveXY ( x , y ) …" at bounding box center [575, 92] width 222 height 155
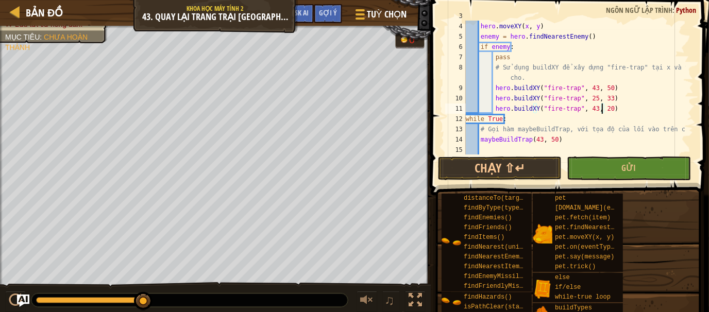
scroll to position [103, 0]
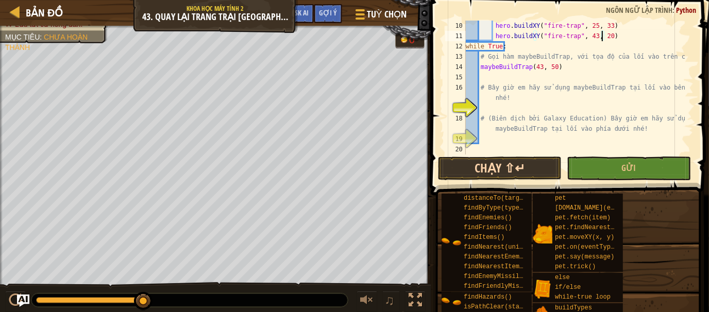
type textarea "hero.buildXY("fire-trap", 43, 20)"
click at [489, 174] on button "Chạy ⇧↵" at bounding box center [500, 169] width 124 height 24
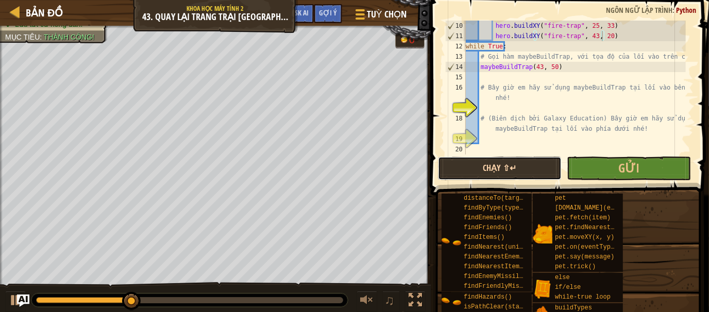
click at [486, 170] on button "Chạy ⇧↵" at bounding box center [500, 169] width 124 height 24
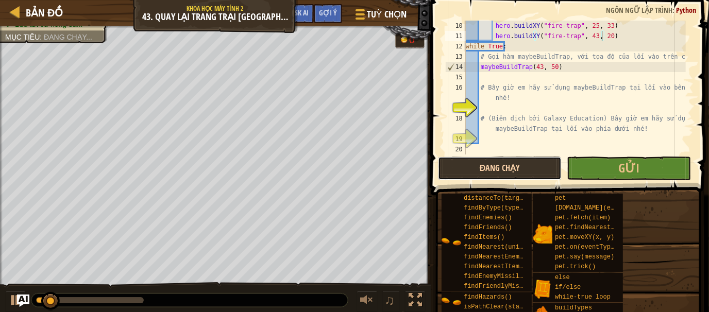
click at [486, 170] on button "Đang chạy" at bounding box center [500, 169] width 124 height 24
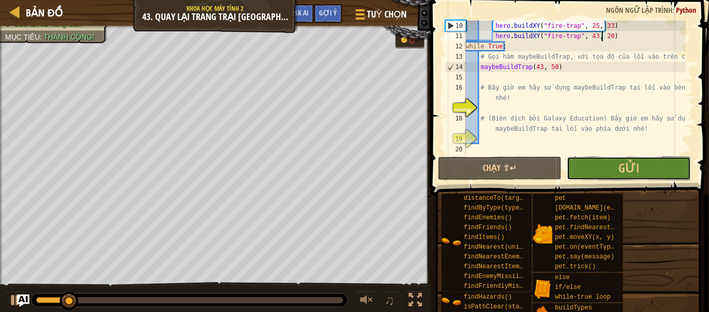
click at [639, 157] on button "Gửi" at bounding box center [629, 169] width 124 height 24
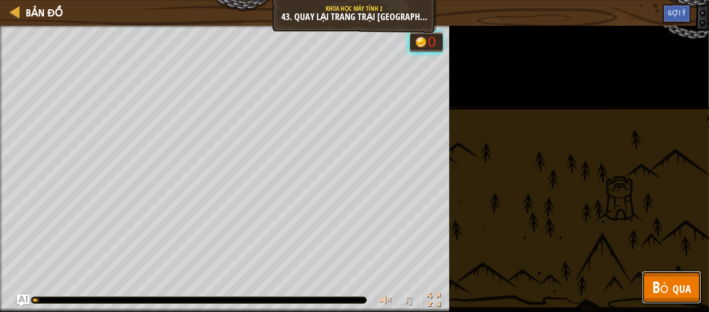
click at [668, 285] on span "Bỏ qua" at bounding box center [672, 287] width 39 height 21
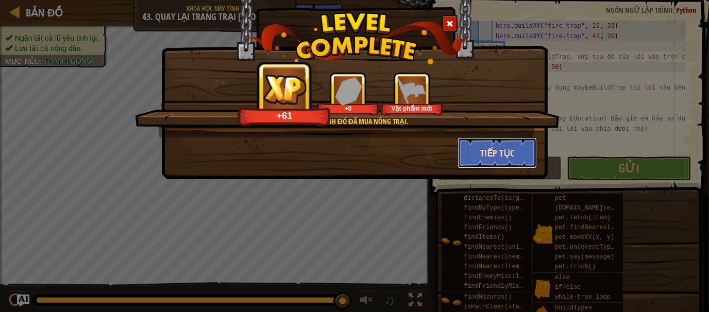
click at [510, 147] on button "Tiếp tục" at bounding box center [498, 153] width 80 height 31
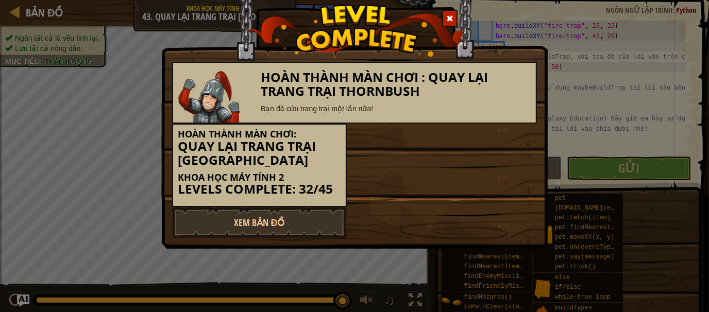
click at [268, 203] on div "Hoàn thành màn chơi: Quay lại Trang trại Thornbush Khoa học máy tính 2 Levels C…" at bounding box center [259, 166] width 175 height 84
click at [233, 218] on link "Xem Bản Đồ" at bounding box center [259, 222] width 175 height 31
select select "vi"
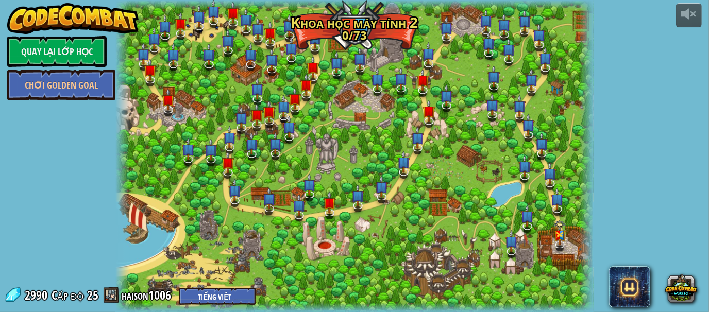
select select "vi"
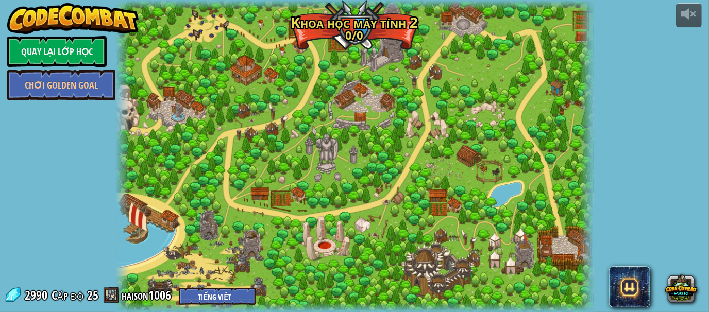
select select "vi"
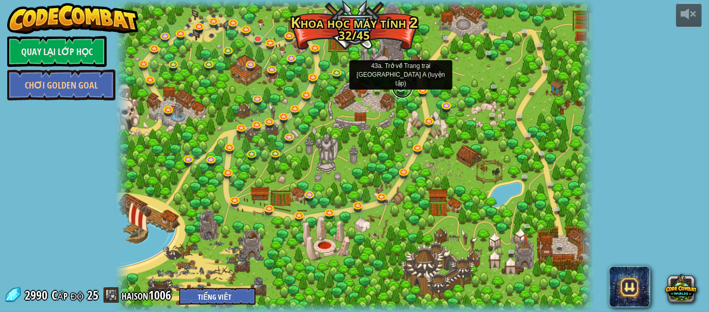
click at [404, 86] on link at bounding box center [402, 88] width 21 height 21
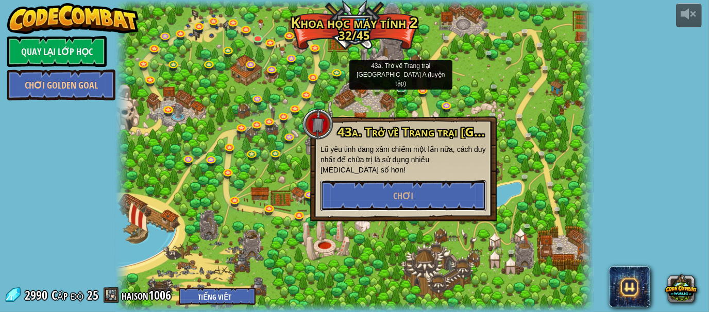
click at [414, 181] on button "Chơi" at bounding box center [404, 195] width 166 height 31
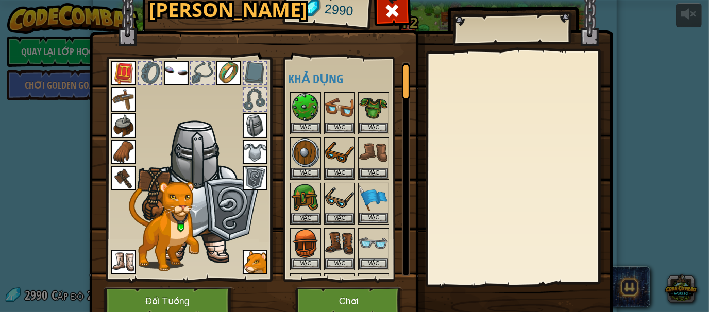
click at [368, 202] on img at bounding box center [373, 198] width 29 height 29
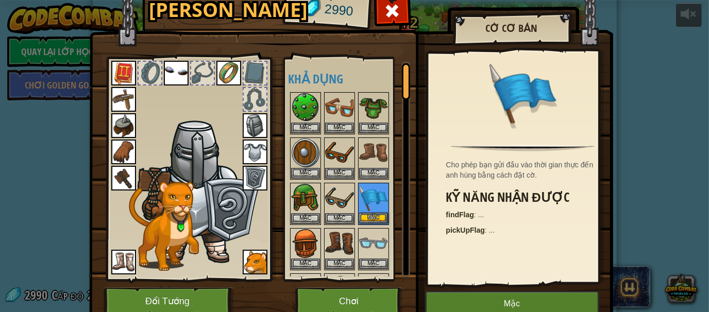
click at [368, 202] on img at bounding box center [373, 198] width 29 height 29
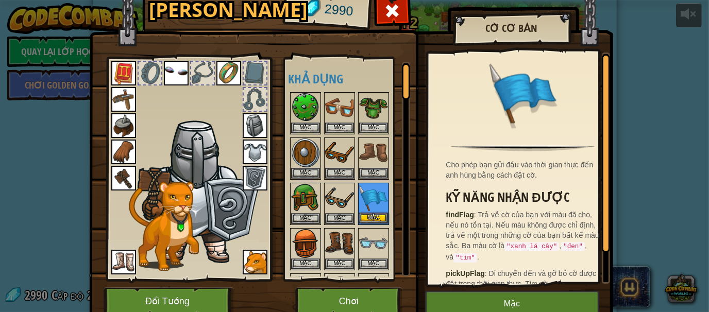
click at [368, 202] on img at bounding box center [373, 198] width 29 height 29
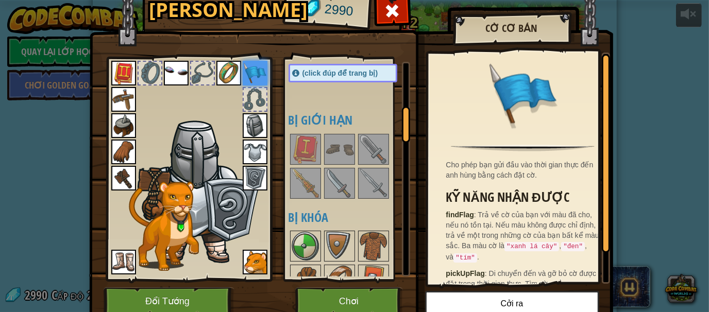
scroll to position [275, 0]
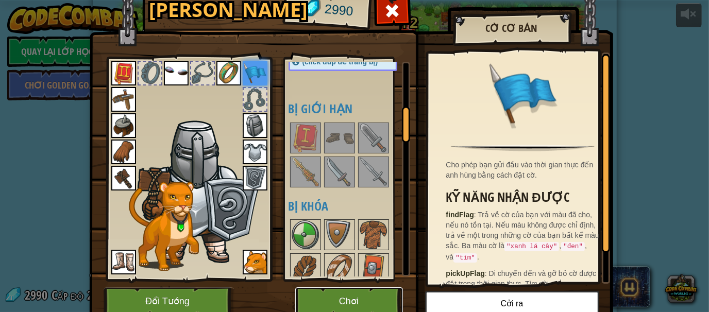
click at [312, 288] on button "Chơi" at bounding box center [349, 302] width 108 height 28
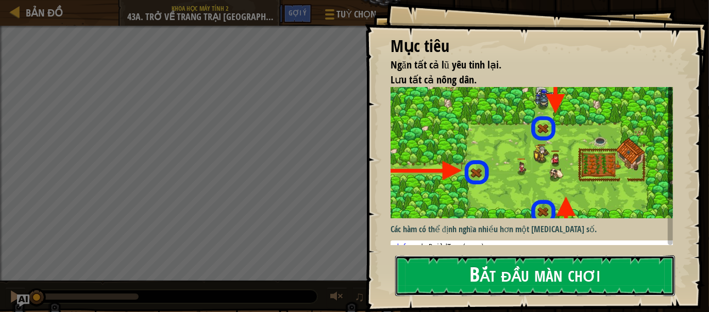
click at [543, 272] on button "Bắt đầu màn chơi" at bounding box center [535, 276] width 280 height 41
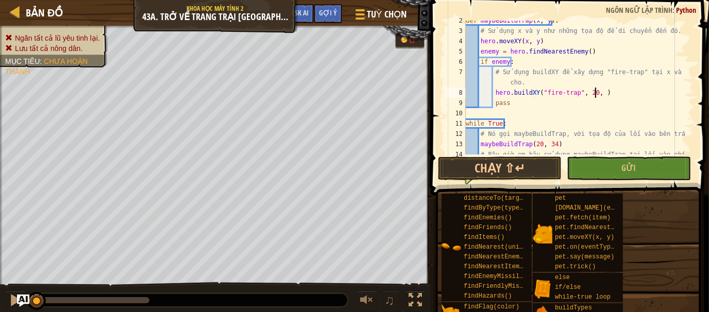
scroll to position [5, 10]
type textarea "hero.buildXY("fire-trap", 20, 34)"
click at [621, 92] on div "def maybeBuildTrap ( x , y ) : # Sử dụng x và y như những tọa độ để di chuyển đ…" at bounding box center [575, 97] width 222 height 165
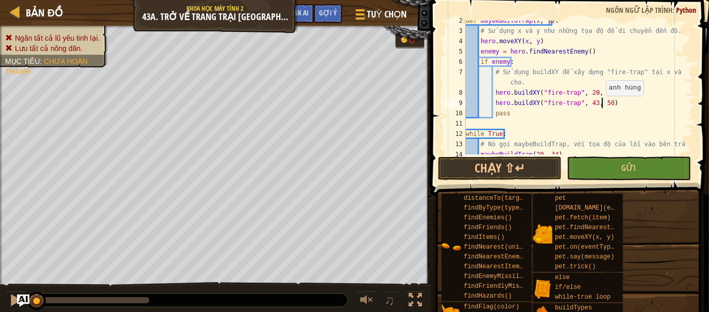
click at [601, 101] on div "def maybeBuildTrap ( x , y ) : # Sử dụng x và y như những tọa độ để di chuyển đ…" at bounding box center [575, 92] width 222 height 155
type textarea "hero.buildXY("fire-trap", 43, 20)"
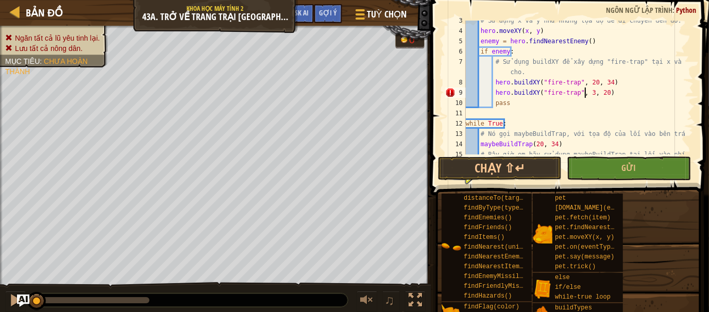
scroll to position [5, 10]
type textarea "hero.buildXY("fire-trap", 38, 20)"
click at [612, 93] on div "# Sử dụng x và y như những tọa độ để di chuyển đến đó. hero . moveXY ( x , y ) …" at bounding box center [575, 97] width 222 height 165
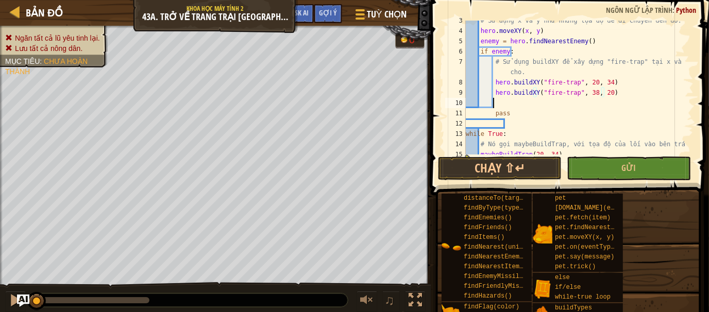
scroll to position [5, 2]
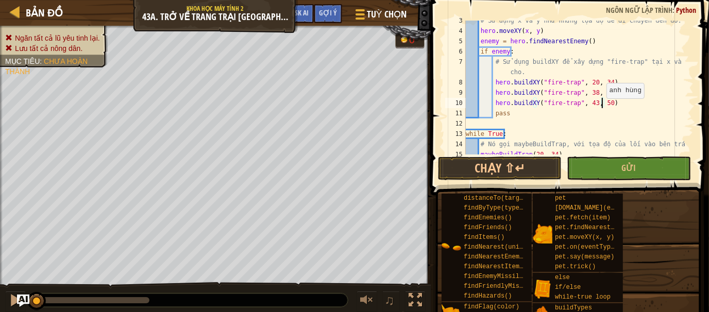
click at [602, 104] on div "# Sử dụng x và y như những tọa độ để di chuyển đến đó. hero . moveXY ( x , y ) …" at bounding box center [575, 92] width 222 height 155
click at [588, 102] on div "# Sử dụng x và y như những tọa độ để di chuyển đến đó. hero . moveXY ( x , y ) …" at bounding box center [575, 92] width 222 height 155
type textarea "hero.buildXY("fire-trap", 56, 34)"
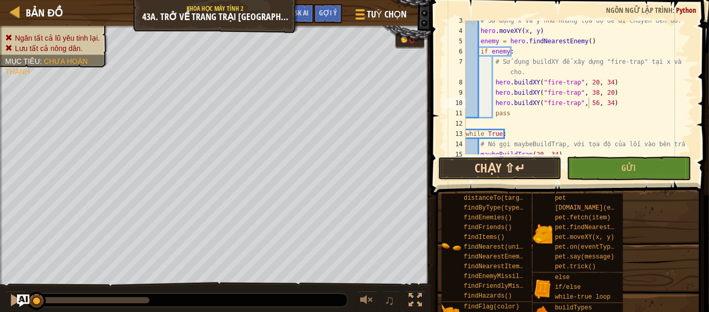
click at [484, 163] on button "Chạy ⇧↵" at bounding box center [500, 169] width 124 height 24
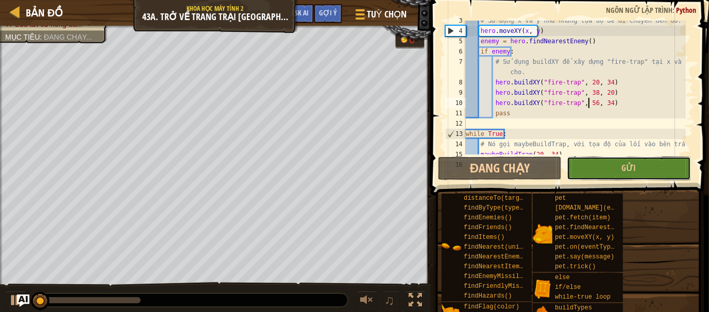
click at [614, 170] on button "Gửi" at bounding box center [629, 169] width 124 height 24
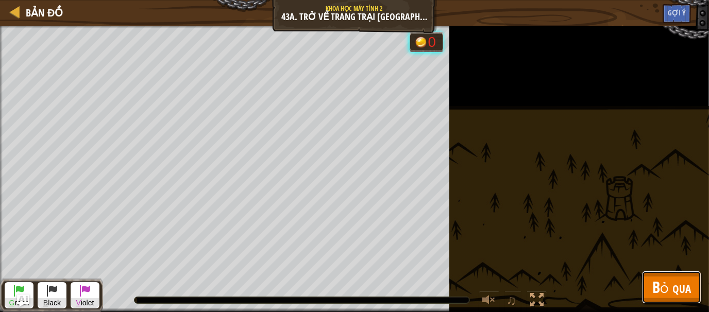
click at [655, 289] on span "Bỏ qua" at bounding box center [672, 287] width 39 height 21
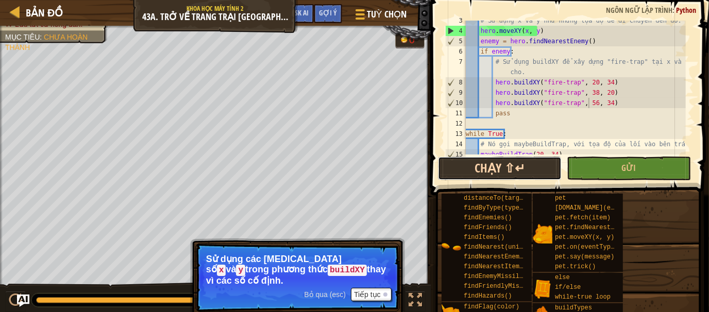
click at [524, 164] on button "Chạy ⇧↵" at bounding box center [500, 169] width 124 height 24
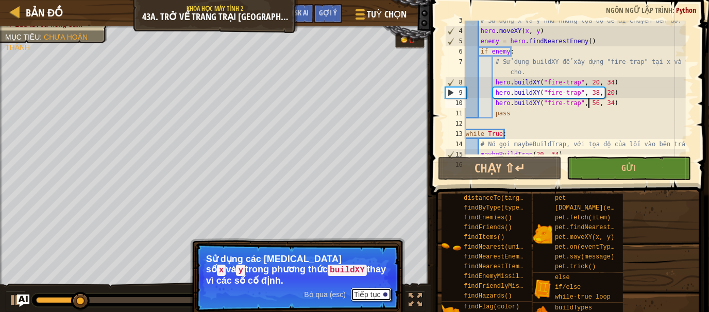
click at [359, 292] on button "Tiếp tục" at bounding box center [371, 294] width 41 height 13
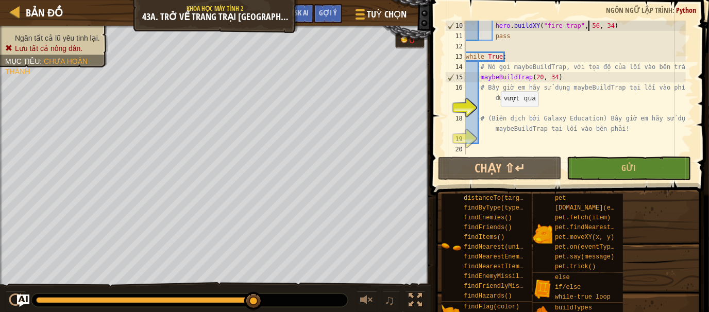
scroll to position [103, 0]
click at [538, 108] on div "hero . buildXY ( "fire-trap" , 56 , 34 ) pass while True : # Nó gọi maybeBuildT…" at bounding box center [575, 98] width 222 height 155
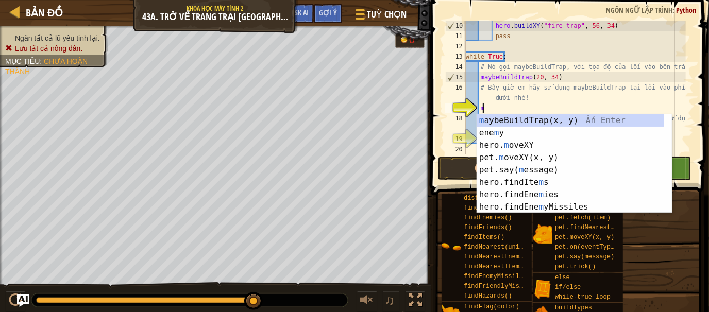
scroll to position [5, 1]
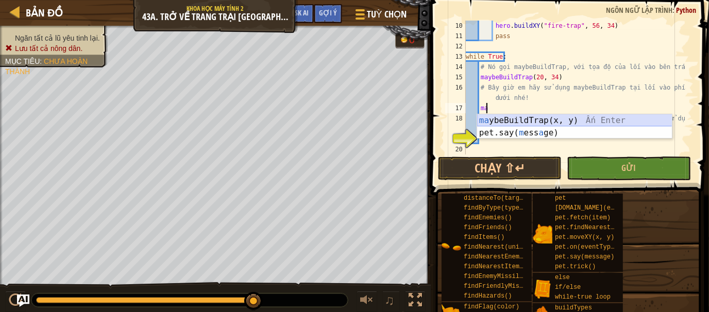
click at [528, 119] on div "ma ybeBuildTrap(x, y) Ấn Enter pet.say( m ess a ge) Ấn Enter" at bounding box center [574, 138] width 195 height 49
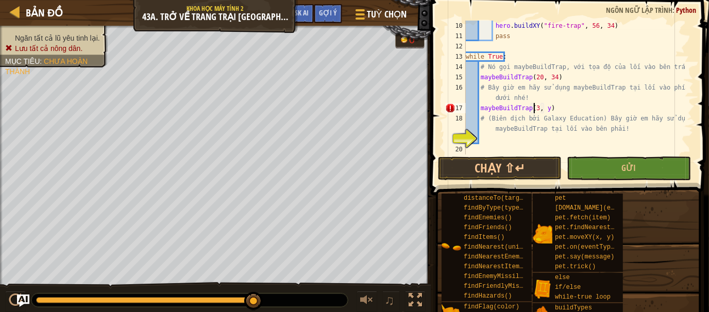
scroll to position [5, 6]
type textarea "maybeBuildTrap(38, 20)"
click at [478, 136] on div "hero . buildXY ( "fire-trap" , 56 , 34 ) pass while True : # Nó gọi maybeBuildT…" at bounding box center [575, 98] width 222 height 155
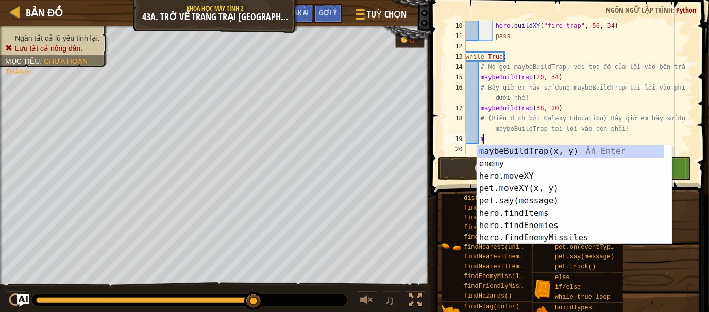
scroll to position [5, 1]
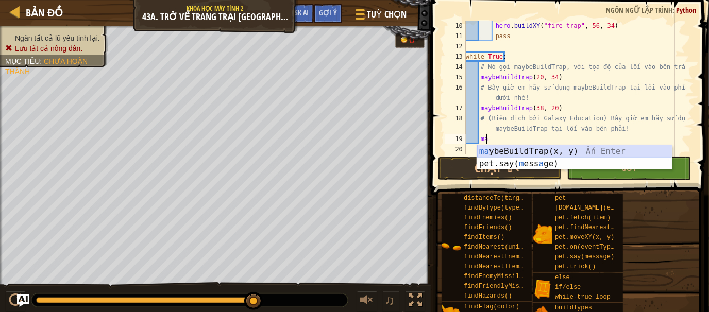
click at [530, 150] on div "ma ybeBuildTrap(x, y) Ấn Enter pet.say( m ess a ge) Ấn Enter" at bounding box center [574, 169] width 195 height 49
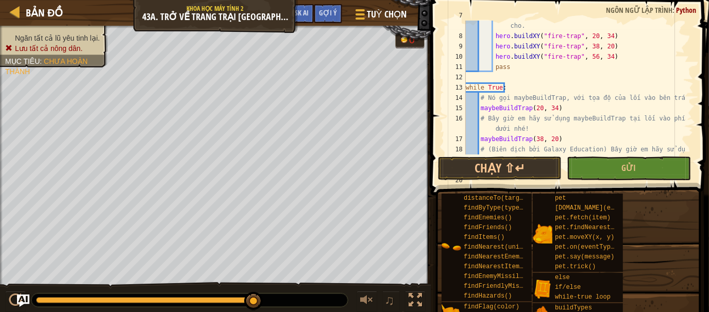
scroll to position [72, 0]
drag, startPoint x: 602, startPoint y: 58, endPoint x: 582, endPoint y: 58, distance: 19.6
click at [582, 58] on div "# Sử dụng buildXY để xây dựng "fire-trap" tại x và y đã cho. hero . buildXY ( "…" at bounding box center [575, 97] width 222 height 175
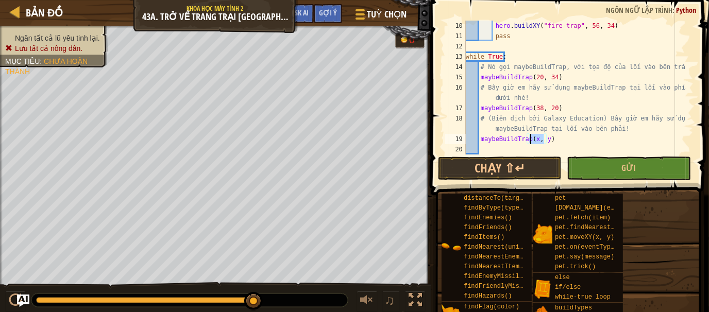
drag, startPoint x: 545, startPoint y: 140, endPoint x: 531, endPoint y: 142, distance: 14.2
click at [531, 142] on div "hero . buildXY ( "fire-trap" , 56 , 34 ) pass while True : # Nó gọi maybeBuildT…" at bounding box center [575, 98] width 222 height 155
drag, startPoint x: 602, startPoint y: 25, endPoint x: 583, endPoint y: 23, distance: 18.7
click at [583, 23] on div "hero . buildXY ( "fire-trap" , 56 , 34 ) pass while True : # Nó gọi maybeBuildT…" at bounding box center [575, 98] width 222 height 155
drag, startPoint x: 543, startPoint y: 138, endPoint x: 530, endPoint y: 140, distance: 13.0
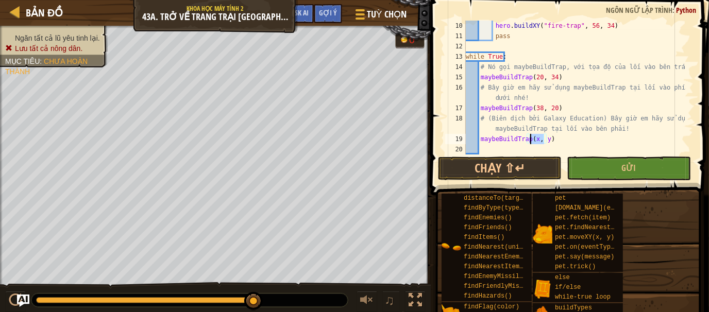
click at [530, 140] on div "hero . buildXY ( "fire-trap" , 56 , 34 ) pass while True : # Nó gọi maybeBuildT…" at bounding box center [575, 98] width 222 height 155
paste textarea "56, 34"
click at [537, 165] on button "Chạy ⇧↵" at bounding box center [500, 169] width 124 height 24
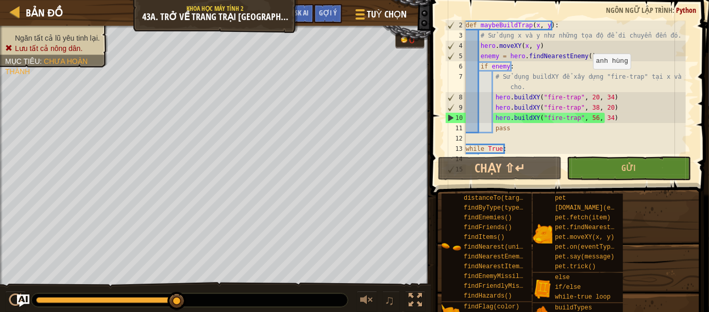
scroll to position [11, 0]
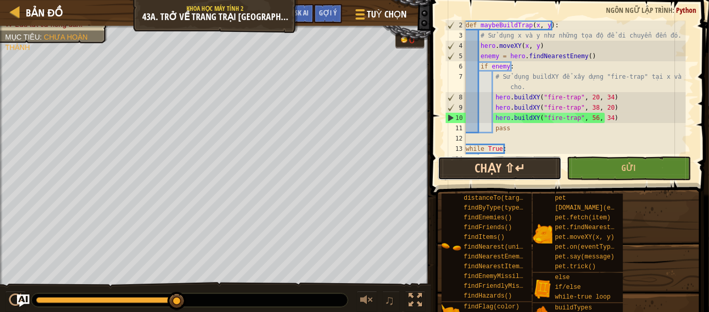
click at [515, 169] on button "Chạy ⇧↵" at bounding box center [500, 169] width 124 height 24
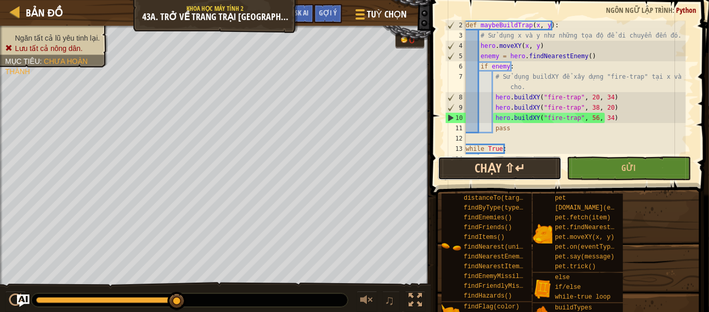
click at [458, 168] on button "Chạy ⇧↵" at bounding box center [500, 169] width 124 height 24
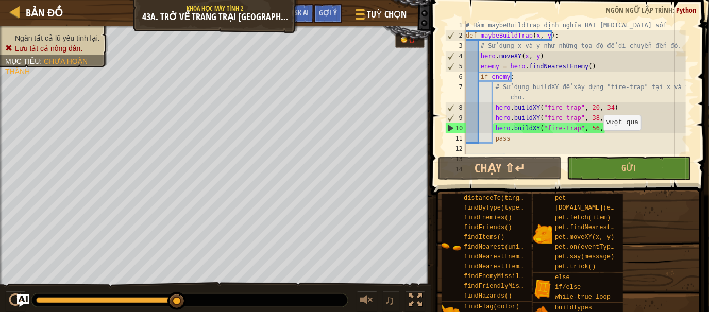
scroll to position [0, 0]
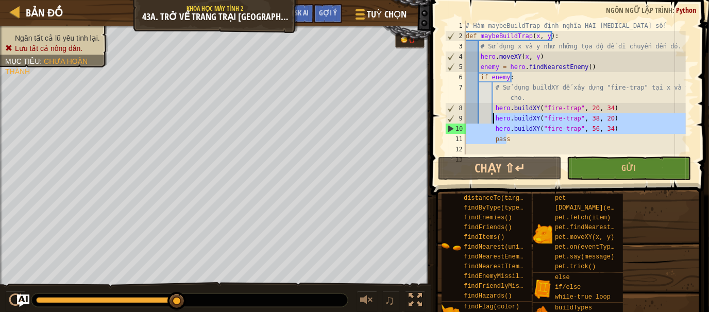
drag, startPoint x: 606, startPoint y: 134, endPoint x: 495, endPoint y: 121, distance: 112.1
click at [495, 121] on div "# Hàm maybeBuildTrap định nghĩa HAI tham số! def maybeBuildTrap ( x , y ) : # S…" at bounding box center [575, 98] width 222 height 155
type textarea "\"
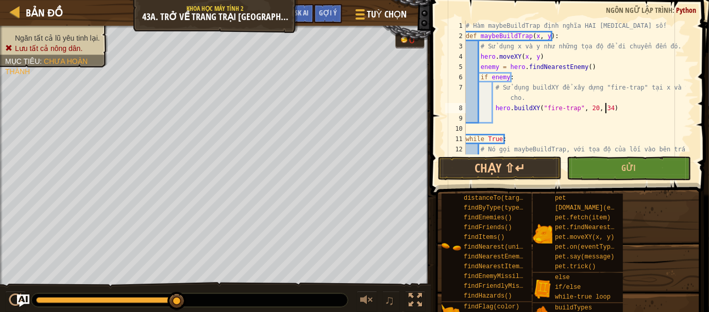
click at [609, 108] on div "# Hàm maybeBuildTrap định nghĩa HAI tham số! def maybeBuildTrap ( x , y ) : # S…" at bounding box center [575, 98] width 222 height 155
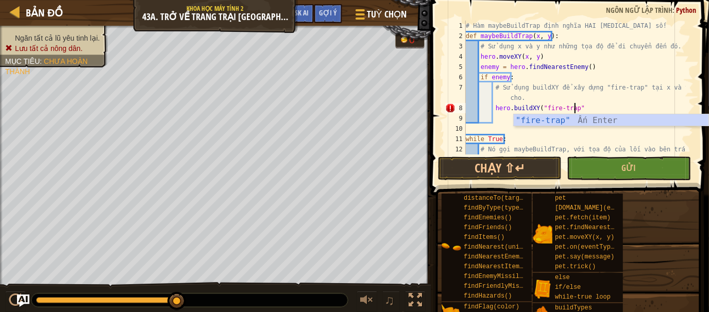
scroll to position [5, 8]
click at [607, 122] on div ""fire-trap" Ấn Enter" at bounding box center [611, 132] width 195 height 37
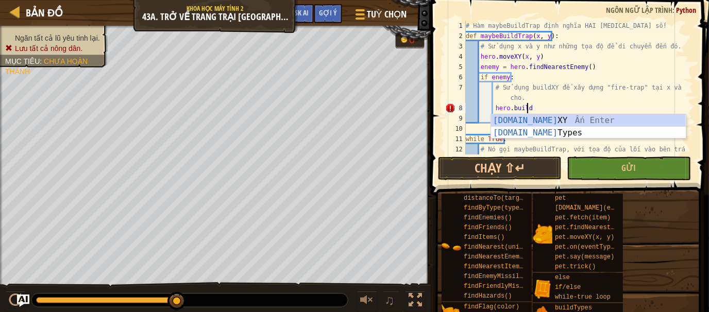
scroll to position [5, 4]
click at [572, 119] on div "hero.build XY Ấn Enter hero.build Types Ấn Enter" at bounding box center [588, 138] width 195 height 49
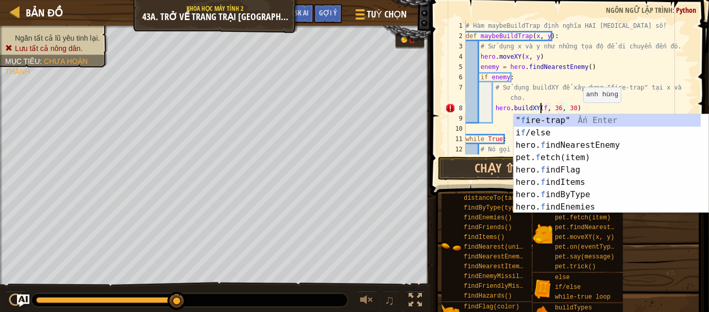
scroll to position [5, 6]
click at [579, 119] on div "" f ire-trap" Ấn Enter i f /else Ấn Enter hero. f indNearestEnemy Ấn Enter pet.…" at bounding box center [608, 176] width 188 height 124
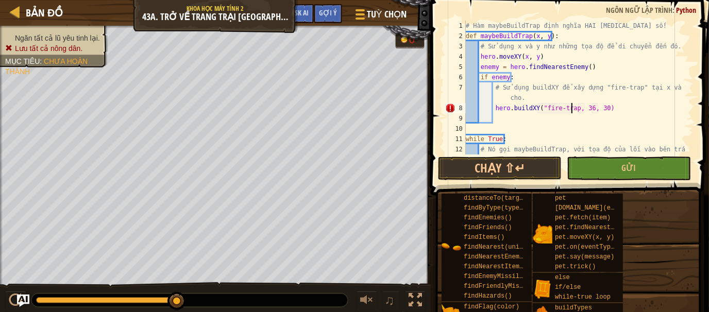
type textarea "hero.buildXY("fire-trap", 36, 30)"
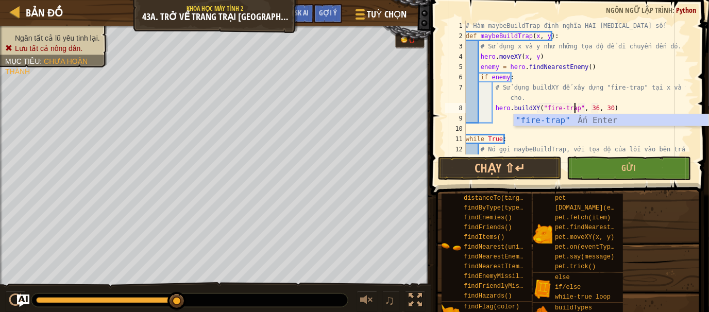
scroll to position [5, 9]
click at [599, 118] on div ""fire-trap" Ấn Enter" at bounding box center [611, 132] width 195 height 37
type textarea "hero.buildXY("fire-trap, 36, 30)"
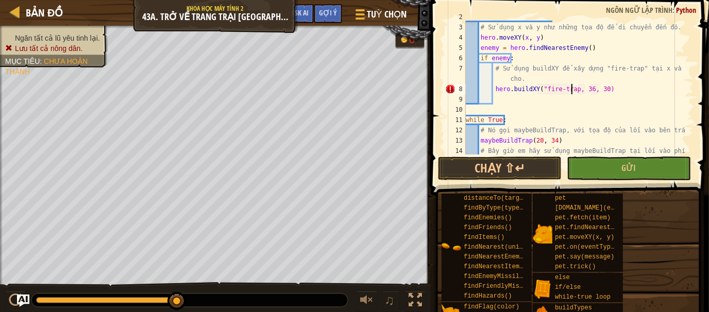
scroll to position [0, 0]
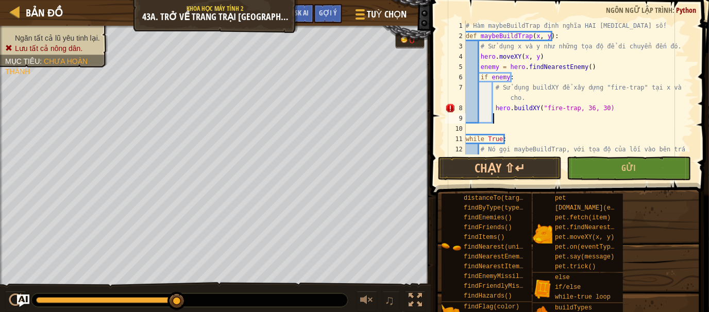
click at [514, 119] on div "# Hàm maybeBuildTrap định nghĩa HAI tham số! def maybeBuildTrap ( x , y ) : # S…" at bounding box center [575, 98] width 222 height 155
drag, startPoint x: 619, startPoint y: 106, endPoint x: 494, endPoint y: 104, distance: 124.2
click at [494, 104] on div "# Hàm maybeBuildTrap định nghĩa HAI tham số! def maybeBuildTrap ( x , y ) : # S…" at bounding box center [575, 98] width 222 height 155
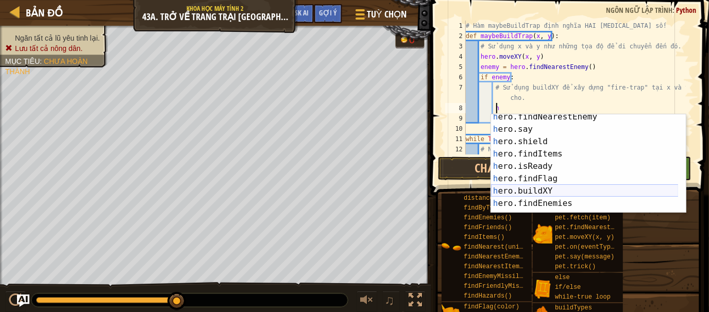
scroll to position [31, 0]
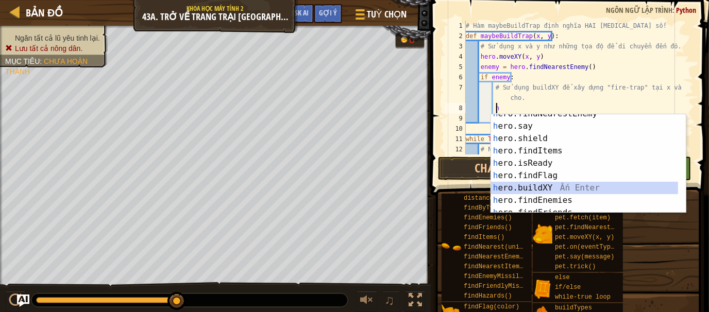
click at [556, 184] on div "h ero.findNearestEnemy Ấn Enter h ero.say Ấn Enter h ero.shield Ấn Enter h ero.…" at bounding box center [585, 170] width 188 height 124
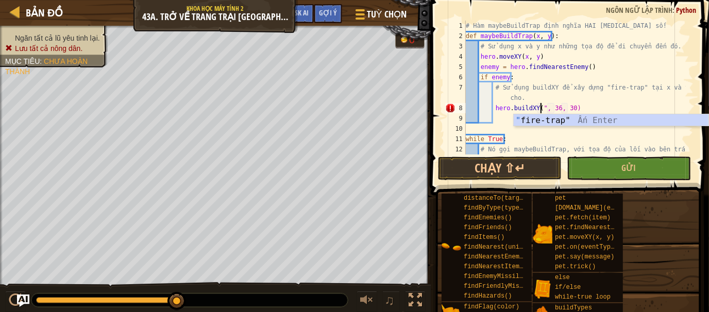
scroll to position [5, 6]
click at [567, 120] on div "" fire-trap" Ấn Enter" at bounding box center [611, 132] width 195 height 37
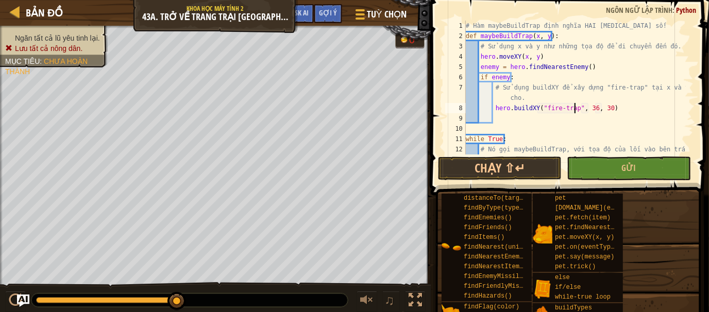
scroll to position [7, 0]
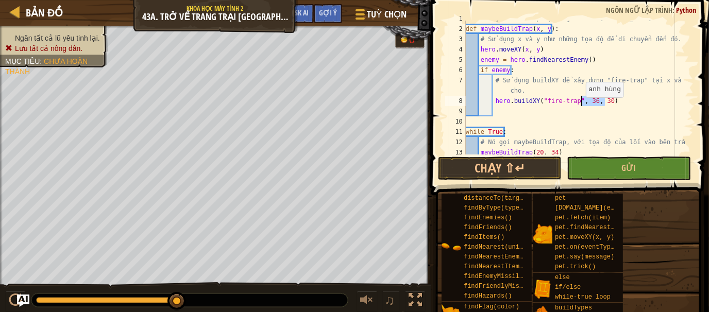
drag, startPoint x: 610, startPoint y: 101, endPoint x: 580, endPoint y: 100, distance: 29.4
click at [580, 100] on div "# Hàm maybeBuildTrap định nghĩa HAI tham số! def maybeBuildTrap ( x , y ) : # S…" at bounding box center [575, 90] width 222 height 155
click at [633, 104] on div "# Hàm maybeBuildTrap định nghĩa HAI tham số! def maybeBuildTrap ( x , y ) : # S…" at bounding box center [575, 88] width 222 height 134
type textarea "hero.buildXY("fire-trap", x,y)"
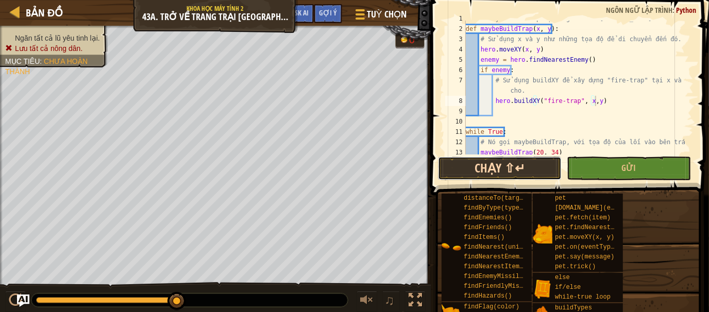
click at [492, 180] on button "Chạy ⇧↵" at bounding box center [500, 169] width 124 height 24
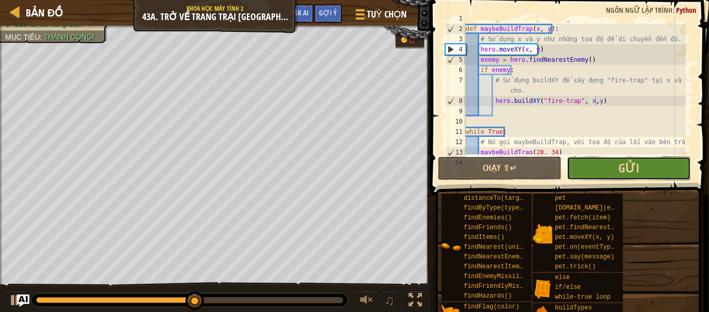
click at [605, 165] on button "Gửi" at bounding box center [629, 169] width 124 height 24
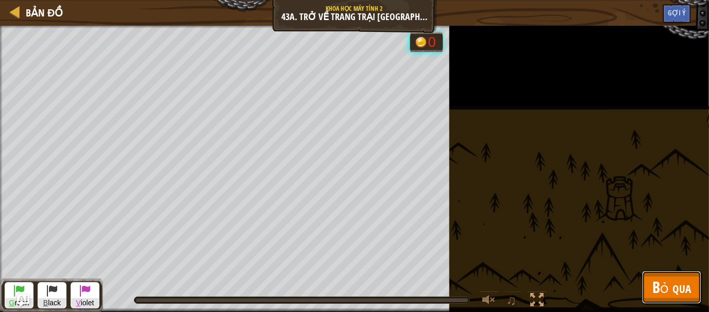
click at [674, 287] on span "Bỏ qua" at bounding box center [672, 287] width 39 height 21
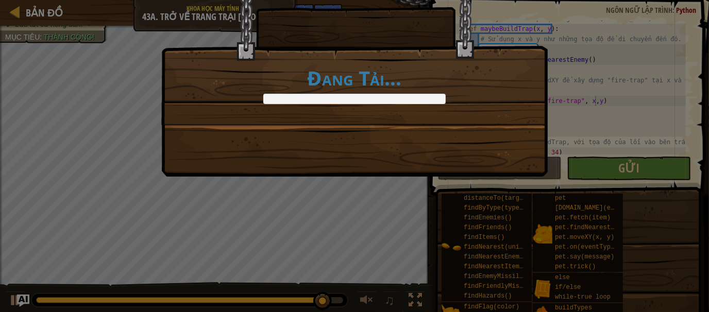
click at [635, 174] on div "Đang Tải..." at bounding box center [354, 156] width 709 height 312
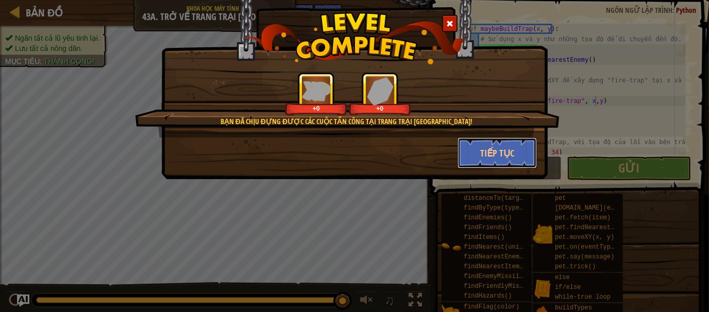
click at [501, 142] on button "Tiếp tục" at bounding box center [498, 153] width 80 height 31
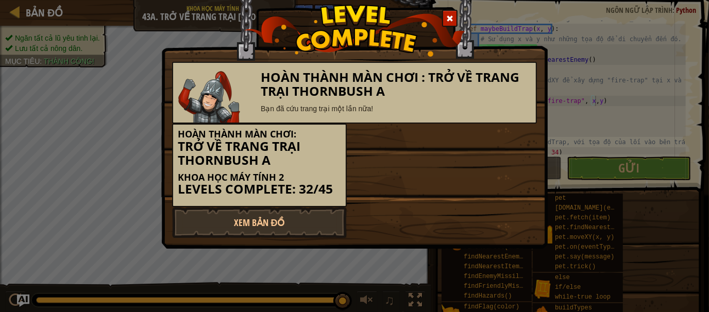
click at [488, 143] on div "Hoàn thành màn chơi: Trở về Trang trại Thornbush A Khoa học máy tính 2 Levels C…" at bounding box center [354, 166] width 380 height 84
click at [224, 216] on link "Xem Bản Đồ" at bounding box center [259, 222] width 175 height 31
select select "vi"
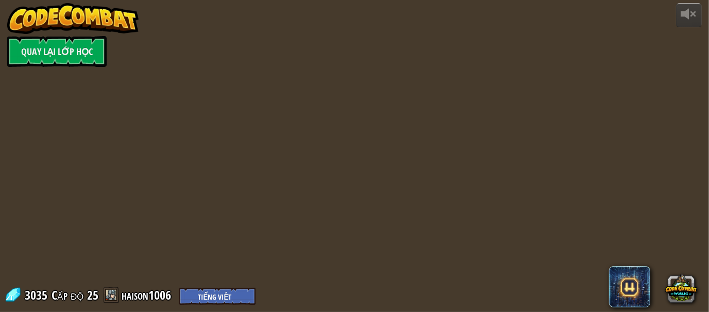
select select "vi"
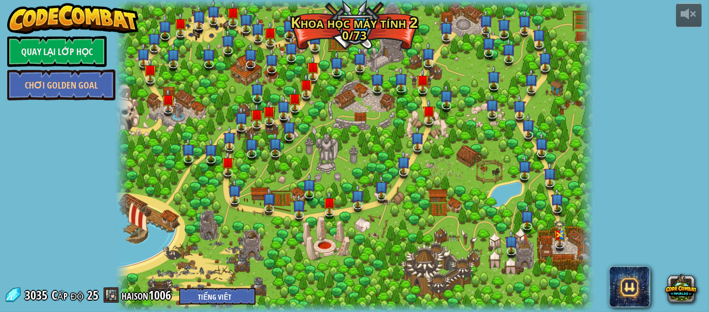
select select "vi"
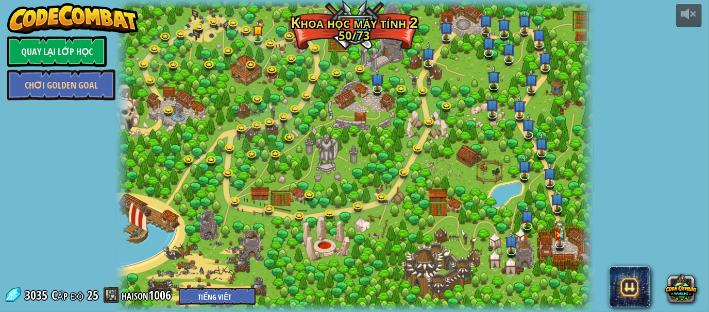
select select "vi"
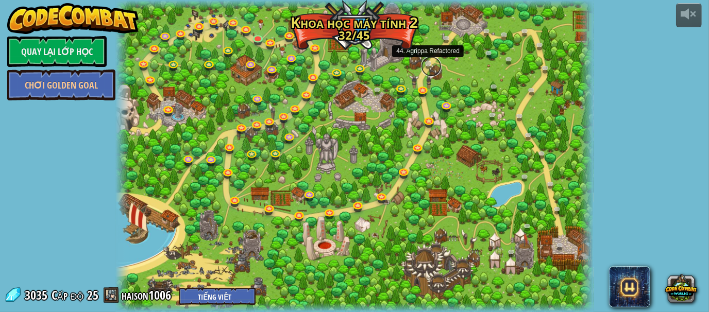
click at [429, 64] on link at bounding box center [431, 66] width 21 height 21
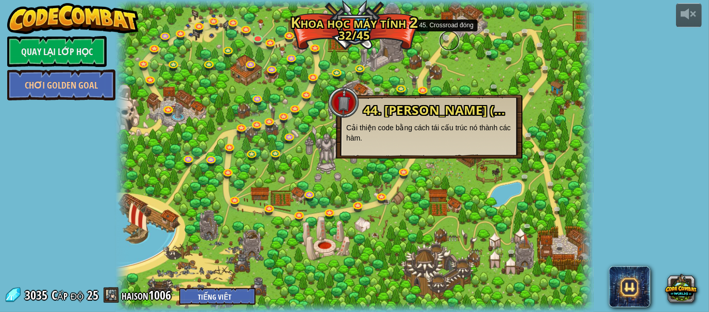
click at [442, 40] on link at bounding box center [449, 40] width 21 height 21
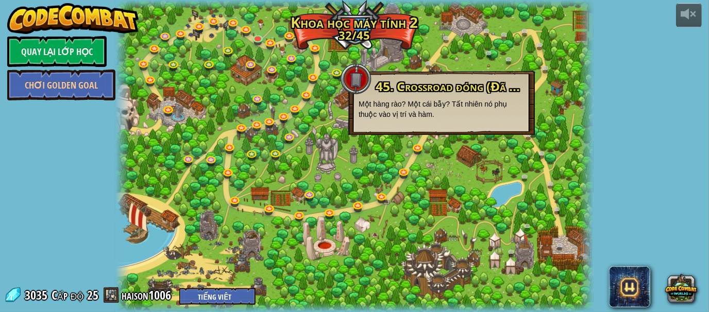
click at [464, 25] on div at bounding box center [354, 156] width 478 height 312
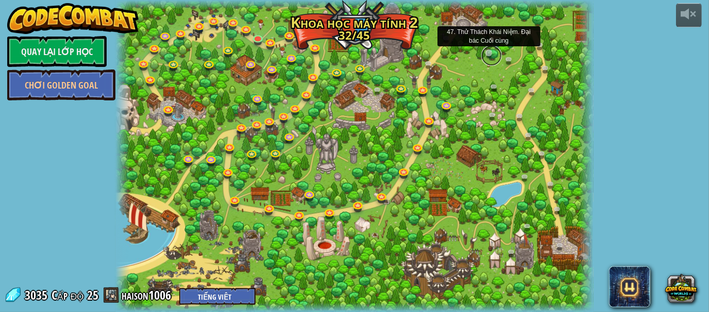
click at [487, 58] on link at bounding box center [491, 55] width 21 height 21
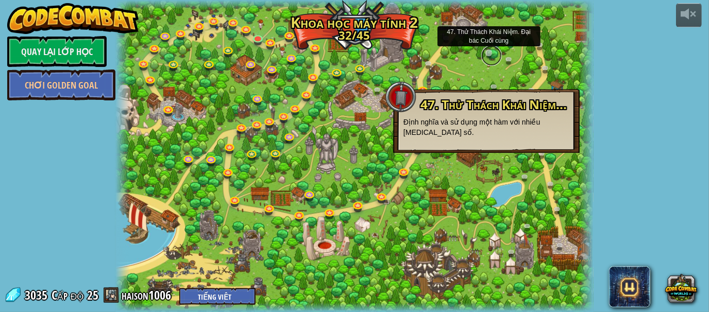
click at [487, 58] on link at bounding box center [491, 55] width 21 height 21
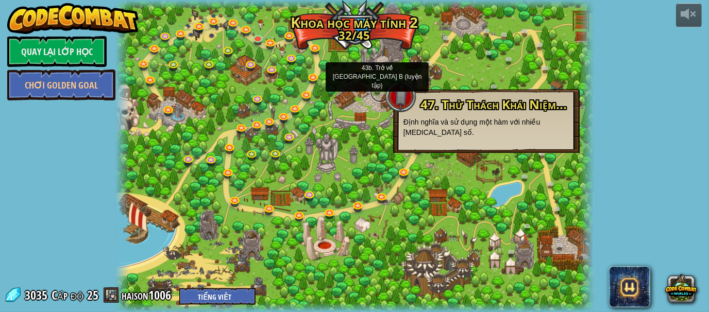
click at [376, 87] on link at bounding box center [380, 92] width 21 height 21
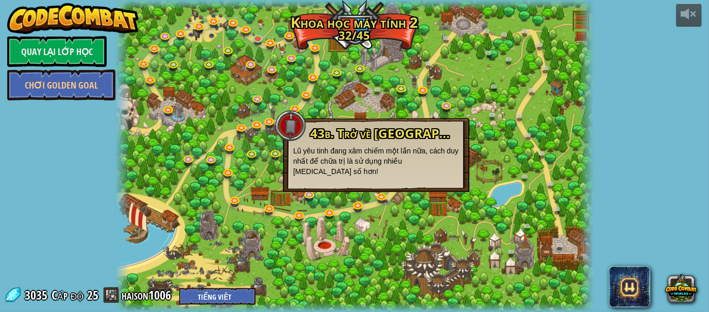
click at [377, 99] on div at bounding box center [354, 156] width 478 height 312
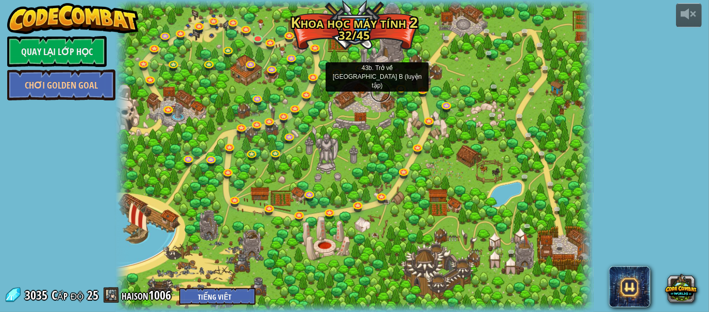
click at [373, 88] on link at bounding box center [380, 92] width 21 height 21
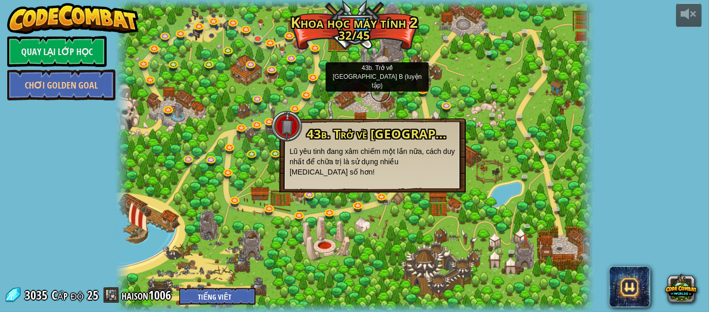
click at [373, 88] on link at bounding box center [380, 92] width 21 height 21
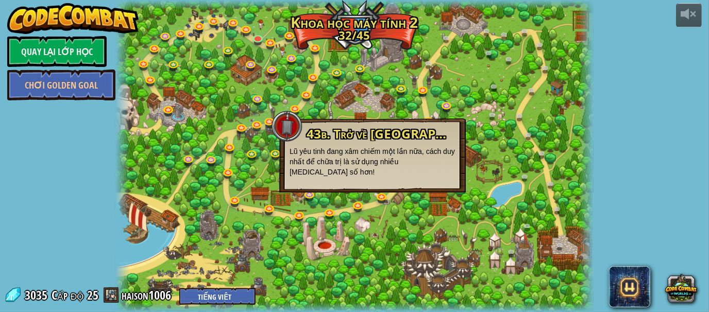
click at [388, 108] on div at bounding box center [354, 156] width 478 height 312
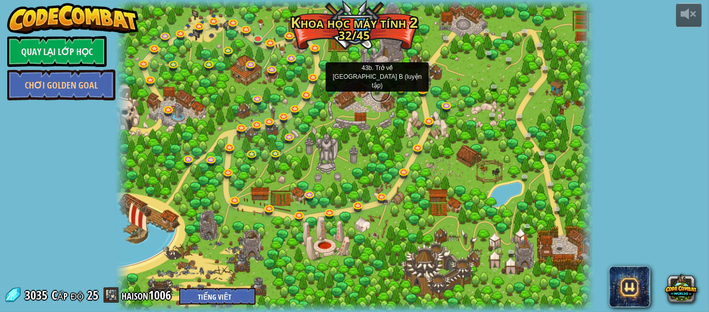
click at [373, 86] on link at bounding box center [380, 92] width 21 height 21
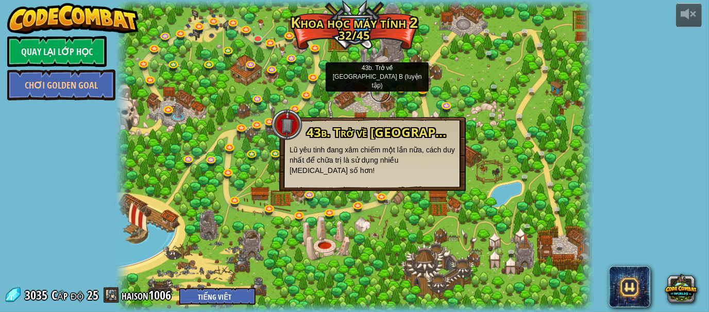
click at [372, 90] on link at bounding box center [380, 92] width 21 height 21
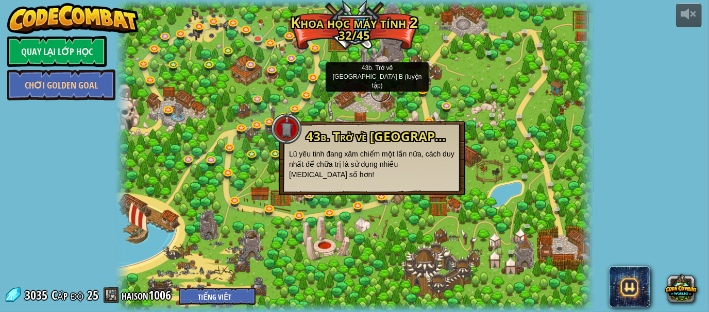
click at [372, 90] on link at bounding box center [380, 92] width 21 height 21
drag, startPoint x: 372, startPoint y: 90, endPoint x: 232, endPoint y: 68, distance: 141.4
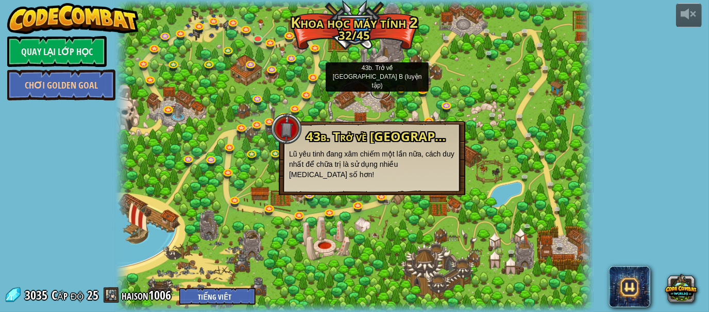
click at [232, 68] on div "8. Kẻ Phá Hoại Buổi Picnic Bảo vệ những người đi dã ngoại khỏi lũ yêu tinh tuần…" at bounding box center [354, 156] width 478 height 312
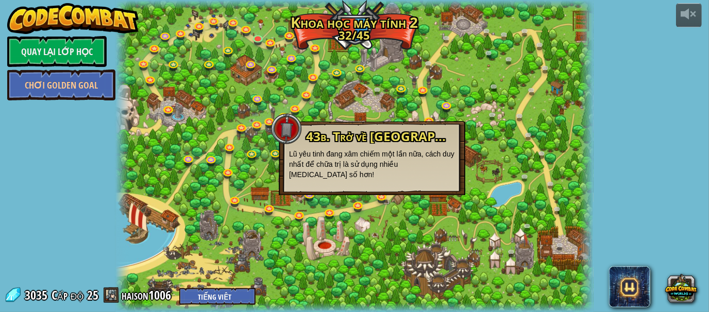
click at [235, 75] on div at bounding box center [354, 156] width 478 height 312
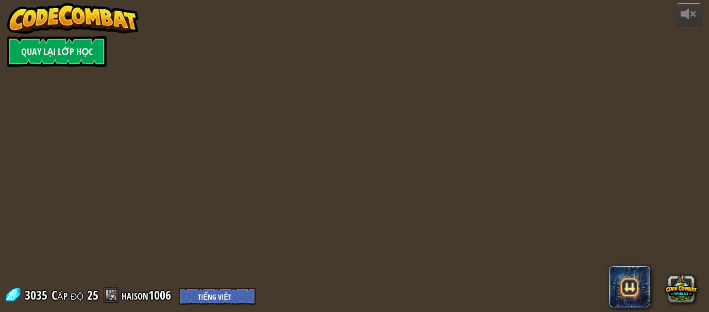
select select "vi"
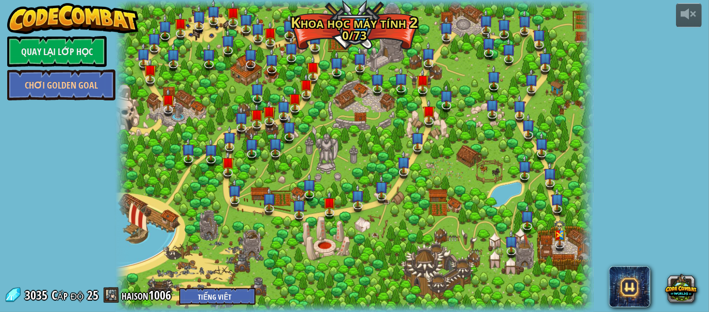
select select "vi"
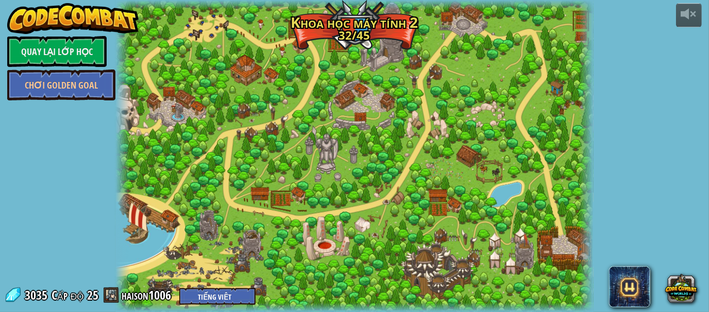
select select "vi"
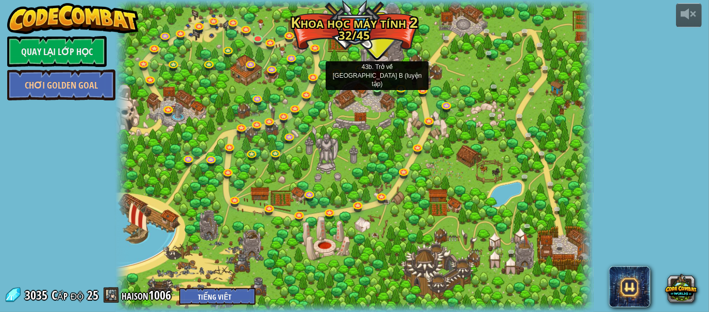
click at [374, 86] on img at bounding box center [377, 75] width 11 height 25
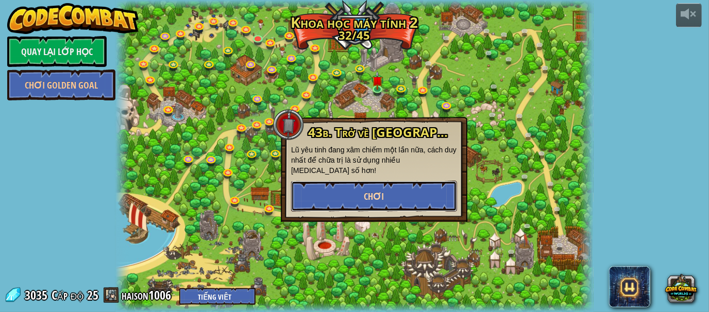
click at [416, 181] on button "Chơi" at bounding box center [374, 196] width 166 height 31
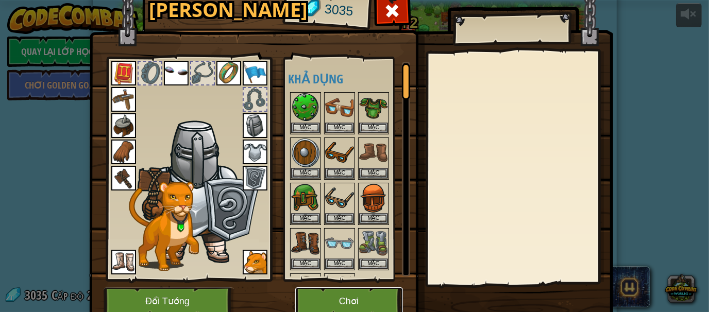
click at [311, 307] on button "Chơi" at bounding box center [349, 302] width 108 height 28
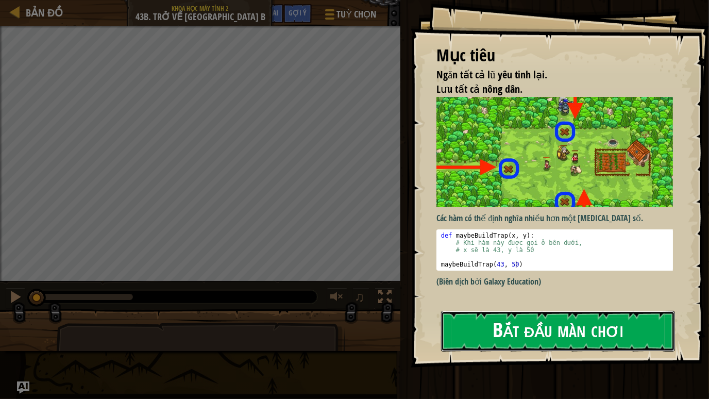
drag, startPoint x: 518, startPoint y: 333, endPoint x: 495, endPoint y: 359, distance: 34.7
click at [518, 312] on button "Bắt đầu màn chơi" at bounding box center [558, 331] width 234 height 41
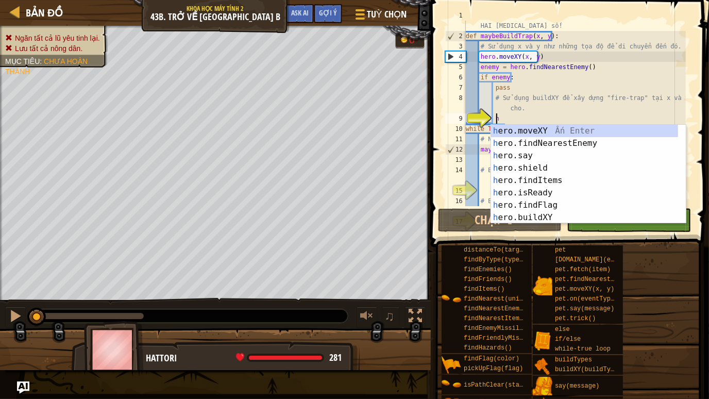
scroll to position [4, 2]
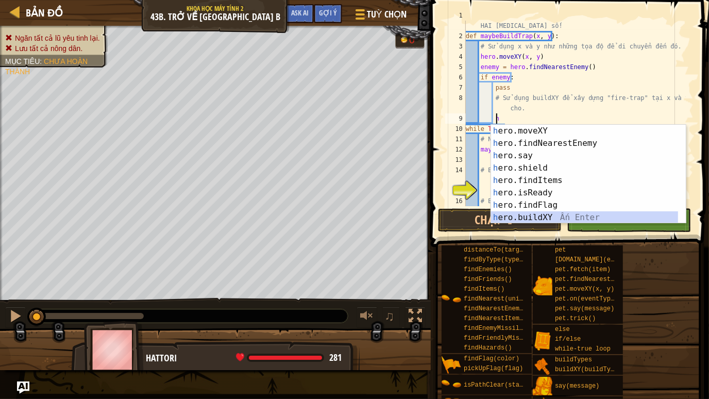
click at [542, 217] on div "h ero.moveXY Ấn Enter h ero.findNearestEnemy Ấn Enter h ero.say Ấn Enter h ero.…" at bounding box center [585, 187] width 188 height 124
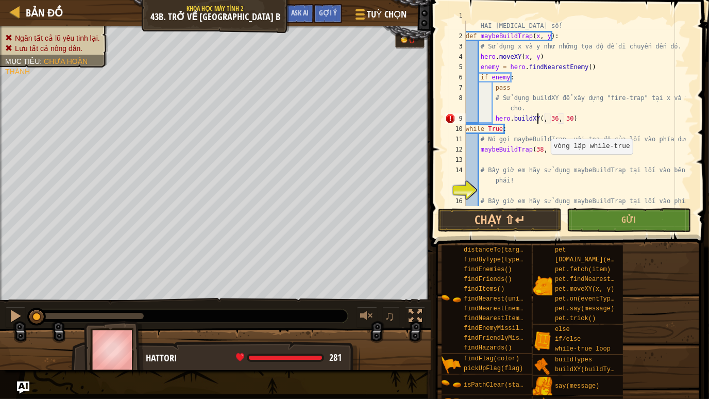
scroll to position [4, 8]
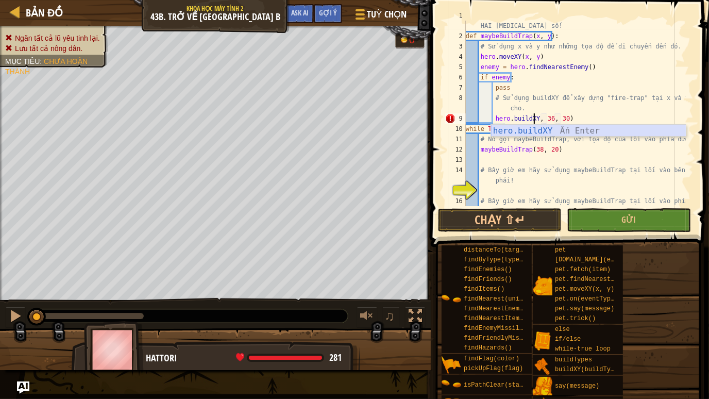
click at [578, 130] on div "hero.buildXY Ấn Enter" at bounding box center [588, 143] width 195 height 37
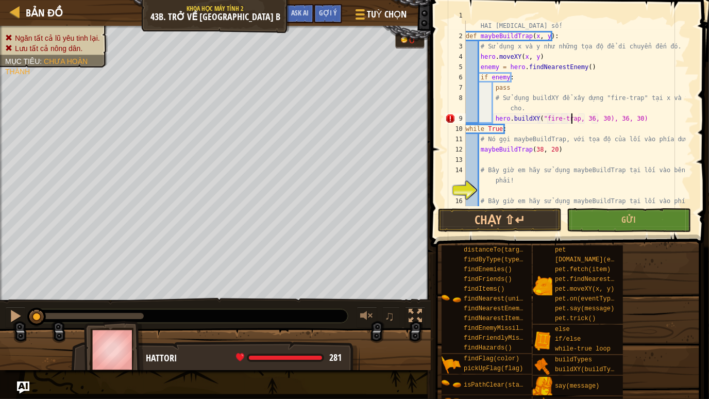
scroll to position [4, 8]
drag, startPoint x: 625, startPoint y: 120, endPoint x: 578, endPoint y: 122, distance: 47.0
click at [578, 122] on div "# (Biên dịch bởi Galaxy Education) Hàm maybeBuildTrap định nghĩa HAI [MEDICAL_D…" at bounding box center [575, 123] width 222 height 227
type textarea "hero.buildXY("fire-trap, x, y)"
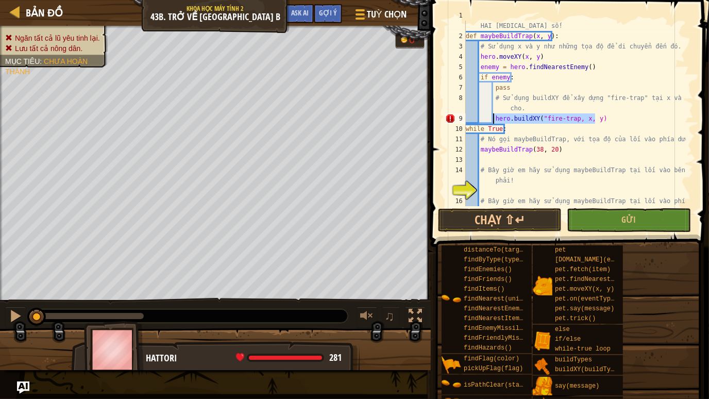
drag, startPoint x: 576, startPoint y: 124, endPoint x: 492, endPoint y: 121, distance: 84.6
click at [492, 121] on div "# (Biên dịch bởi Galaxy Education) Hàm maybeBuildTrap định nghĩa HAI [MEDICAL_D…" at bounding box center [575, 123] width 222 height 227
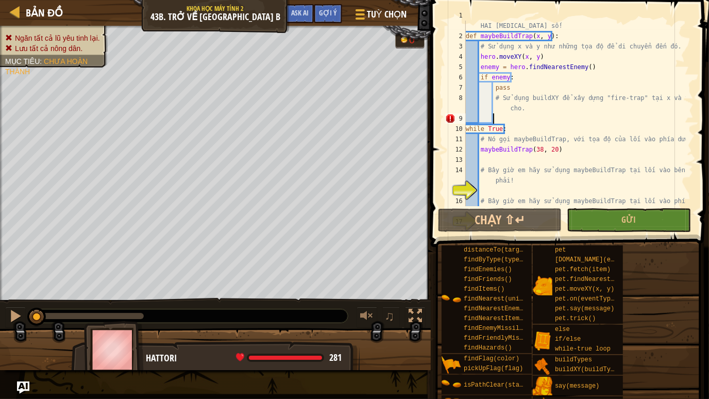
scroll to position [4, 2]
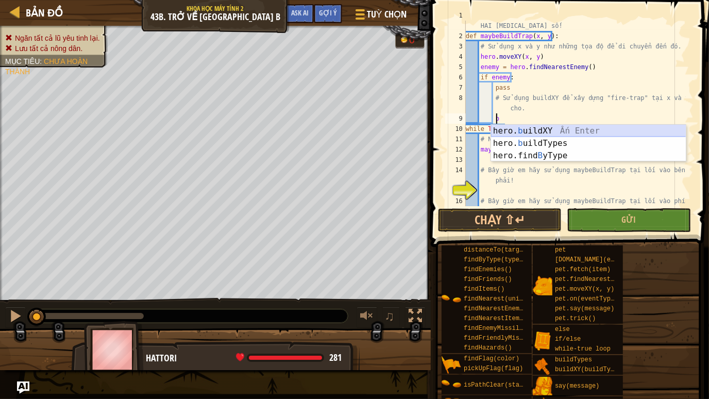
click at [572, 128] on div "hero. b uildXY Ấn Enter hero. b uildTypes Ấn Enter hero.find B yType Ấn Enter" at bounding box center [588, 156] width 195 height 62
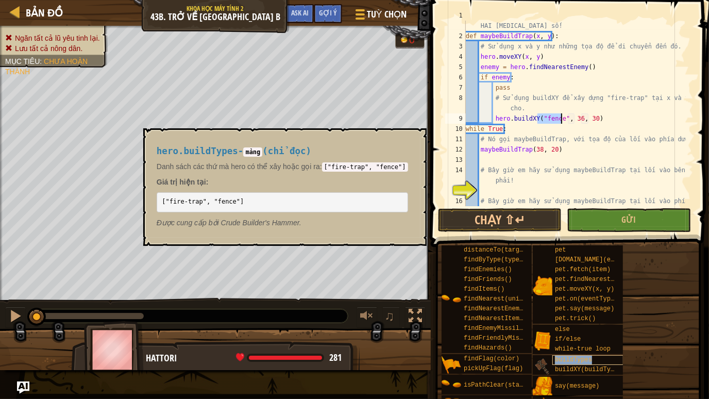
click at [588, 312] on span "buildTypes" at bounding box center [573, 359] width 37 height 7
drag, startPoint x: 365, startPoint y: 167, endPoint x: 329, endPoint y: 165, distance: 36.6
click at [329, 165] on code "["fire-trap", "fence"]" at bounding box center [365, 166] width 86 height 9
copy code ""fire-trap""
click at [562, 117] on div "# (Biên dịch bởi Galaxy Education) Hàm maybeBuildTrap định nghĩa HAI [MEDICAL_D…" at bounding box center [575, 123] width 222 height 227
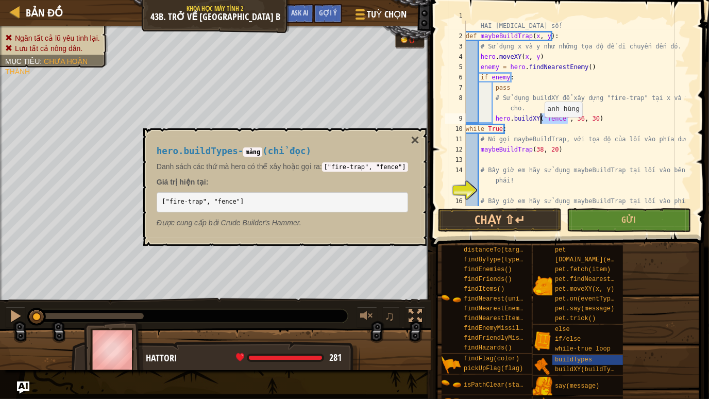
drag, startPoint x: 562, startPoint y: 117, endPoint x: 539, endPoint y: 117, distance: 22.7
click at [539, 117] on div "# (Biên dịch bởi Galaxy Education) Hàm maybeBuildTrap định nghĩa HAI [MEDICAL_D…" at bounding box center [575, 123] width 222 height 227
paste textarea ""fire-trap""
click at [606, 120] on div "# (Biên dịch bởi Galaxy Education) Hàm maybeBuildTrap định nghĩa HAI [MEDICAL_D…" at bounding box center [575, 123] width 222 height 227
click at [575, 117] on div "# (Biên dịch bởi Galaxy Education) Hàm maybeBuildTrap định nghĩa HAI [MEDICAL_D…" at bounding box center [575, 123] width 222 height 227
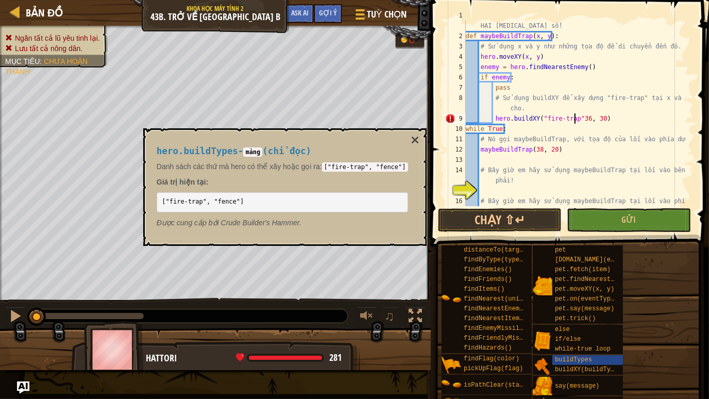
scroll to position [4, 9]
click at [606, 117] on div "# (Biên dịch bởi Galaxy Education) Hàm maybeBuildTrap định nghĩa HAI [MEDICAL_D…" at bounding box center [575, 123] width 222 height 227
drag, startPoint x: 605, startPoint y: 117, endPoint x: 583, endPoint y: 115, distance: 22.3
click at [583, 115] on div "# (Biên dịch bởi Galaxy Education) Hàm maybeBuildTrap định nghĩa HAI [MEDICAL_D…" at bounding box center [575, 123] width 222 height 227
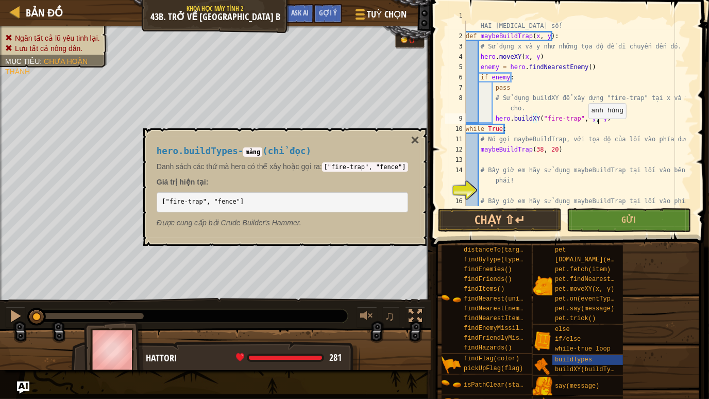
click at [583, 118] on div "# (Biên dịch bởi Galaxy Education) Hàm maybeBuildTrap định nghĩa HAI [MEDICAL_D…" at bounding box center [575, 123] width 222 height 227
click at [623, 125] on div "# (Biên dịch bởi Galaxy Education) Hàm maybeBuildTrap định nghĩa HAI [MEDICAL_D…" at bounding box center [575, 123] width 222 height 227
type textarea "while True:"
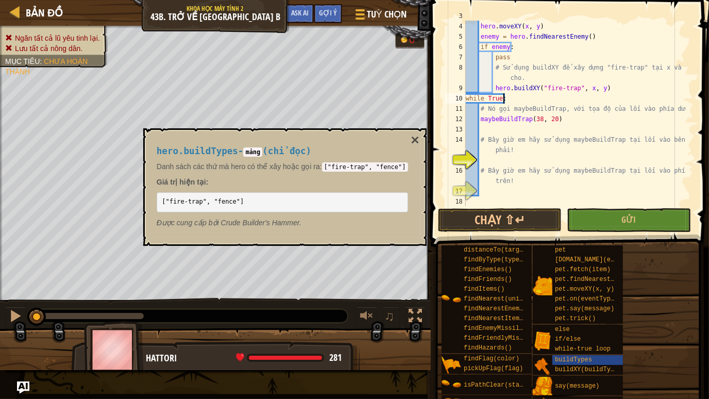
scroll to position [41, 0]
click at [526, 158] on div "# Sử dụng x và y như những tọa độ để di chuyển đến đó. hero . moveXY ( x , y ) …" at bounding box center [575, 114] width 222 height 206
drag, startPoint x: 557, startPoint y: 119, endPoint x: 480, endPoint y: 118, distance: 76.3
click at [480, 118] on div "# Sử dụng x và y như những tọa độ để di chuyển đến đó. hero . moveXY ( x , y ) …" at bounding box center [575, 114] width 222 height 206
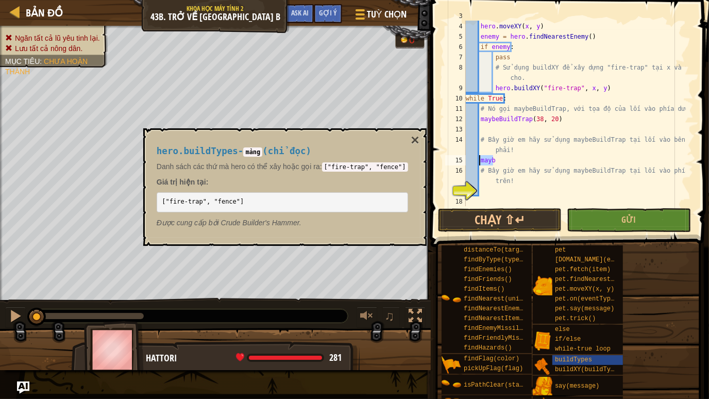
drag, startPoint x: 486, startPoint y: 158, endPoint x: 479, endPoint y: 156, distance: 6.5
click at [479, 156] on div "# Sử dụng x và y như những tọa độ để di chuyển đến đó. hero . moveXY ( x , y ) …" at bounding box center [575, 114] width 222 height 206
paste textarea "eBuildTrap(38, 20)"
click at [552, 159] on div "# Sử dụng x và y như những tọa độ để di chuyển đến đó. hero . moveXY ( x , y ) …" at bounding box center [575, 114] width 222 height 206
click at [411, 137] on button "×" at bounding box center [415, 140] width 8 height 14
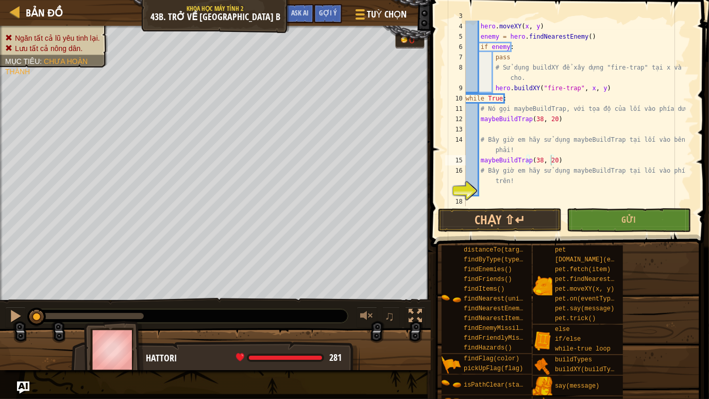
click at [551, 160] on div "# Sử dụng x và y như những tọa độ để di chuyển đến đó. hero . moveXY ( x , y ) …" at bounding box center [575, 114] width 222 height 206
type textarea "maybeBuildTrap(56, 34)"
click at [495, 189] on div "# Sử dụng x và y như những tọa độ để di chuyển đến đó. hero . moveXY ( x , y ) …" at bounding box center [575, 114] width 222 height 206
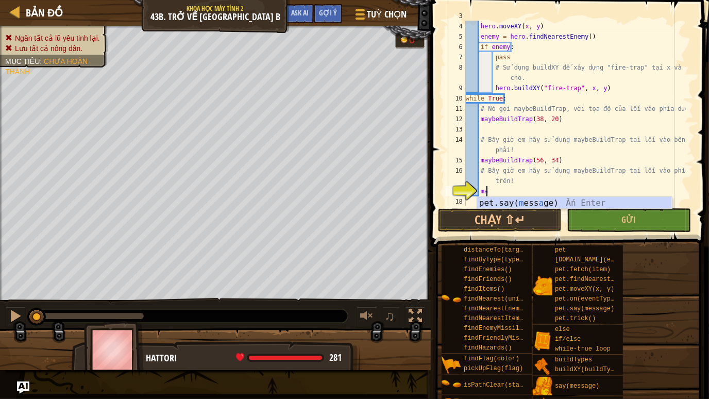
scroll to position [5, 1]
type textarea "m"
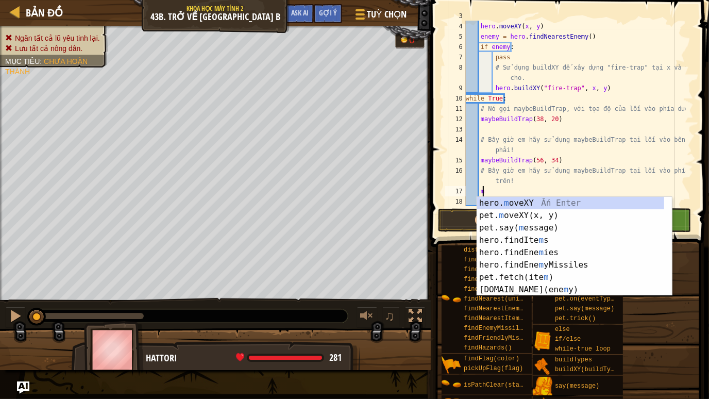
scroll to position [5, 0]
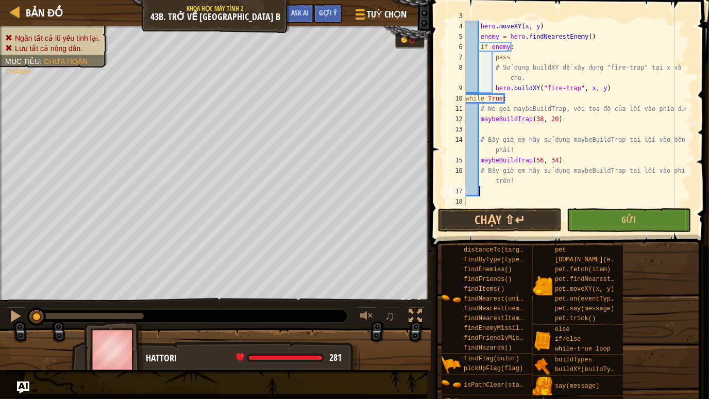
paste textarea "maybeBuildTrap(38, 20)"
type textarea "maybeBuildTrap(38, 48)"
click at [602, 221] on button "Gửi" at bounding box center [629, 220] width 124 height 24
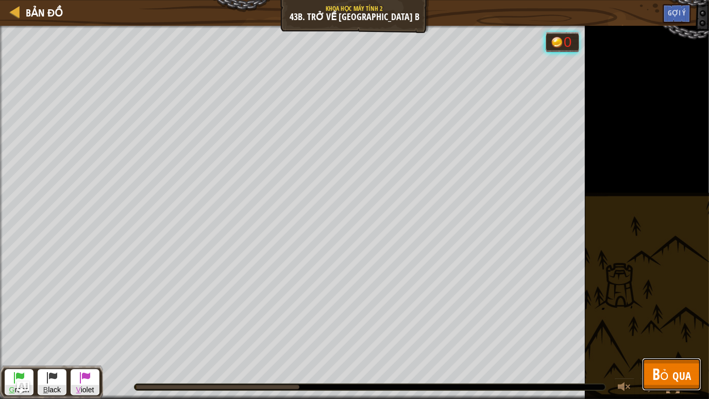
click at [671, 312] on span "Bỏ qua" at bounding box center [672, 373] width 39 height 21
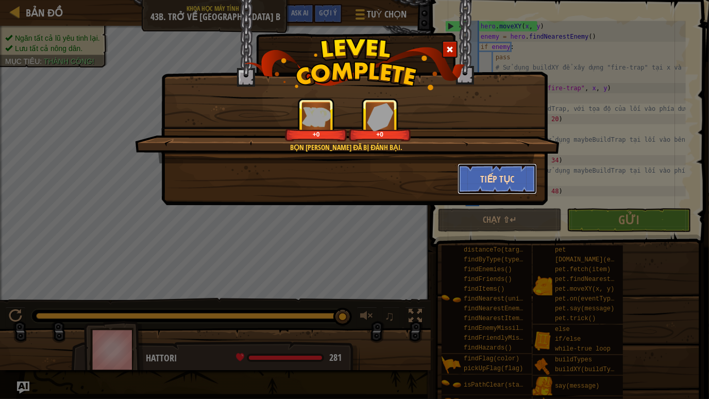
click at [491, 185] on button "Tiếp tục" at bounding box center [498, 178] width 80 height 31
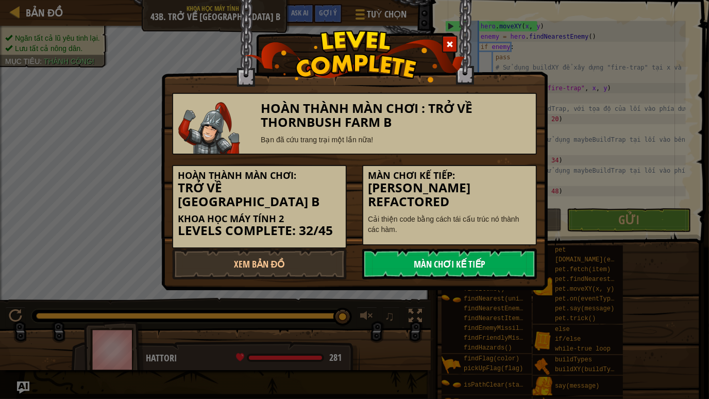
click at [480, 271] on link "Màn chơi kế tiếp" at bounding box center [449, 263] width 175 height 31
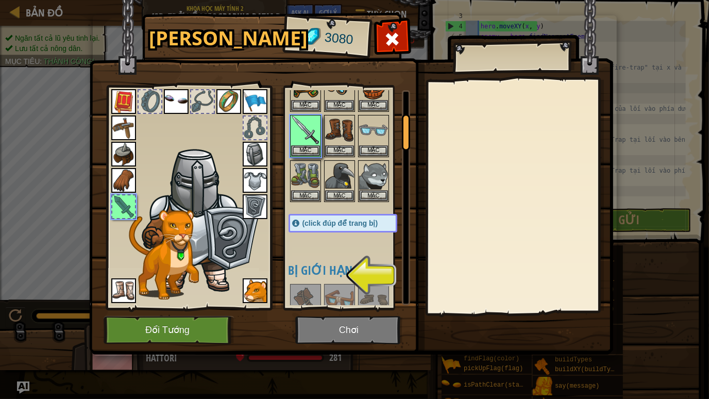
scroll to position [143, 0]
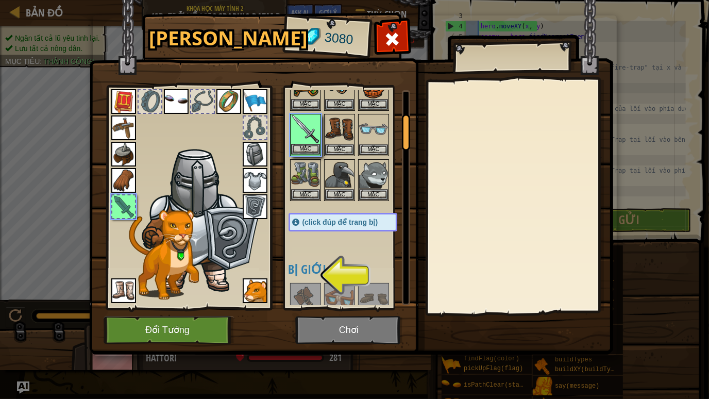
click at [298, 131] on img at bounding box center [305, 129] width 29 height 29
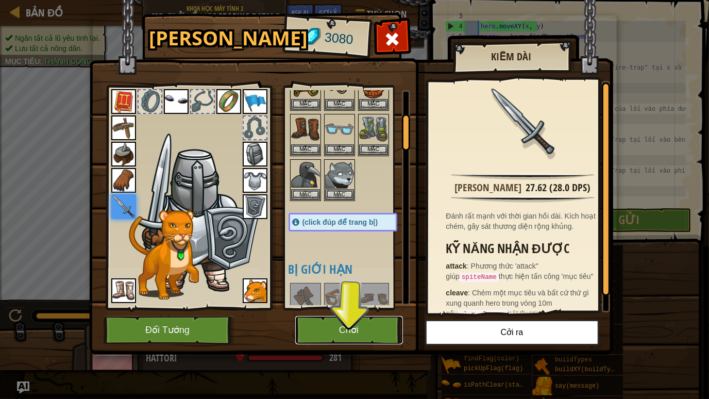
click at [347, 312] on button "Chơi" at bounding box center [349, 330] width 108 height 28
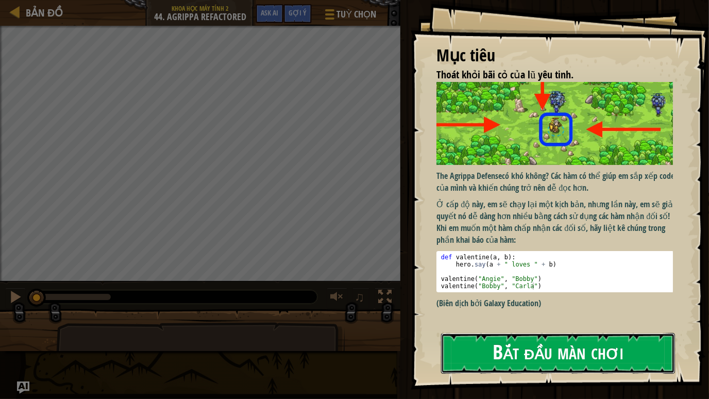
click at [522, 312] on button "Bắt đầu màn chơi" at bounding box center [558, 353] width 234 height 41
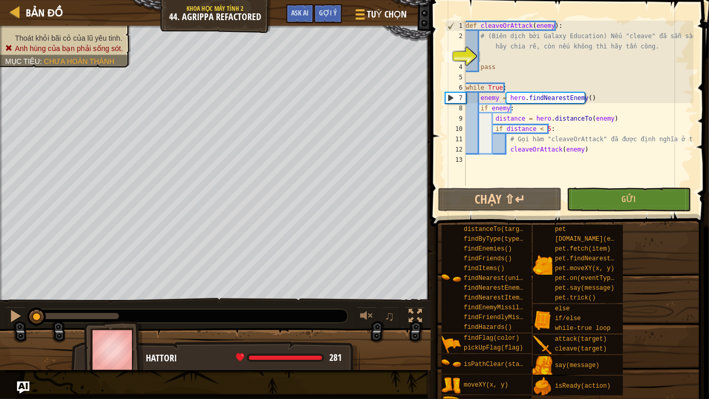
click at [508, 58] on div "def cleaveOrAttack ( enemy ) : # (Biên dịch bởi Galaxy Education) Nếu "cleave" …" at bounding box center [579, 114] width 230 height 186
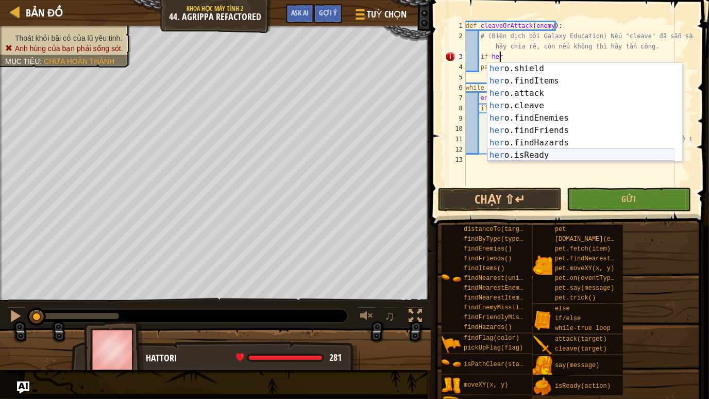
scroll to position [58, 0]
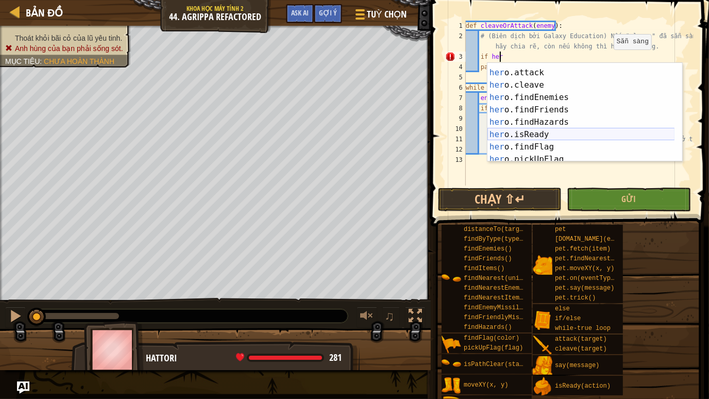
click at [528, 134] on div "her o.findItems Ấn Enter her o.attack Ấn Enter her o.cleave Ấn Enter her o.find…" at bounding box center [582, 116] width 188 height 124
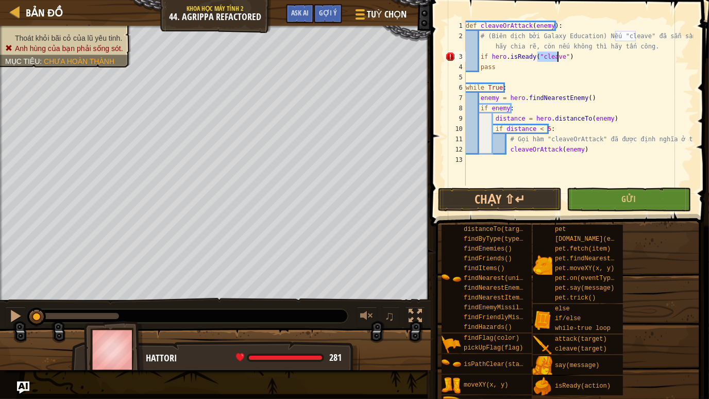
click at [573, 53] on div "def cleaveOrAttack ( enemy ) : # (Biên dịch bởi Galaxy Education) Nếu "cleave" …" at bounding box center [579, 114] width 230 height 186
type textarea "if hero.isReady("cleave"):"
type textarea "\"
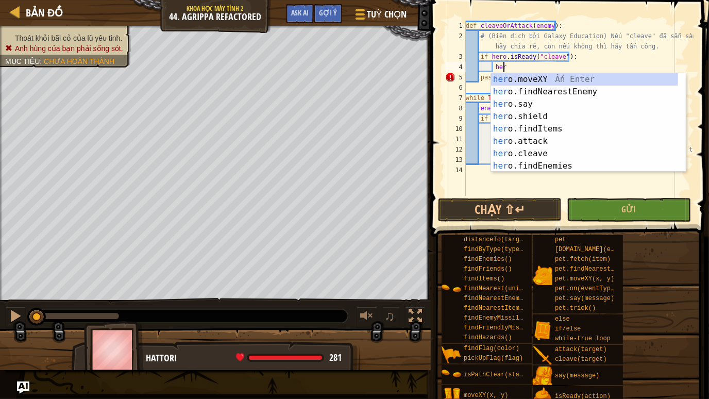
scroll to position [5, 3]
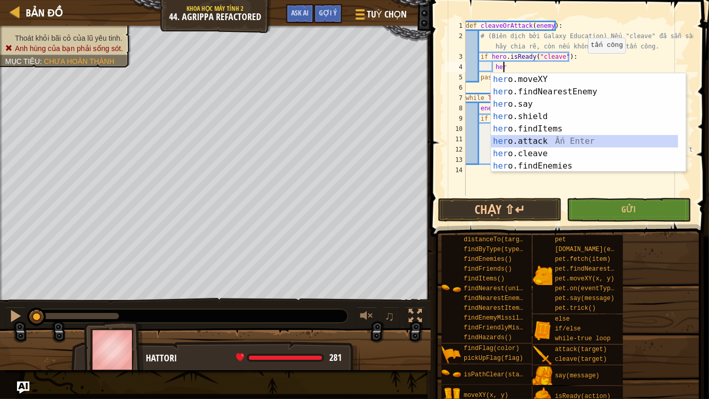
click at [541, 146] on div "her o.moveXY Ấn Enter her o.findNearestEnemy Ấn Enter her o.say Ấn Enter her o.…" at bounding box center [585, 135] width 188 height 124
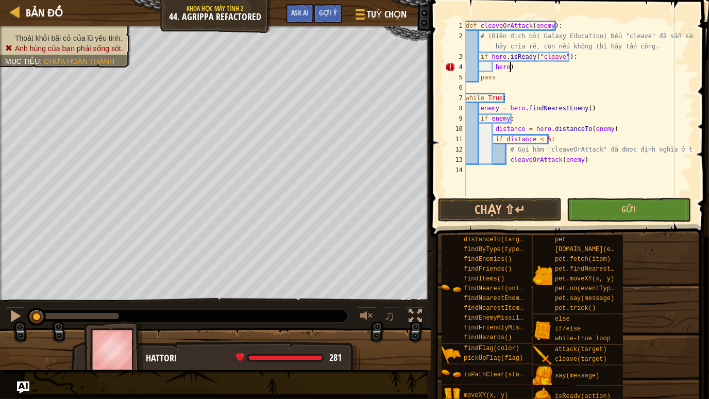
click at [515, 63] on div "def cleaveOrAttack ( enemy ) : # (Biên dịch bởi Galaxy Education) Nếu "cleave" …" at bounding box center [579, 119] width 230 height 196
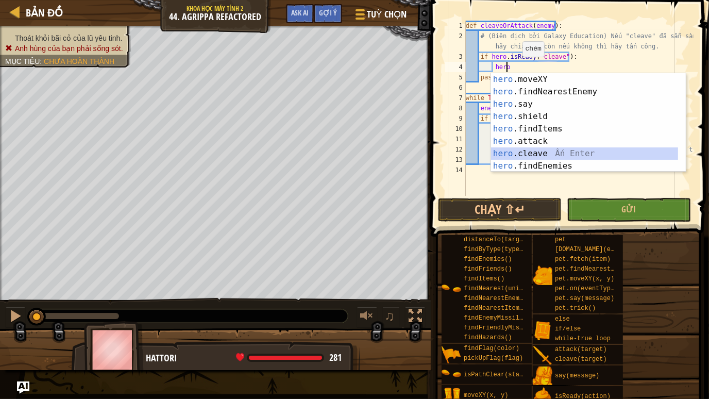
click at [539, 153] on div "hero .moveXY Ấn Enter hero .findNearestEnemy Ấn Enter hero .say Ấn Enter hero .…" at bounding box center [585, 135] width 188 height 124
type textarea "hero.cleave(enemy)"
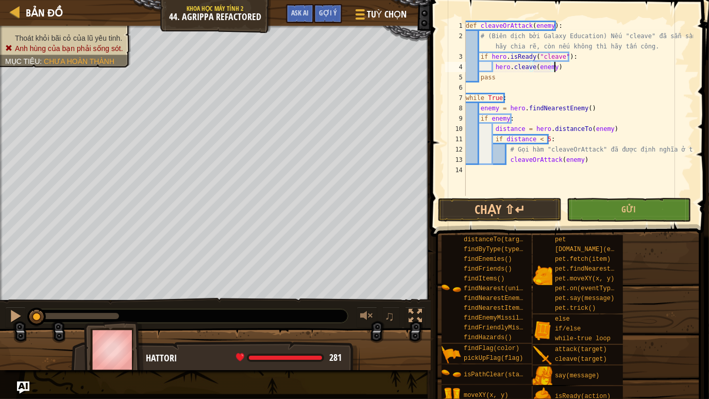
click at [572, 67] on div "def cleaveOrAttack ( enemy ) : # (Biên dịch bởi Galaxy Education) Nếu "cleave" …" at bounding box center [579, 119] width 230 height 196
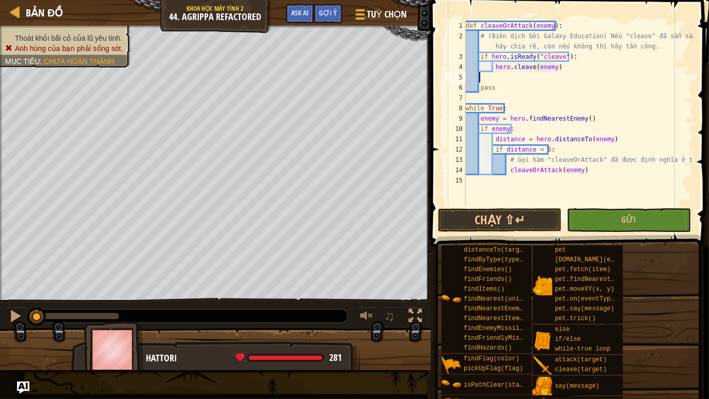
scroll to position [5, 0]
type textarea "e"
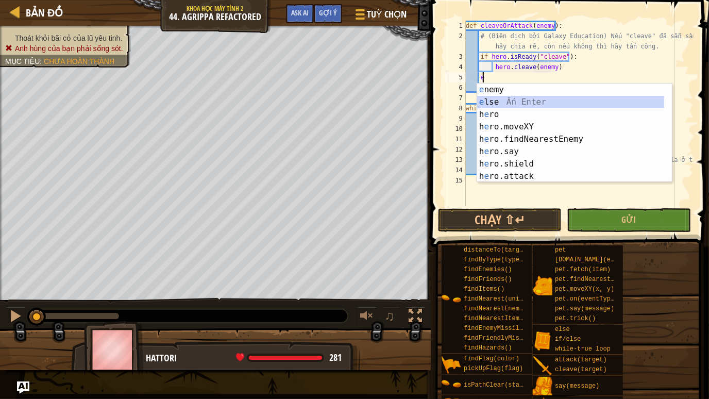
click at [501, 104] on div "e nemy Ấn Enter e lse Ấn Enter h e ro Ấn Enter h e ro.moveXY Ấn Enter h e ro.fi…" at bounding box center [571, 146] width 188 height 124
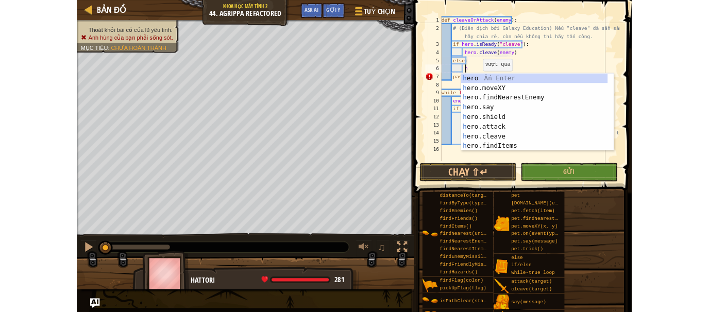
scroll to position [5, 2]
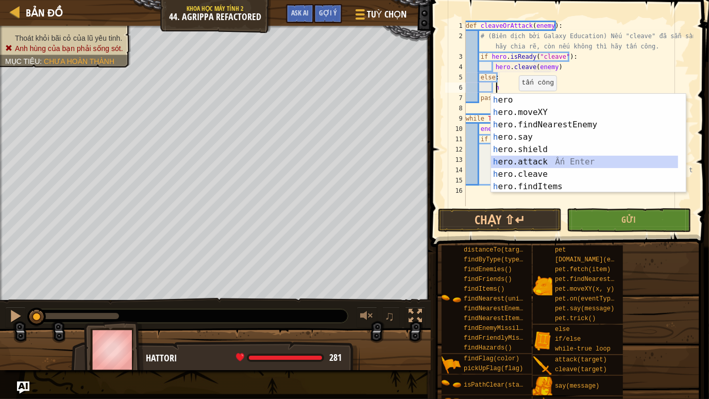
click at [520, 160] on div "h ero Ấn Enter h ero.moveXY Ấn Enter h ero.findNearestEnemy Ấn Enter h ero.say …" at bounding box center [585, 156] width 188 height 124
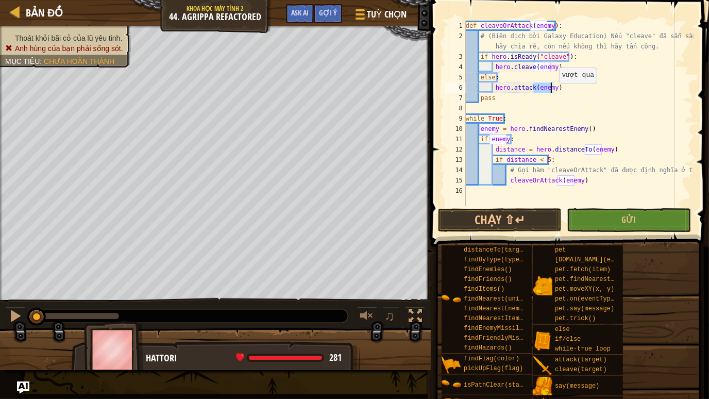
click at [556, 91] on div "def cleaveOrAttack ( enemy ) : # (Biên dịch bởi Galaxy Education) Nếu "cleave" …" at bounding box center [579, 124] width 230 height 206
type textarea "hero.attack(enemy)"
click at [517, 220] on button "Chạy ⇧↵" at bounding box center [500, 220] width 124 height 24
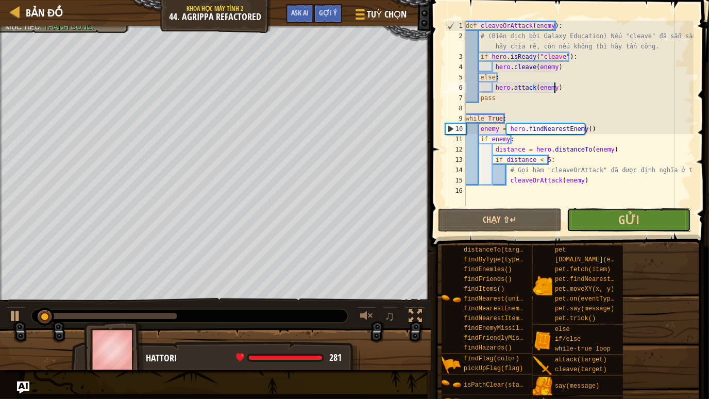
click at [608, 220] on button "Gửi" at bounding box center [629, 220] width 124 height 24
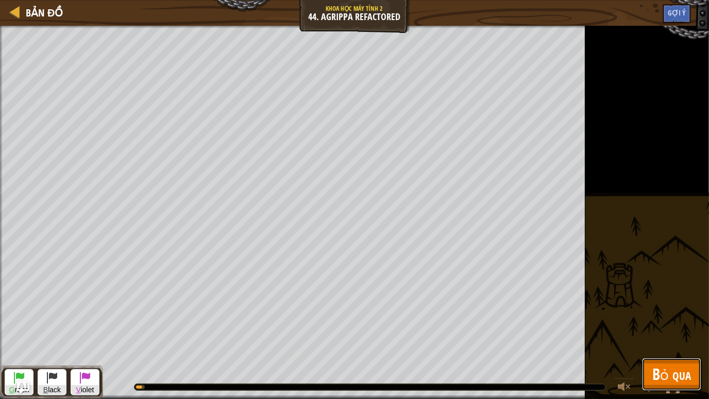
click at [676, 312] on button "Bỏ qua" at bounding box center [671, 374] width 59 height 33
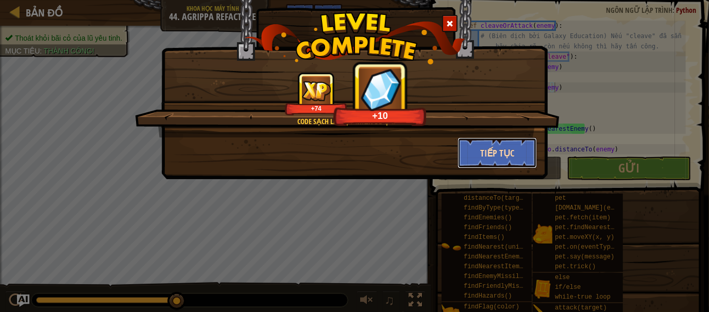
click at [488, 148] on button "Tiếp tục" at bounding box center [498, 153] width 80 height 31
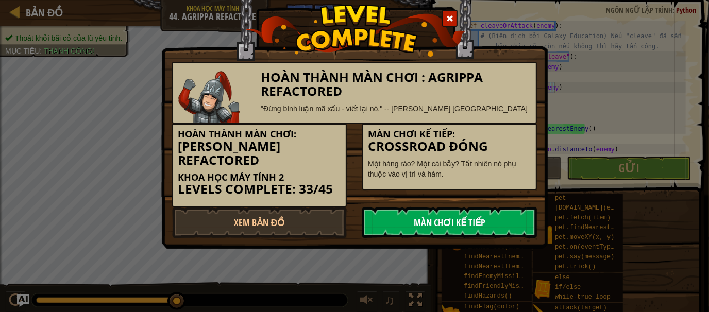
click at [452, 207] on link "Màn chơi kế tiếp" at bounding box center [449, 222] width 175 height 31
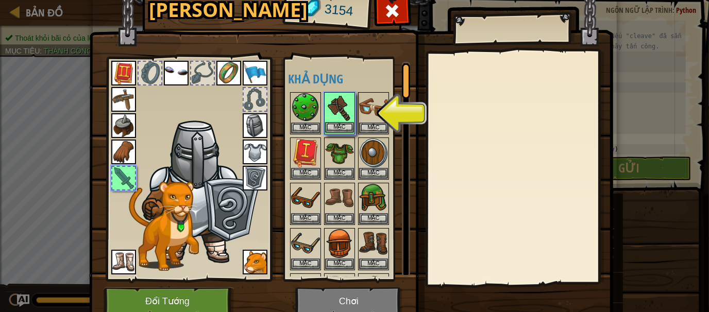
click at [333, 102] on img at bounding box center [339, 107] width 29 height 29
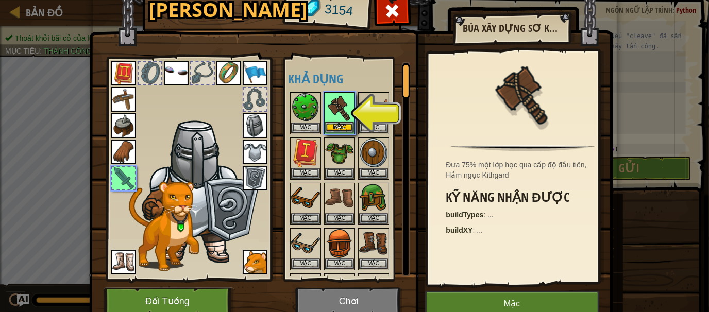
click at [333, 102] on img at bounding box center [339, 107] width 29 height 29
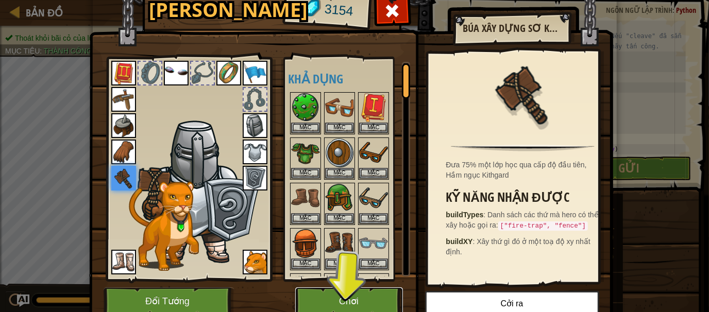
click at [337, 290] on button "Chơi" at bounding box center [349, 302] width 108 height 28
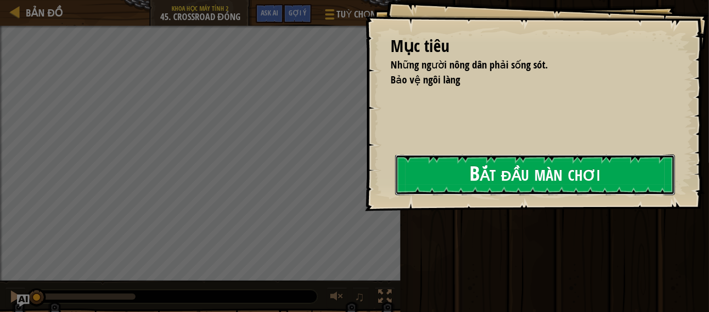
click at [481, 165] on button "Bắt đầu màn chơi" at bounding box center [535, 175] width 280 height 41
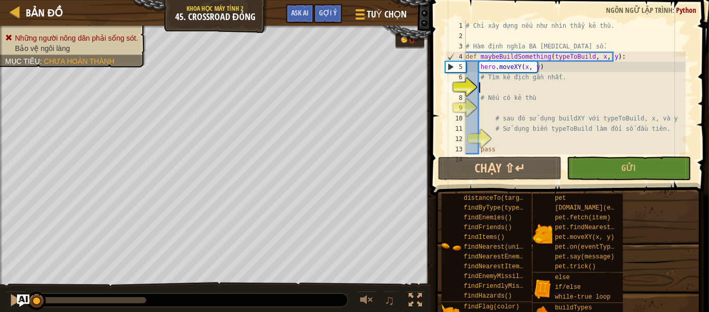
type textarea "h"
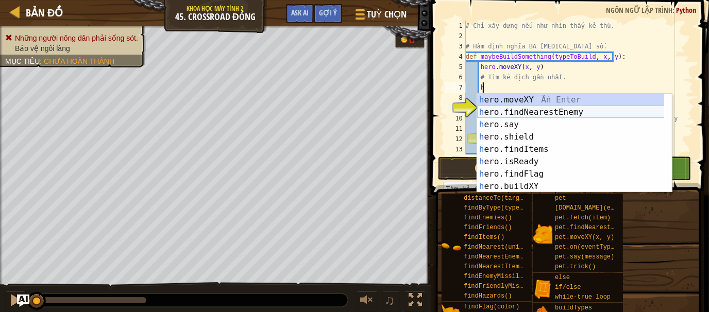
click at [502, 117] on div "h ero.moveXY Ấn Enter h ero.findNearestEnemy Ấn Enter h ero.say Ấn Enter h ero.…" at bounding box center [571, 156] width 188 height 124
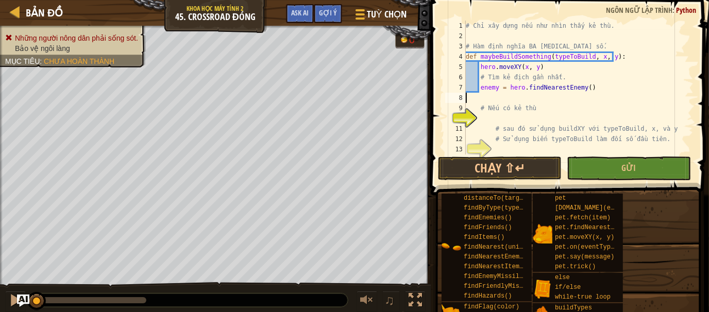
scroll to position [5, 0]
type textarea "enemy = hero.findNearestEnemy()"
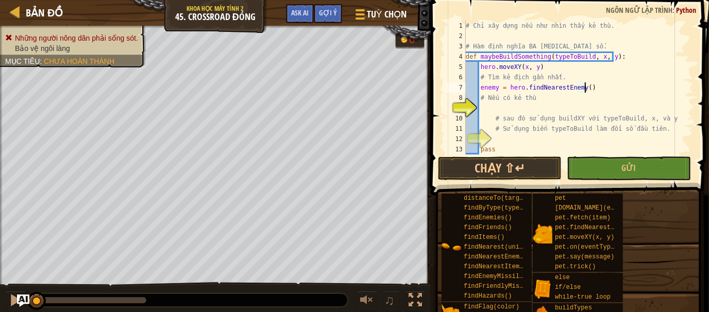
click at [498, 109] on div "# Chỉ xây dựng nếu như nhìn thấy kẻ thù. # Hàm định nghĩa BA [MEDICAL_DATA] số.…" at bounding box center [575, 98] width 222 height 155
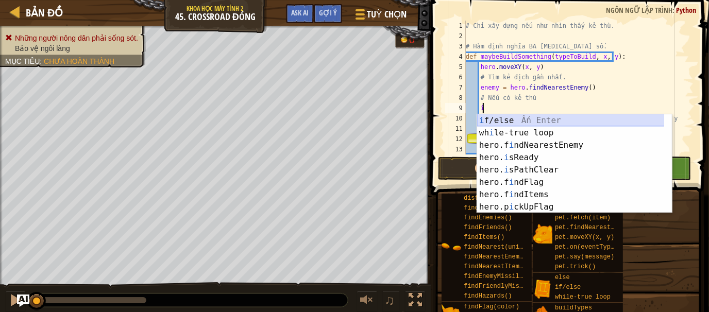
click at [515, 125] on div "i f/else Ấn Enter wh i le-true loop Ấn Enter hero.f i ndNearestEnemy Ấn Enter h…" at bounding box center [571, 176] width 188 height 124
type textarea "if enemy:"
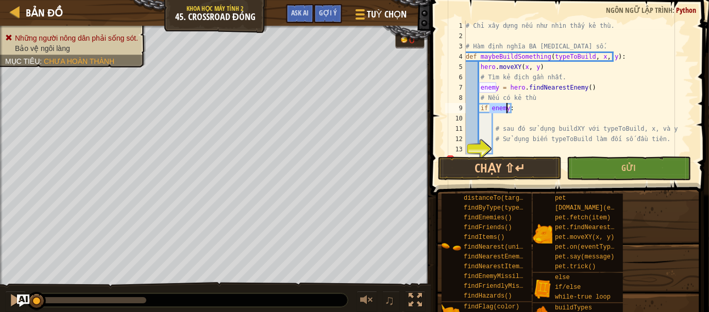
click at [504, 120] on div "# Chỉ xây dựng nếu như nhìn thấy kẻ thù. # Hàm định nghĩa BA [MEDICAL_DATA] số.…" at bounding box center [575, 98] width 222 height 155
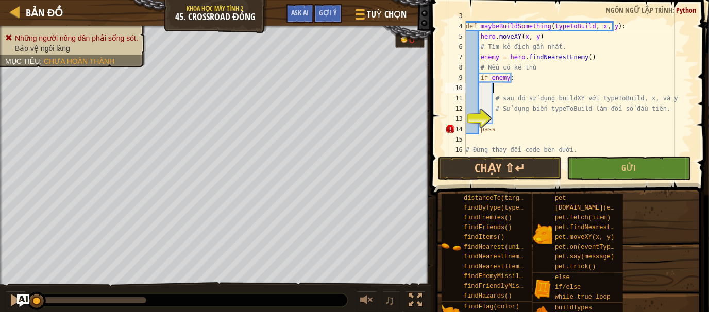
click at [507, 117] on div "# Hàm định nghĩa BA [MEDICAL_DATA] số. def maybeBuildSomething ( typeToBuild , …" at bounding box center [575, 88] width 222 height 155
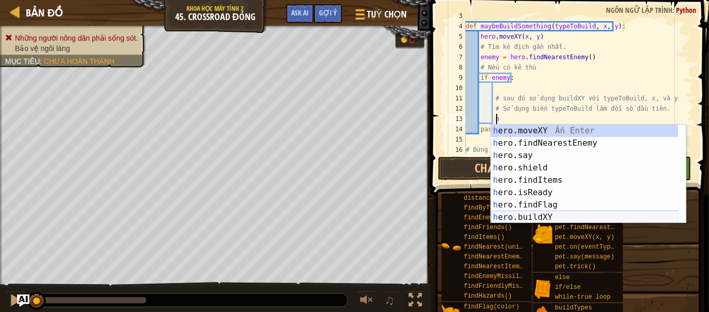
click at [542, 218] on div "h ero.moveXY Ấn Enter h ero.findNearestEnemy Ấn Enter h ero.say Ấn Enter h ero.…" at bounding box center [585, 187] width 188 height 124
type textarea "hero.buildXY("fence", 36, 30)"
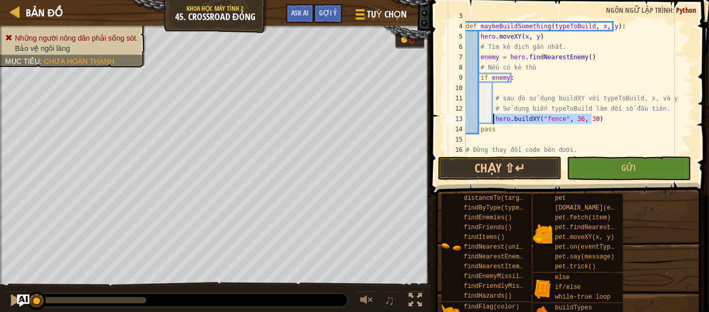
drag, startPoint x: 596, startPoint y: 122, endPoint x: 493, endPoint y: 119, distance: 103.1
click at [493, 119] on div "# Hàm định nghĩa BA [MEDICAL_DATA] số. def maybeBuildSomething ( typeToBuild , …" at bounding box center [575, 88] width 222 height 155
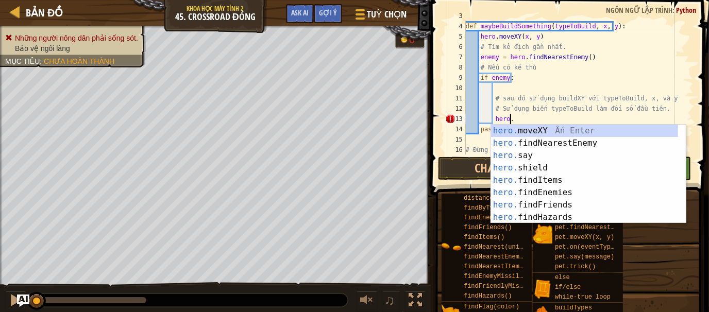
scroll to position [5, 3]
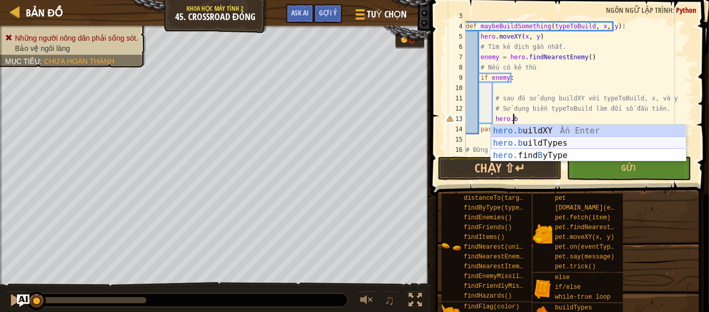
click at [545, 146] on div "hero.b uildXY Ấn Enter hero.b uildTypes Ấn Enter hero. find B yType Ấn Enter" at bounding box center [588, 156] width 195 height 62
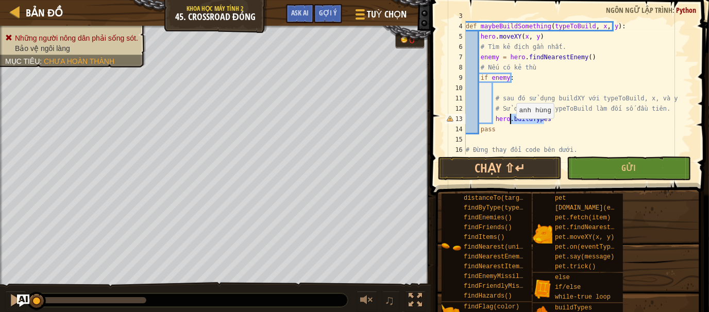
drag, startPoint x: 541, startPoint y: 119, endPoint x: 511, endPoint y: 119, distance: 29.9
click at [511, 119] on div "# Hàm định nghĩa BA [MEDICAL_DATA] số. def maybeBuildSomething ( typeToBuild , …" at bounding box center [575, 88] width 222 height 155
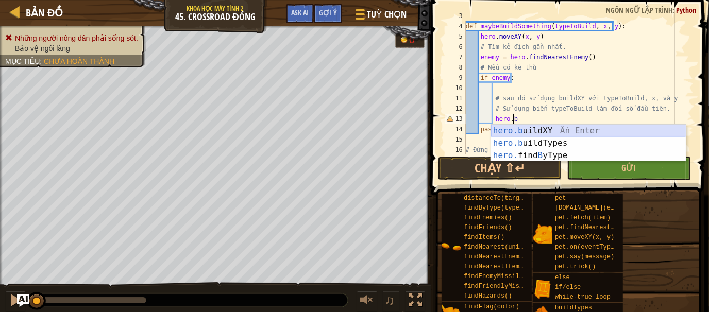
click at [556, 134] on div "hero.b uildXY Ấn Enter hero.b uildTypes Ấn Enter hero. find B yType Ấn Enter" at bounding box center [588, 156] width 195 height 62
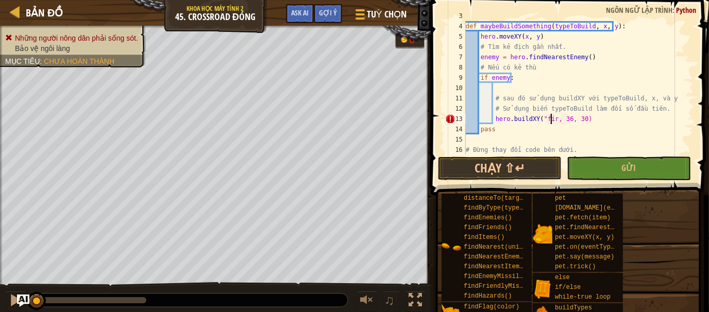
scroll to position [5, 7]
type textarea "hero.buildXY(", 36, 30)"
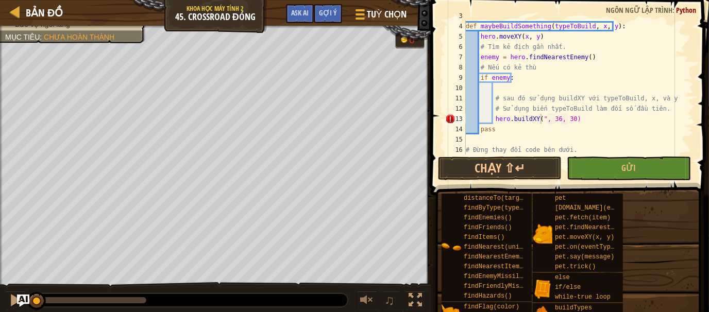
click at [584, 118] on div "# Hàm định nghĩa BA [MEDICAL_DATA] số. def maybeBuildSomething ( typeToBuild , …" at bounding box center [575, 88] width 222 height 155
drag, startPoint x: 583, startPoint y: 119, endPoint x: 492, endPoint y: 117, distance: 90.7
click at [492, 117] on div "# Hàm định nghĩa BA [MEDICAL_DATA] số. def maybeBuildSomething ( typeToBuild , …" at bounding box center [575, 88] width 222 height 155
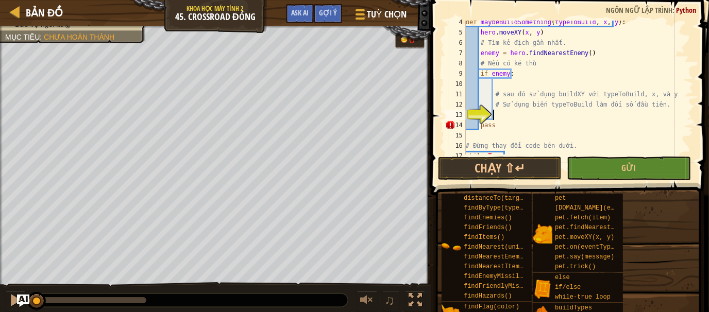
scroll to position [35, 0]
type textarea "if enemy:"
drag, startPoint x: 521, startPoint y: 69, endPoint x: 547, endPoint y: 84, distance: 29.5
click at [547, 84] on div "def maybeBuildSomething ( typeToBuild , x , y ) : hero . moveXY ( x , y ) # Tìm…" at bounding box center [575, 94] width 222 height 155
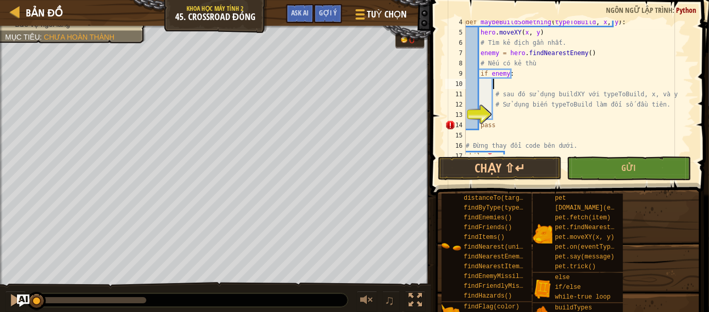
click at [493, 92] on div "def maybeBuildSomething ( typeToBuild , x , y ) : hero . moveXY ( x , y ) # Tìm…" at bounding box center [575, 94] width 222 height 155
type textarea "# sau đó sử dụng buildXY với typeToBuild, x, và y"
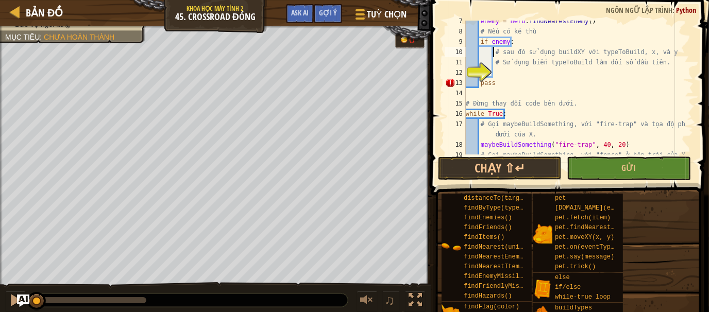
scroll to position [66, 0]
click at [492, 160] on button "Chạy ⇧↵" at bounding box center [500, 169] width 124 height 24
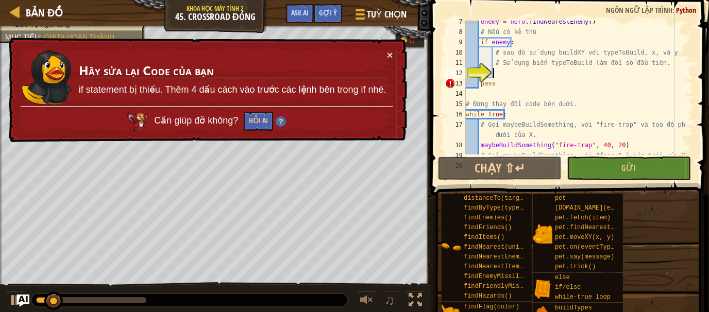
click at [505, 72] on div "enemy = hero . findNearestEnemy ( ) # Nếu có kẻ thù if enemy : # sau đó sử dụng…" at bounding box center [575, 93] width 222 height 155
click at [387, 58] on button "×" at bounding box center [390, 54] width 6 height 11
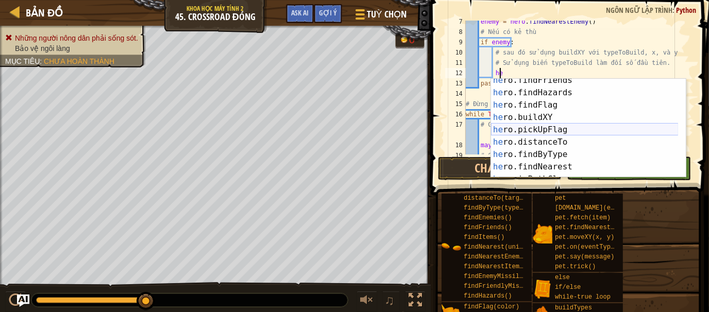
scroll to position [91, 0]
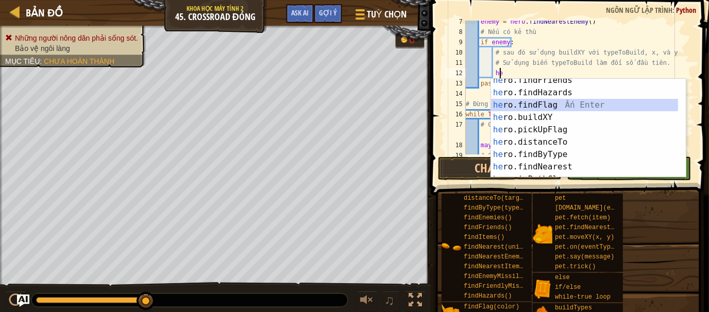
click at [523, 111] on div "he ro.findFriends Ấn Enter he ro.findHazards Ấn Enter he ro.findFlag Ấn Enter h…" at bounding box center [585, 136] width 188 height 124
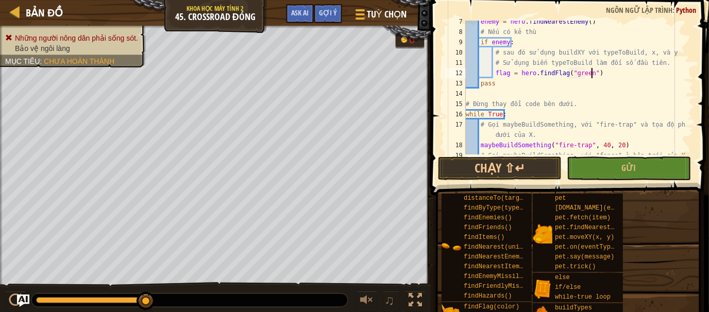
click at [594, 74] on div "enemy = hero . findNearestEnemy ( ) # Nếu có kẻ thù if enemy : # sau đó sử dụng…" at bounding box center [575, 93] width 222 height 155
click at [598, 76] on div "enemy = hero . findNearestEnemy ( ) # Nếu có kẻ thù if enemy : # sau đó sử dụng…" at bounding box center [575, 93] width 222 height 155
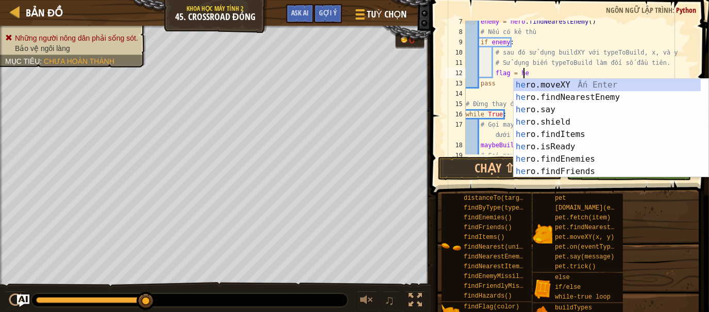
scroll to position [0, 0]
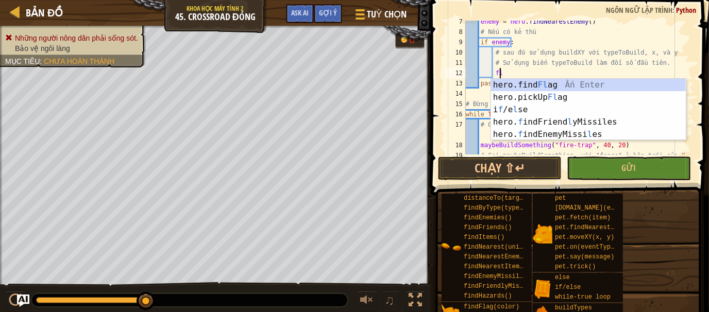
type textarea "f"
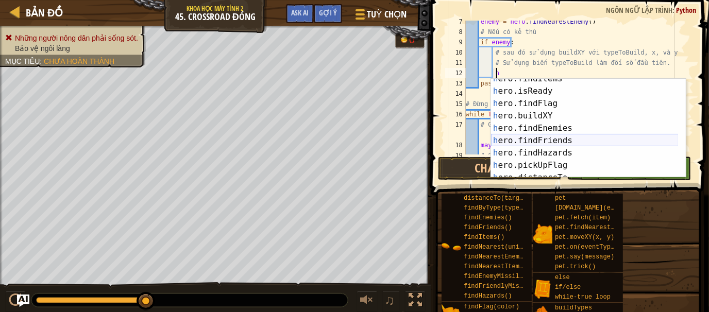
scroll to position [56, 0]
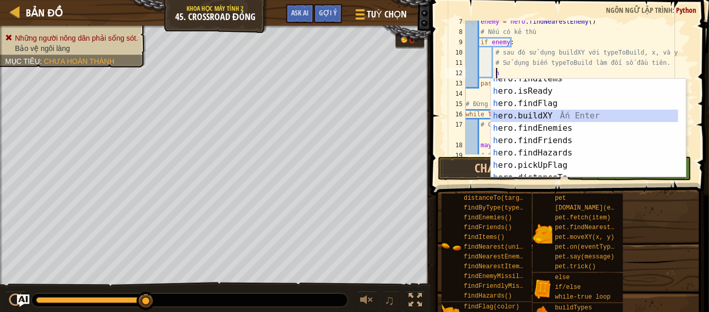
click at [526, 115] on div "h ero.findItems Ấn Enter h ero.isReady Ấn Enter h ero.findFlag Ấn Enter h ero.b…" at bounding box center [585, 135] width 188 height 124
type textarea "hero.buildXY("fence", 36, 30)"
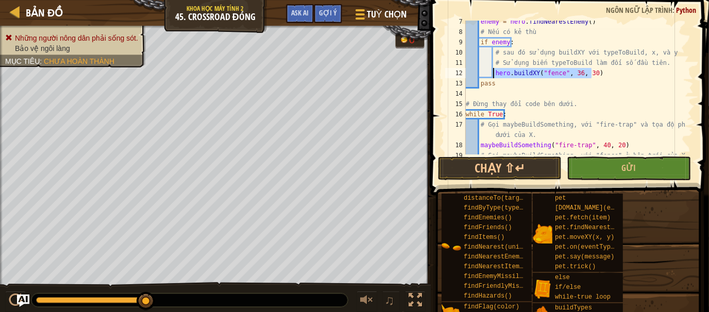
drag, startPoint x: 596, startPoint y: 72, endPoint x: 493, endPoint y: 74, distance: 103.1
click at [493, 74] on div "enemy = hero . findNearestEnemy ( ) # Nếu có kẻ thù if enemy : # sau đó sử dụng…" at bounding box center [575, 93] width 222 height 155
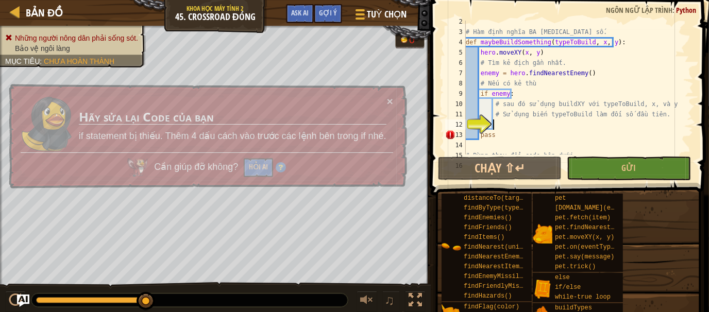
scroll to position [14, 0]
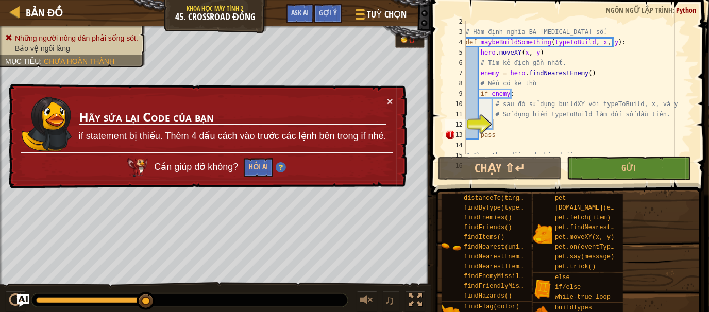
click at [506, 120] on div "# Hàm định nghĩa BA [MEDICAL_DATA] số. def maybeBuildSomething ( typeToBuild , …" at bounding box center [575, 93] width 222 height 155
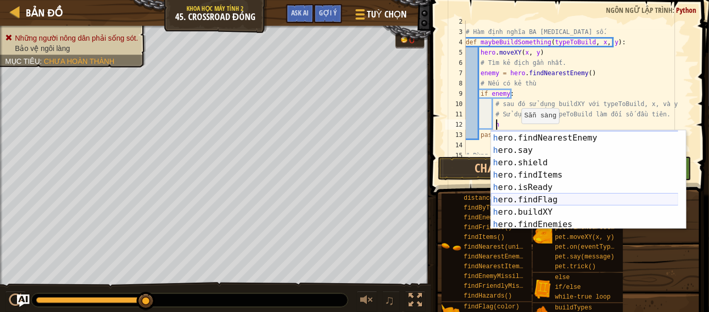
scroll to position [3, 0]
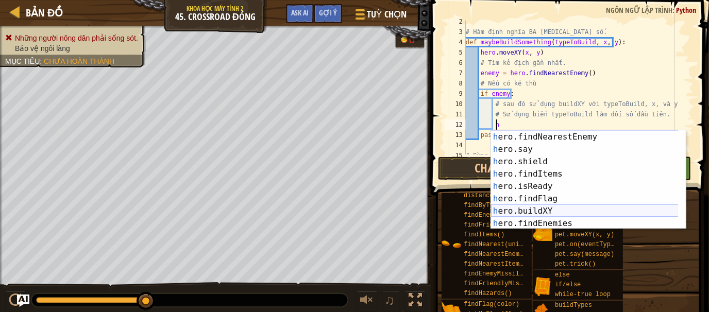
click at [545, 209] on div "h ero.moveXY Ấn Enter h ero.findNearestEnemy Ấn Enter h ero.say Ấn Enter h ero.…" at bounding box center [585, 181] width 188 height 124
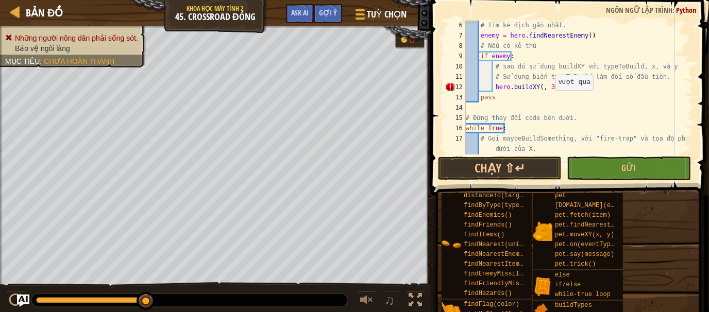
scroll to position [52, 0]
click at [564, 90] on div "# Tìm kẻ địch gần nhất. enemy = hero . findNearestEnemy ( ) # Nếu có kẻ thù if …" at bounding box center [575, 97] width 222 height 155
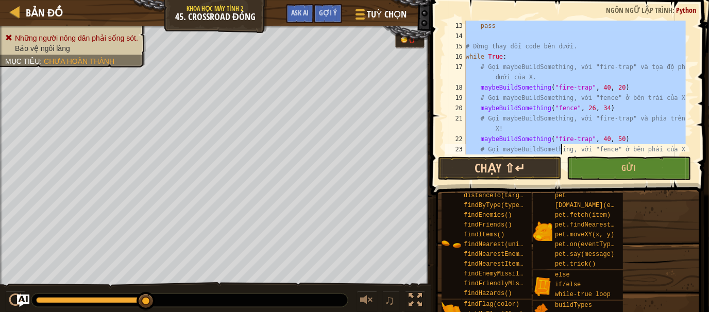
scroll to position [144, 0]
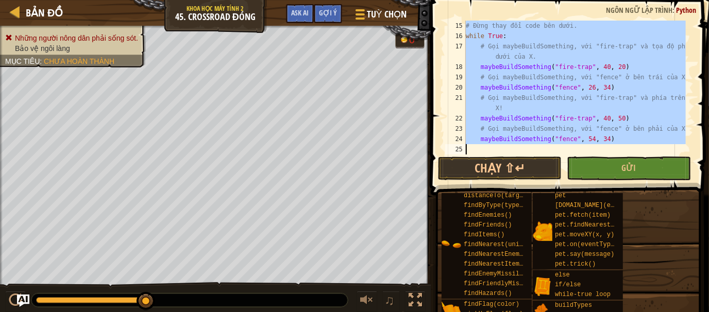
drag, startPoint x: 579, startPoint y: 86, endPoint x: 551, endPoint y: 86, distance: 28.4
click at [551, 86] on div "# Đừng thay đổi code bên dưới. while True : # Gọi maybeBuildSomething, với "fir…" at bounding box center [575, 98] width 222 height 155
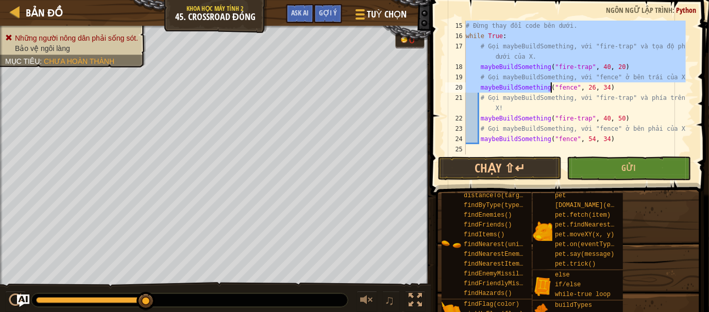
click at [551, 86] on div "# Đừng thay đổi code bên dưới. while True : # Gọi maybeBuildSomething, với "fir…" at bounding box center [575, 88] width 222 height 134
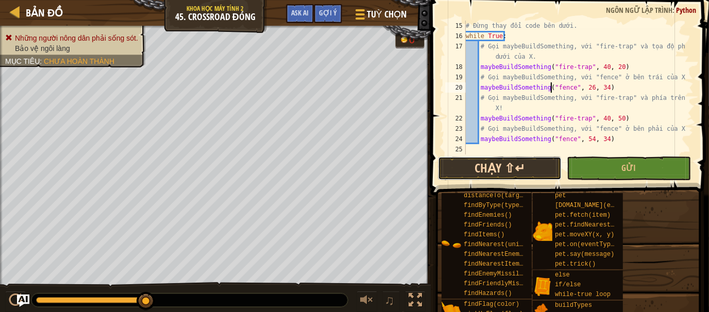
click at [544, 168] on button "Chạy ⇧↵" at bounding box center [500, 169] width 124 height 24
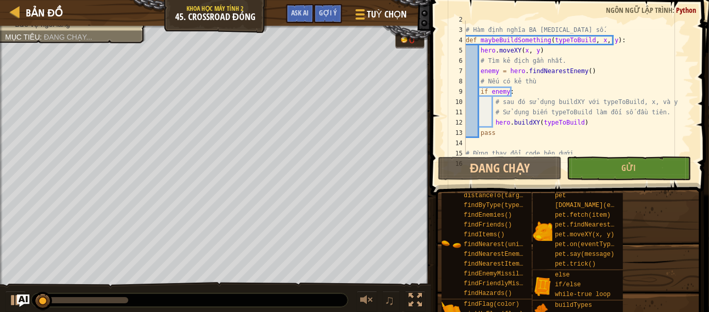
scroll to position [16, 0]
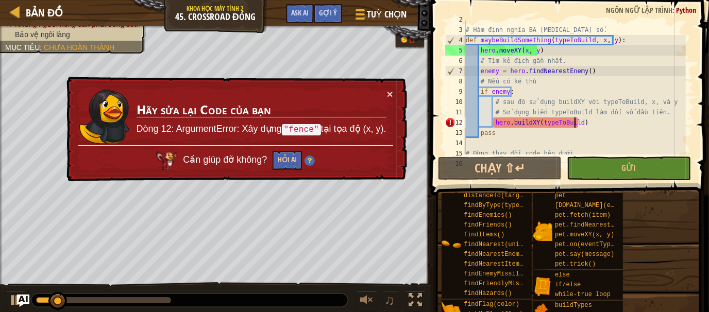
click at [575, 123] on div "# Hàm định nghĩa BA [MEDICAL_DATA] số. def maybeBuildSomething ( typeToBuild , …" at bounding box center [575, 91] width 222 height 155
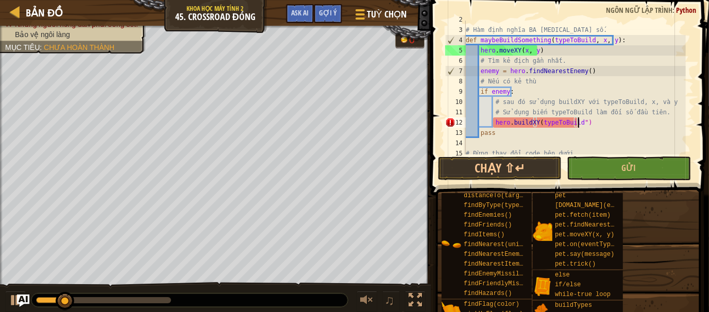
scroll to position [5, 9]
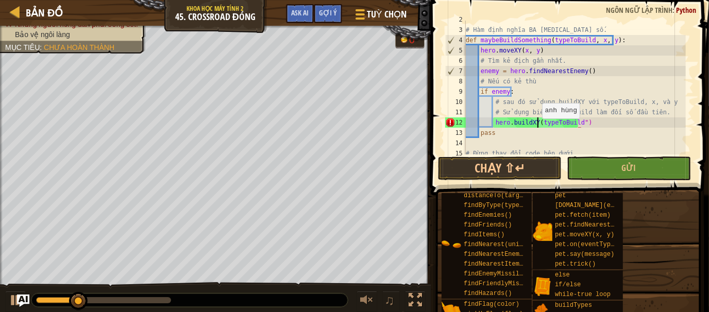
click at [537, 122] on div "# Hàm định nghĩa BA [MEDICAL_DATA] số. def maybeBuildSomething ( typeToBuild , …" at bounding box center [575, 91] width 222 height 155
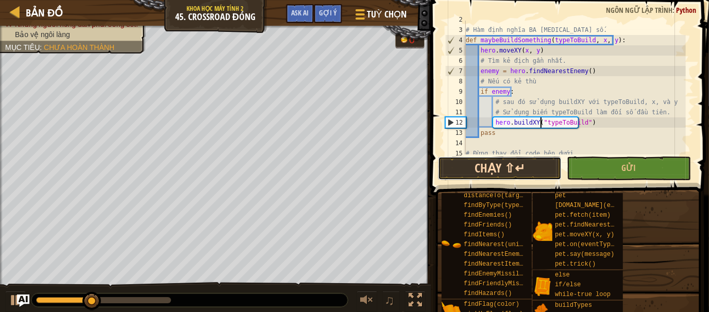
click at [530, 168] on button "Chạy ⇧↵" at bounding box center [500, 169] width 124 height 24
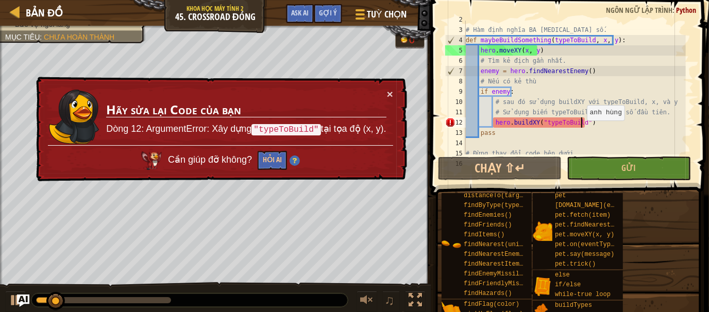
click at [582, 124] on div "# Hàm định nghĩa BA [MEDICAL_DATA] số. def maybeBuildSomething ( typeToBuild , …" at bounding box center [575, 91] width 222 height 155
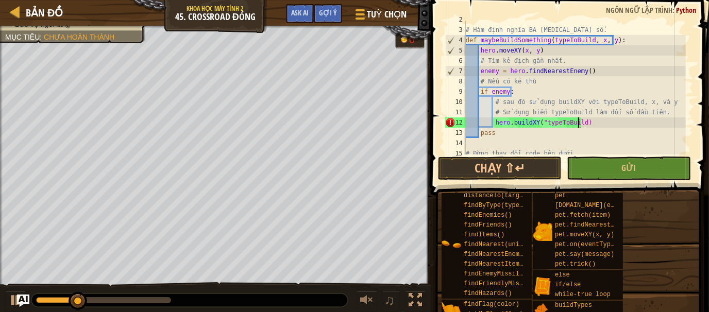
click at [540, 123] on div "# Hàm định nghĩa BA [MEDICAL_DATA] số. def maybeBuildSomething ( typeToBuild , …" at bounding box center [575, 91] width 222 height 155
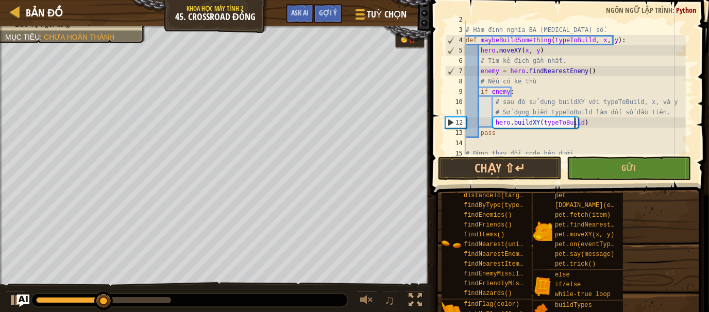
click at [575, 124] on div "# Hàm định nghĩa BA [MEDICAL_DATA] số. def maybeBuildSomething ( typeToBuild , …" at bounding box center [575, 91] width 222 height 155
type textarea "hero.buildXY(typeToBuild, x, y)"
click at [544, 168] on button "Chạy ⇧↵" at bounding box center [500, 169] width 124 height 24
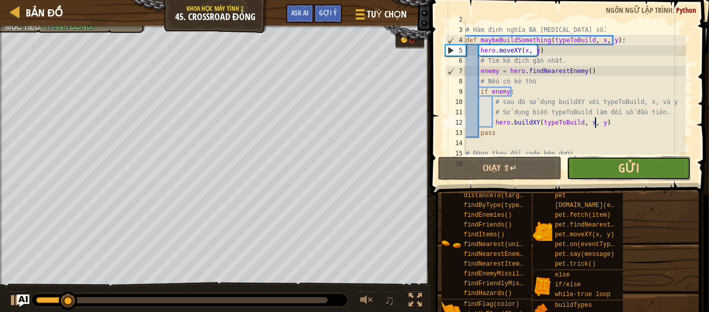
click at [620, 169] on span "Gửi" at bounding box center [629, 168] width 21 height 16
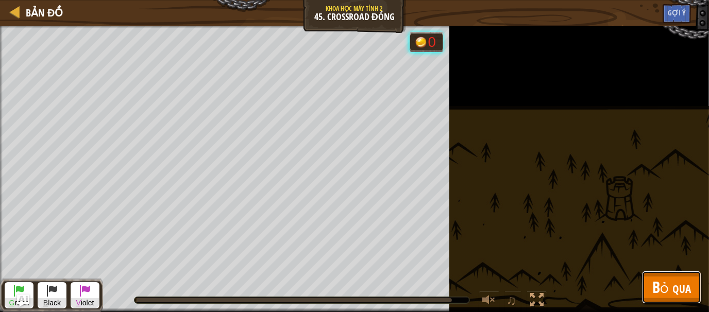
click at [651, 287] on button "Bỏ qua" at bounding box center [671, 287] width 59 height 33
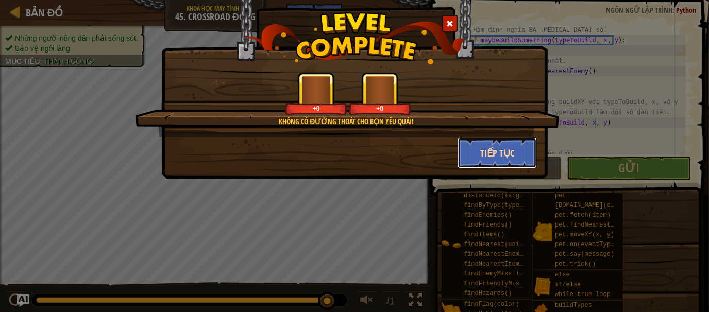
click at [495, 148] on button "Tiếp tục" at bounding box center [498, 153] width 80 height 31
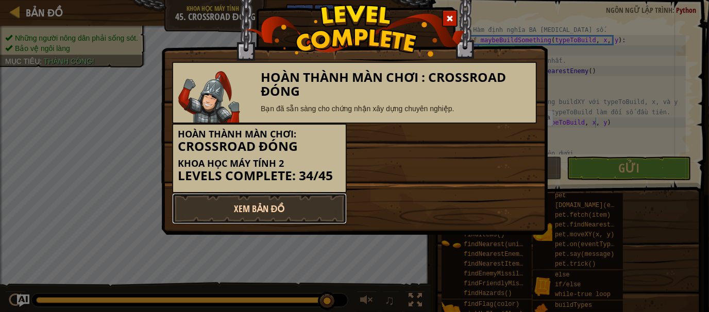
click at [222, 205] on link "Xem Bản Đồ" at bounding box center [259, 208] width 175 height 31
select select "vi"
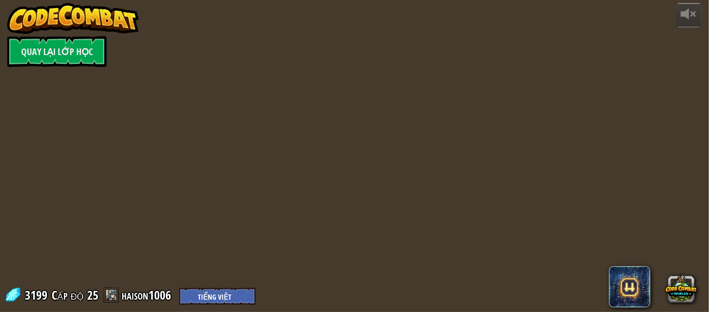
select select "vi"
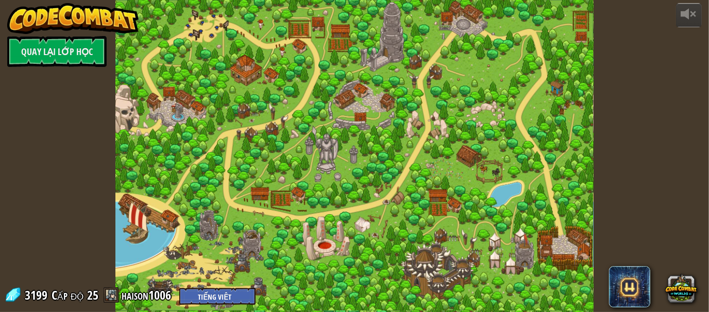
select select "vi"
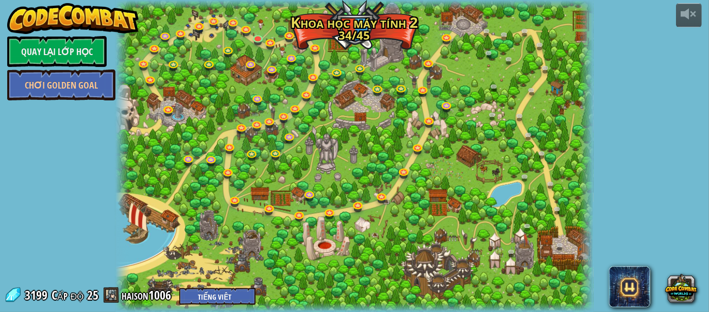
select select "vi"
click at [620, 55] on div "powered by Quay lại Lớp Học Chơi Golden Goal 8. Kẻ Phá Hoại Buổi Picnic Bảo vệ …" at bounding box center [354, 156] width 709 height 312
click at [690, 15] on div at bounding box center [689, 14] width 16 height 16
click at [700, 17] on button at bounding box center [689, 15] width 26 height 24
click at [684, 16] on div at bounding box center [689, 14] width 16 height 16
